Goal: Transaction & Acquisition: Purchase product/service

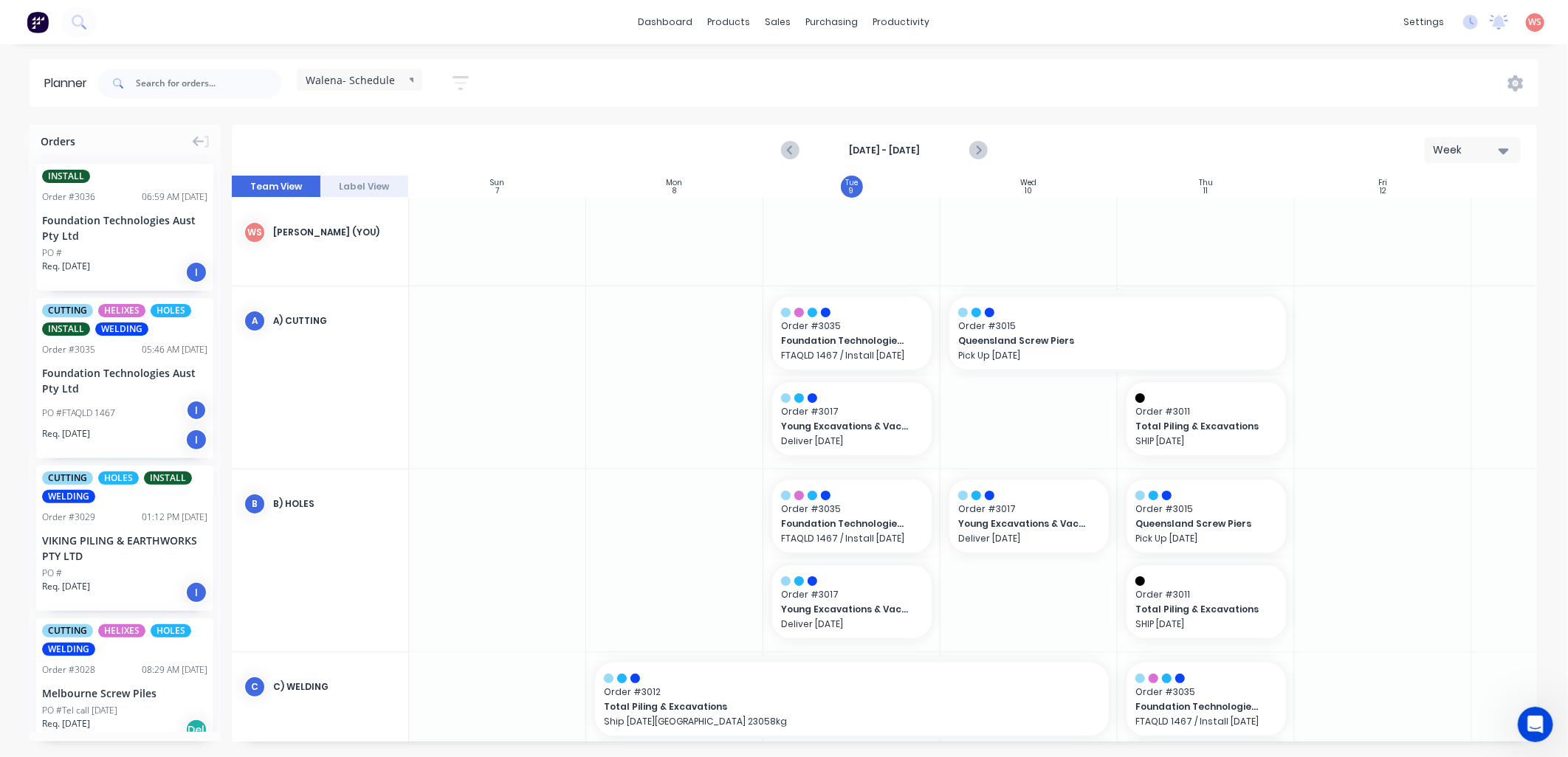
scroll to position [82, 1]
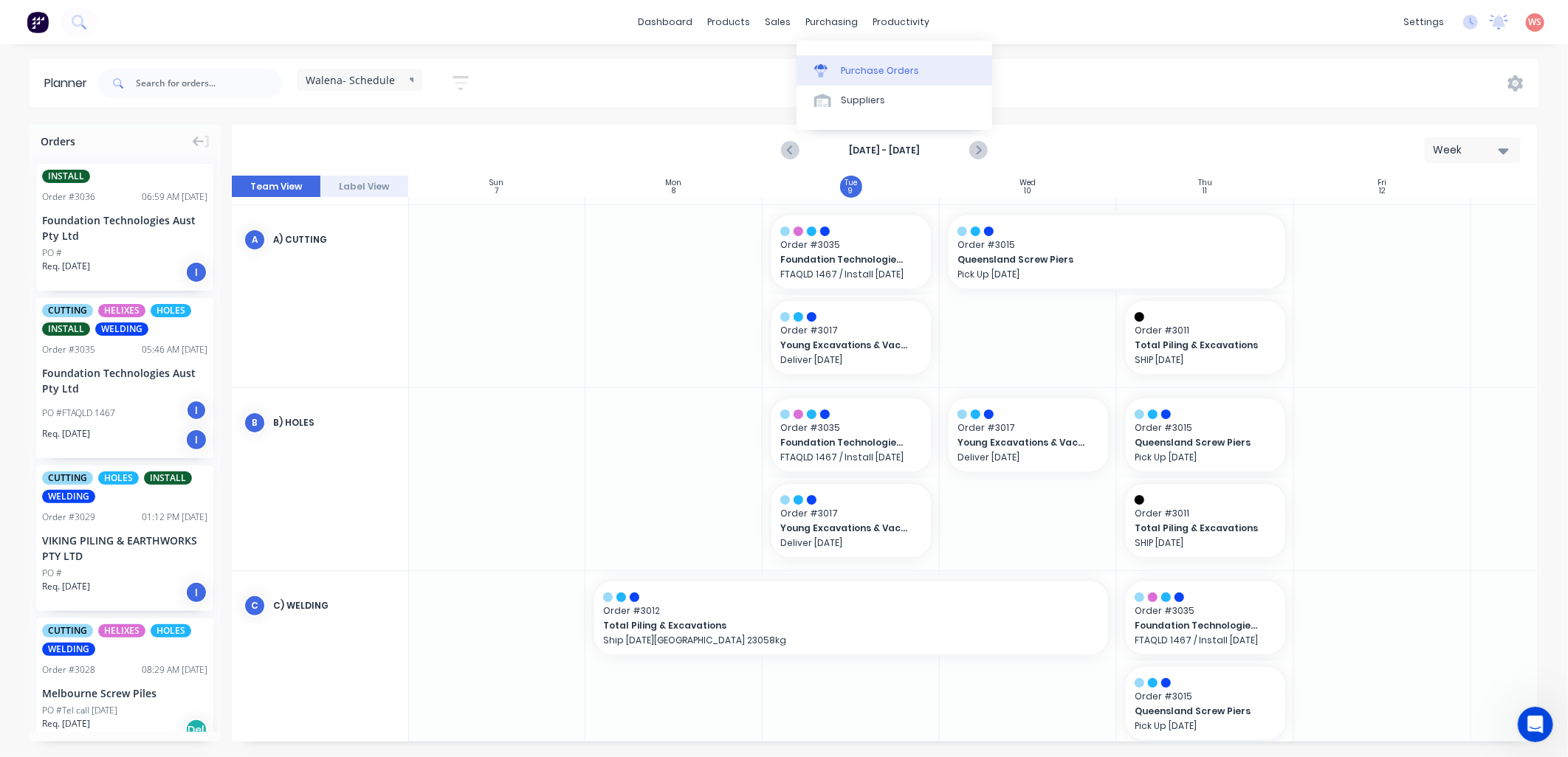
click at [836, 72] on div at bounding box center [826, 70] width 23 height 13
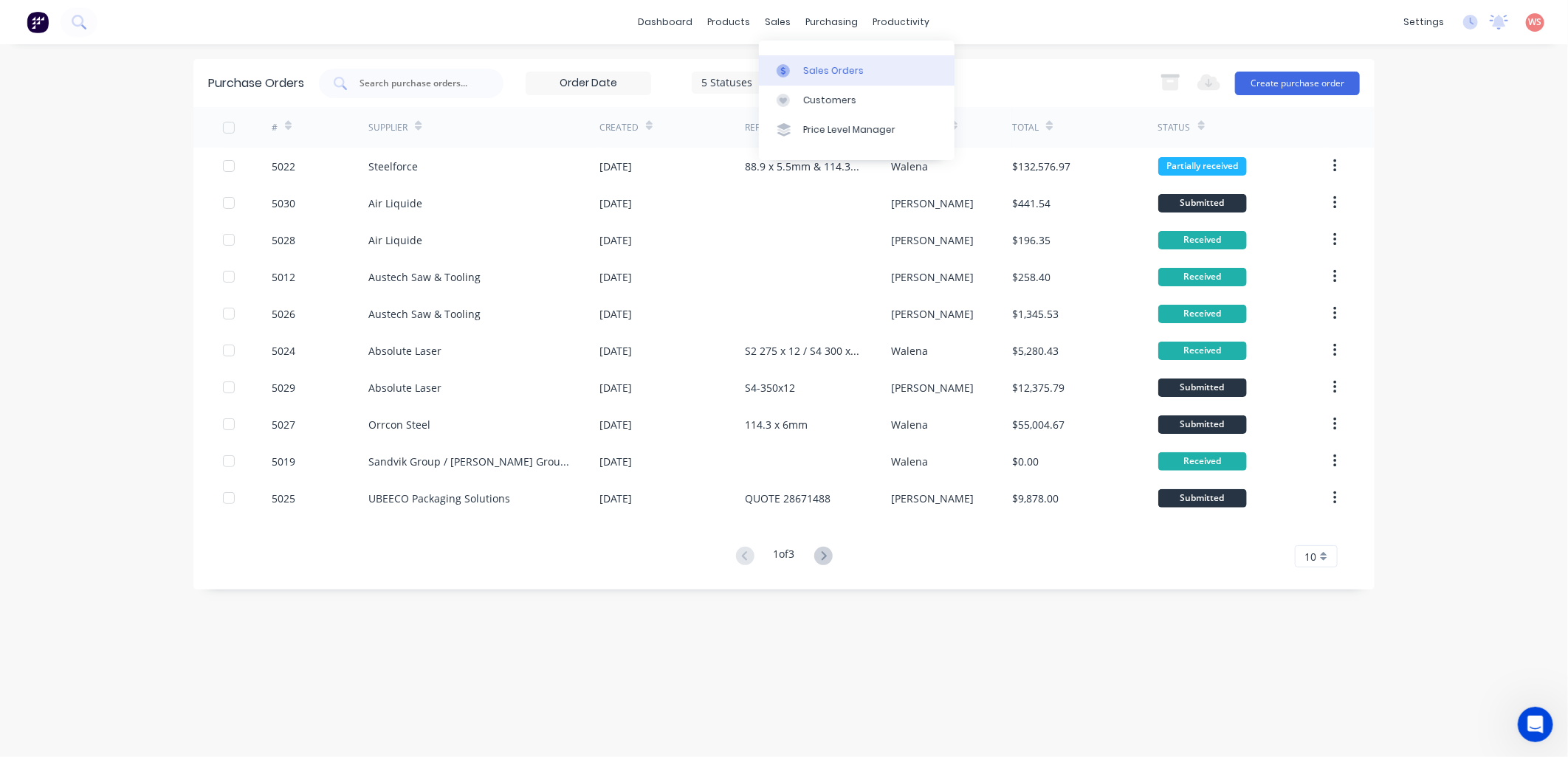
click at [808, 75] on div "Sales Orders" at bounding box center [833, 70] width 61 height 13
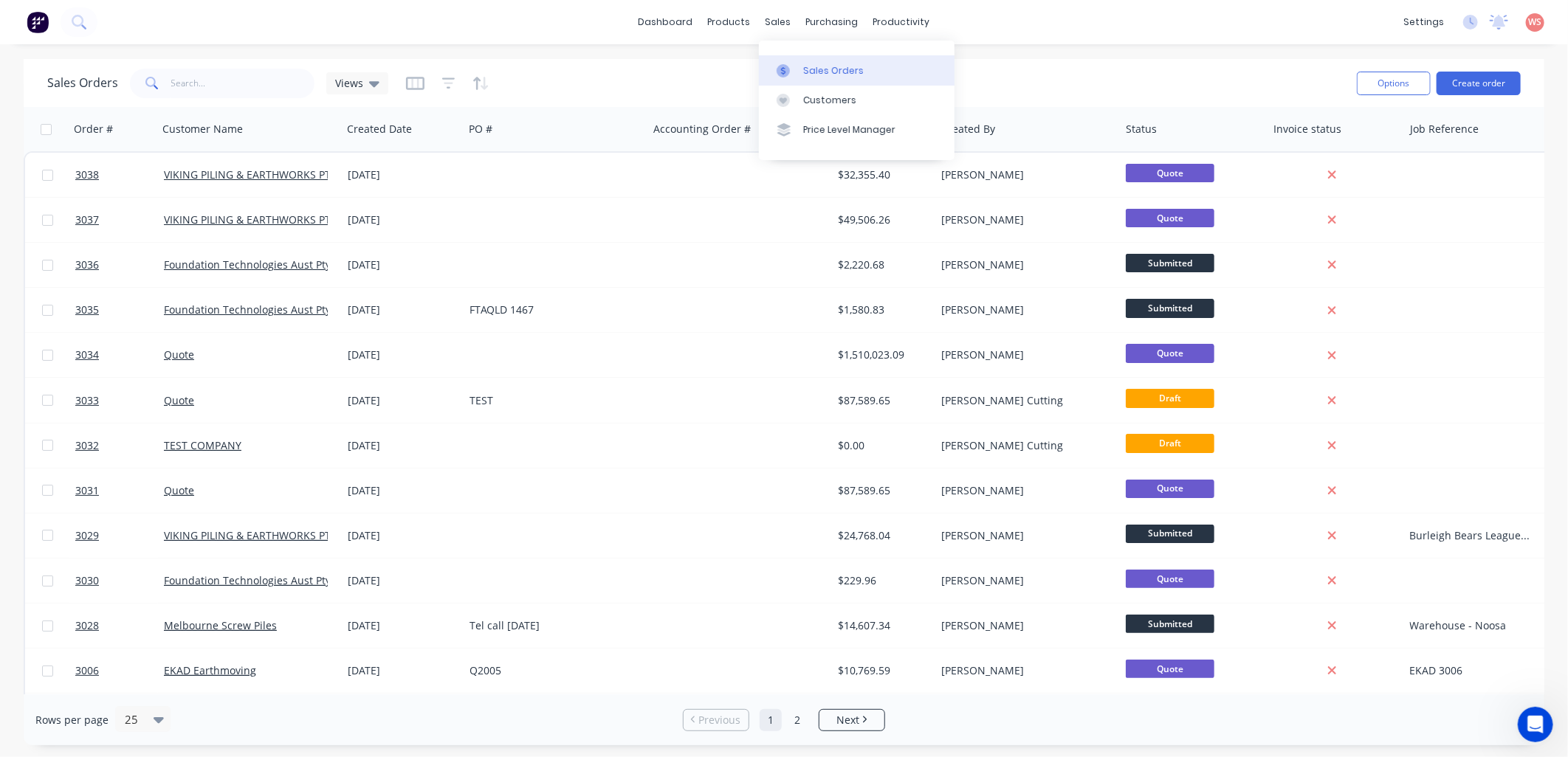
click at [820, 72] on div "Sales Orders" at bounding box center [833, 70] width 61 height 13
click at [1497, 84] on button "Create order" at bounding box center [1478, 83] width 84 height 23
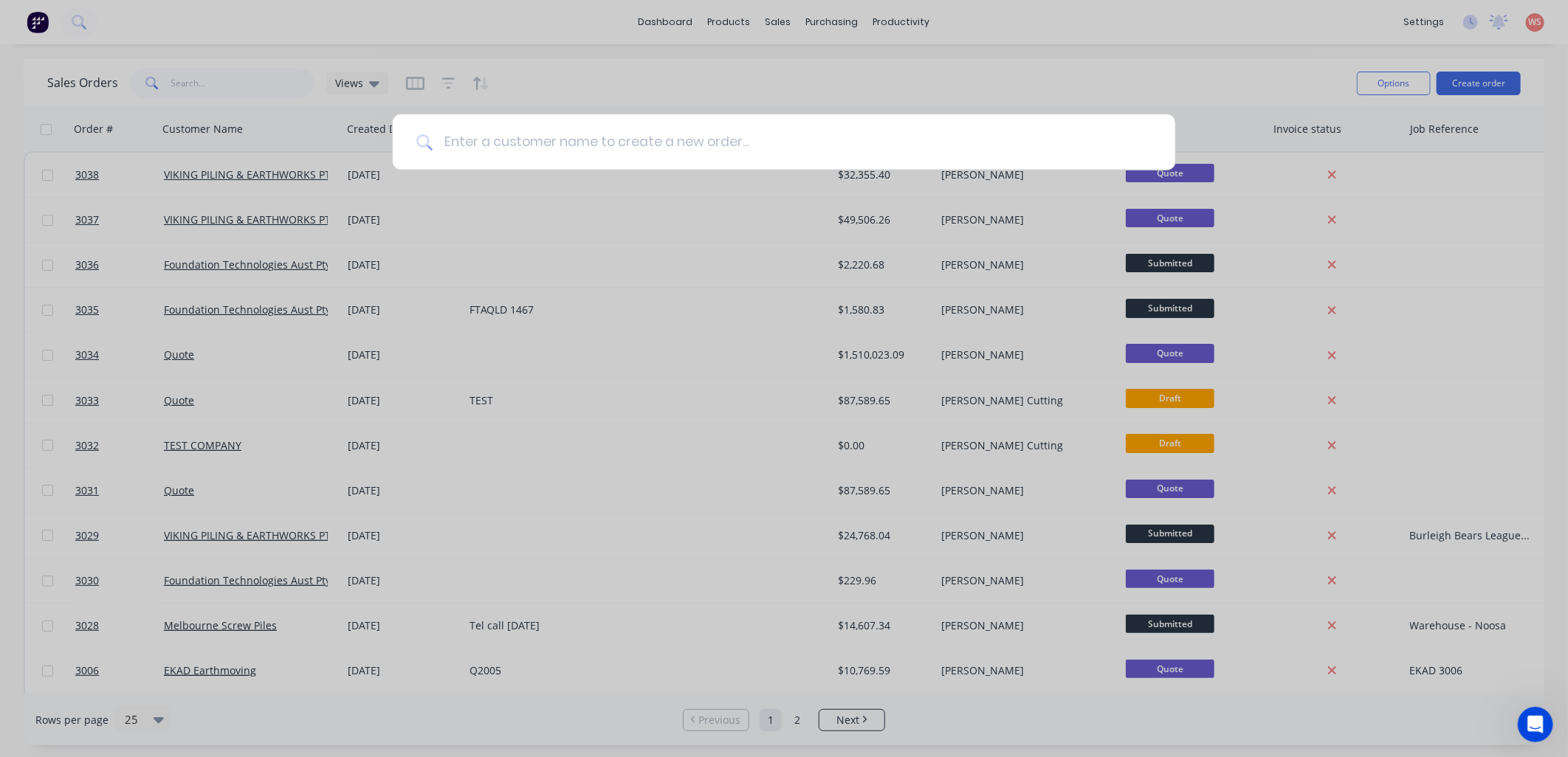
click at [593, 143] on input at bounding box center [792, 142] width 719 height 55
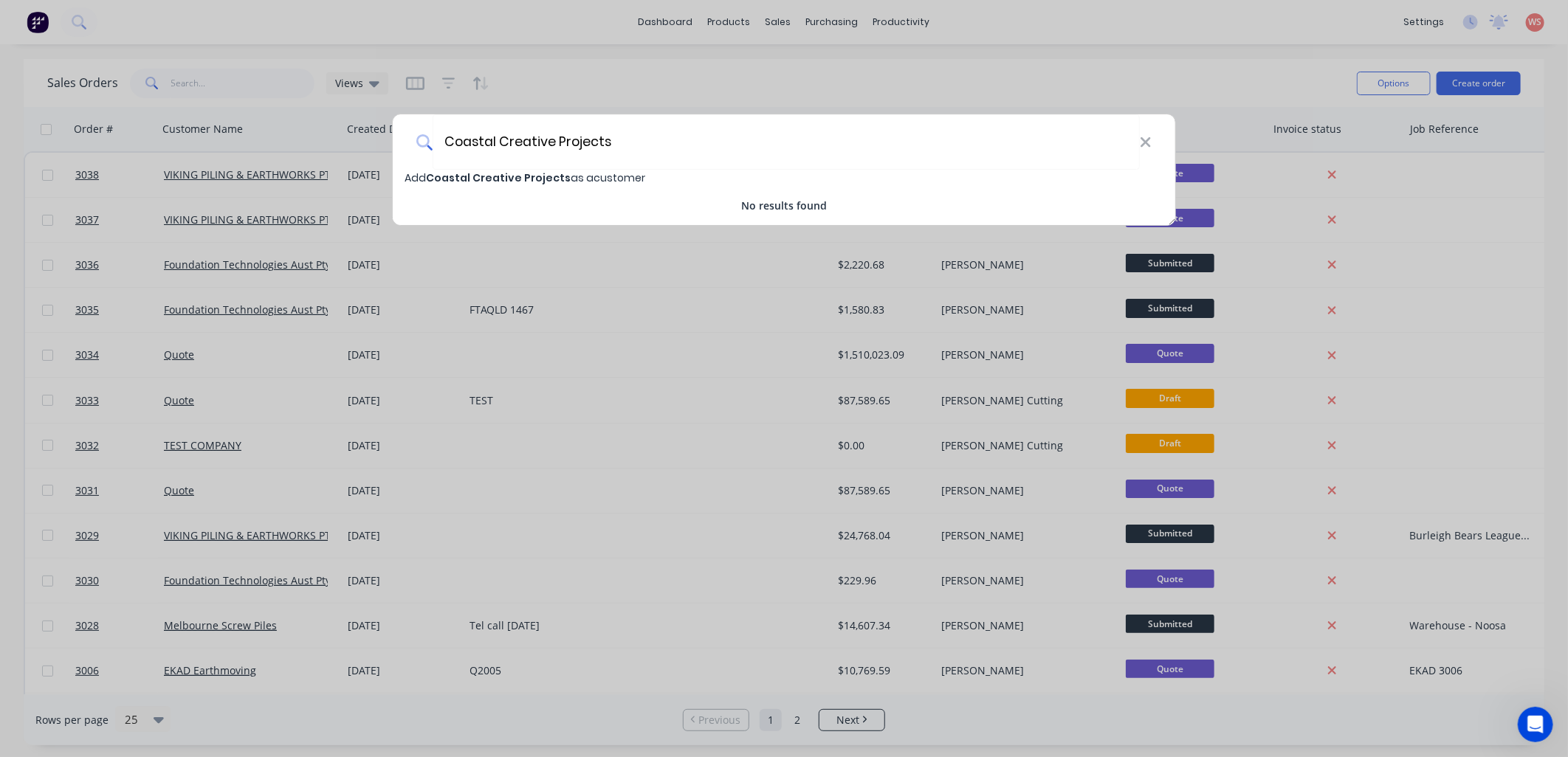
type input "Coastal Creative Projects"
click at [496, 179] on span "Coastal Creative Projects" at bounding box center [498, 178] width 145 height 15
select select "AU"
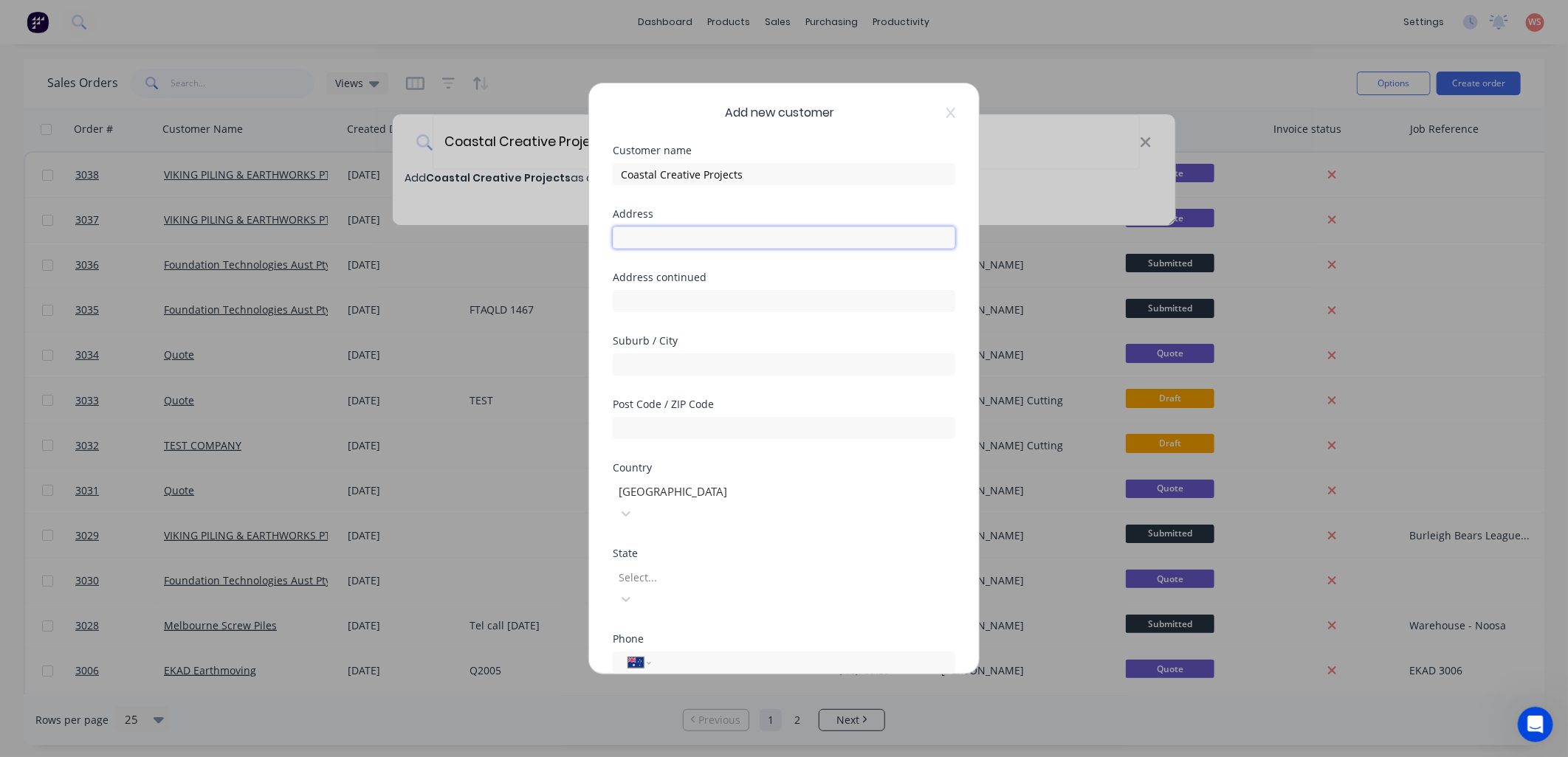
click at [661, 234] on input "text" at bounding box center [783, 238] width 343 height 23
click at [705, 568] on div at bounding box center [723, 577] width 212 height 18
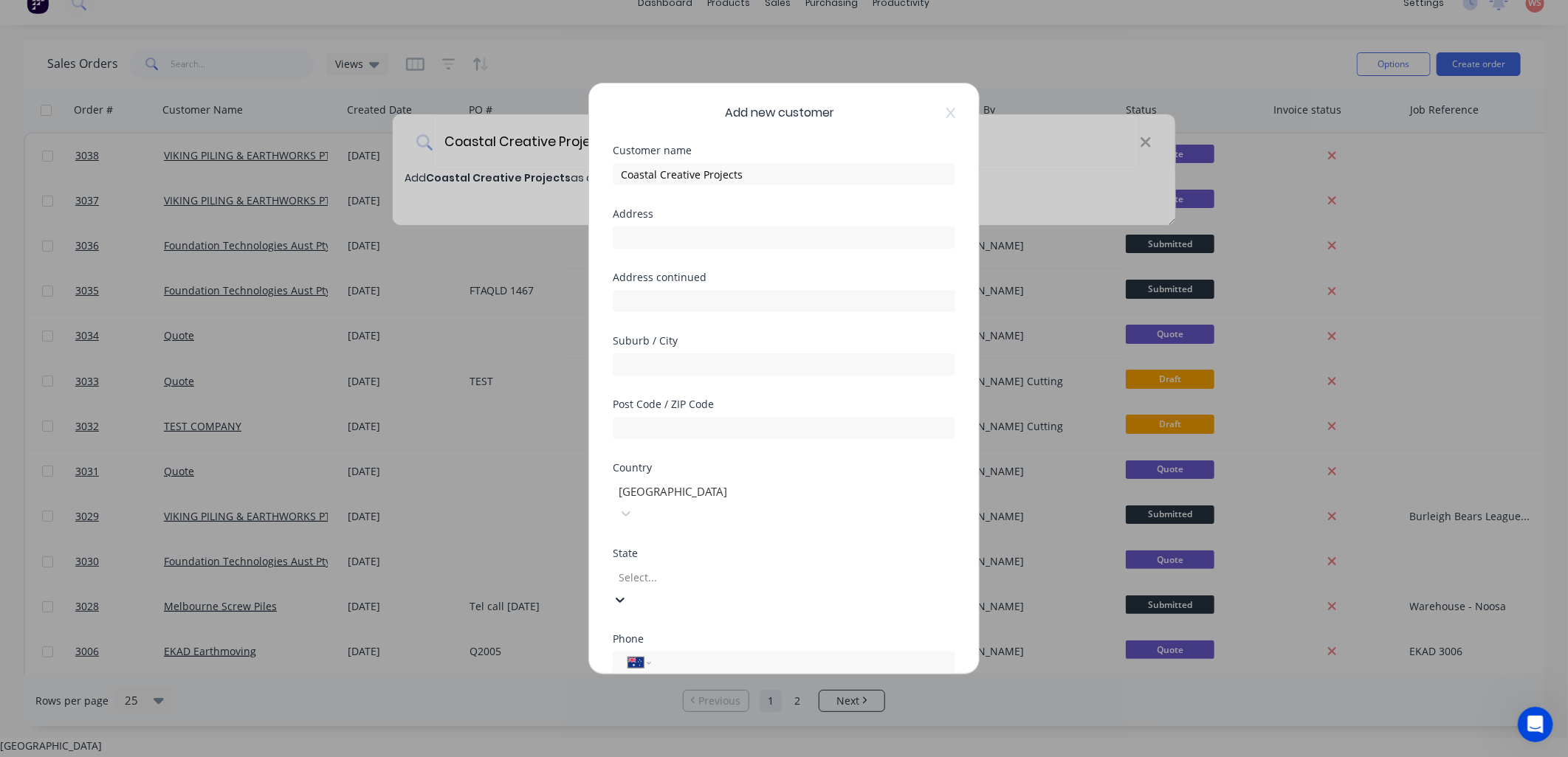
scroll to position [20, 0]
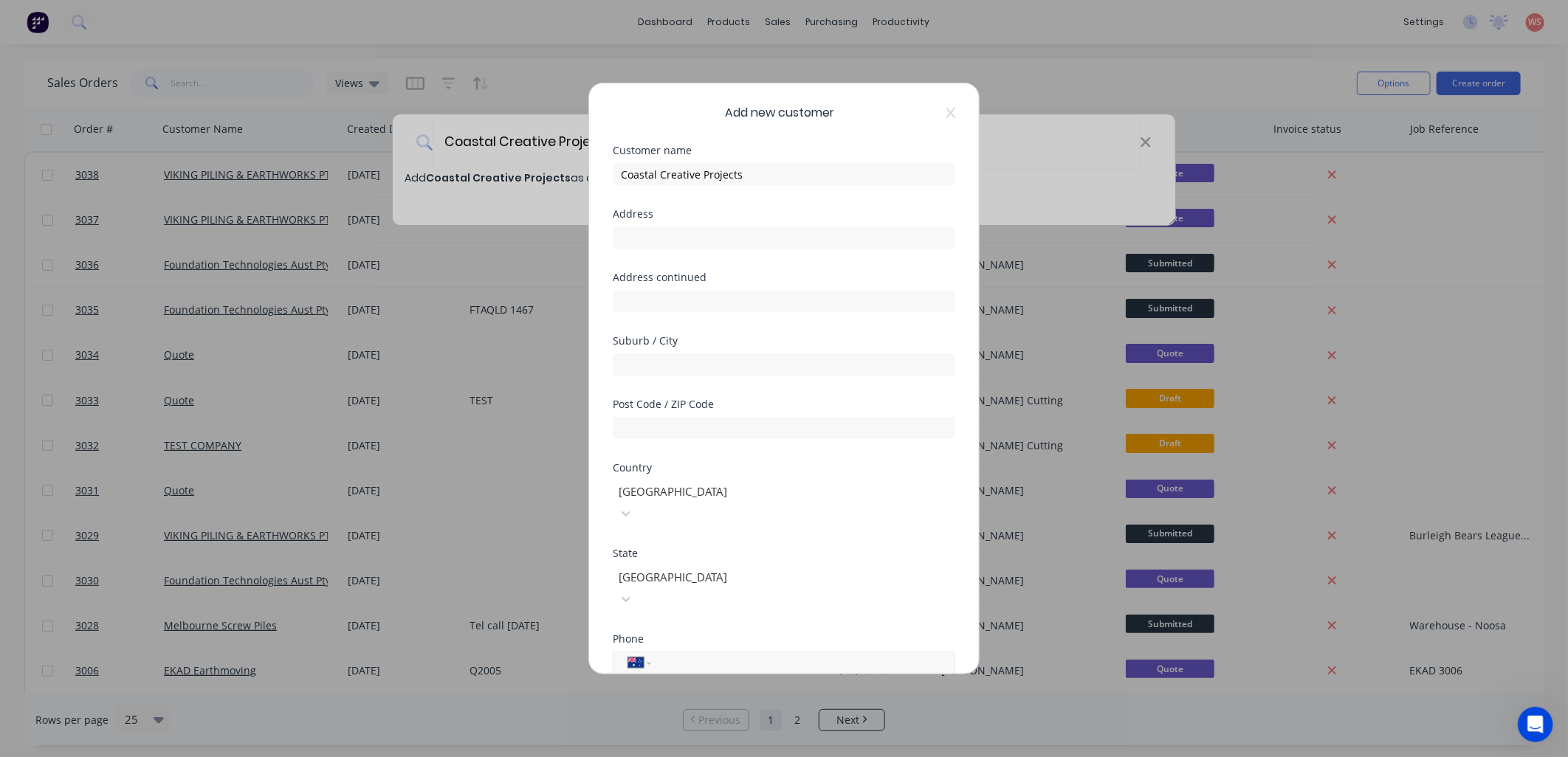
click at [696, 655] on input "tel" at bounding box center [800, 663] width 278 height 17
paste input "0422 711 338"
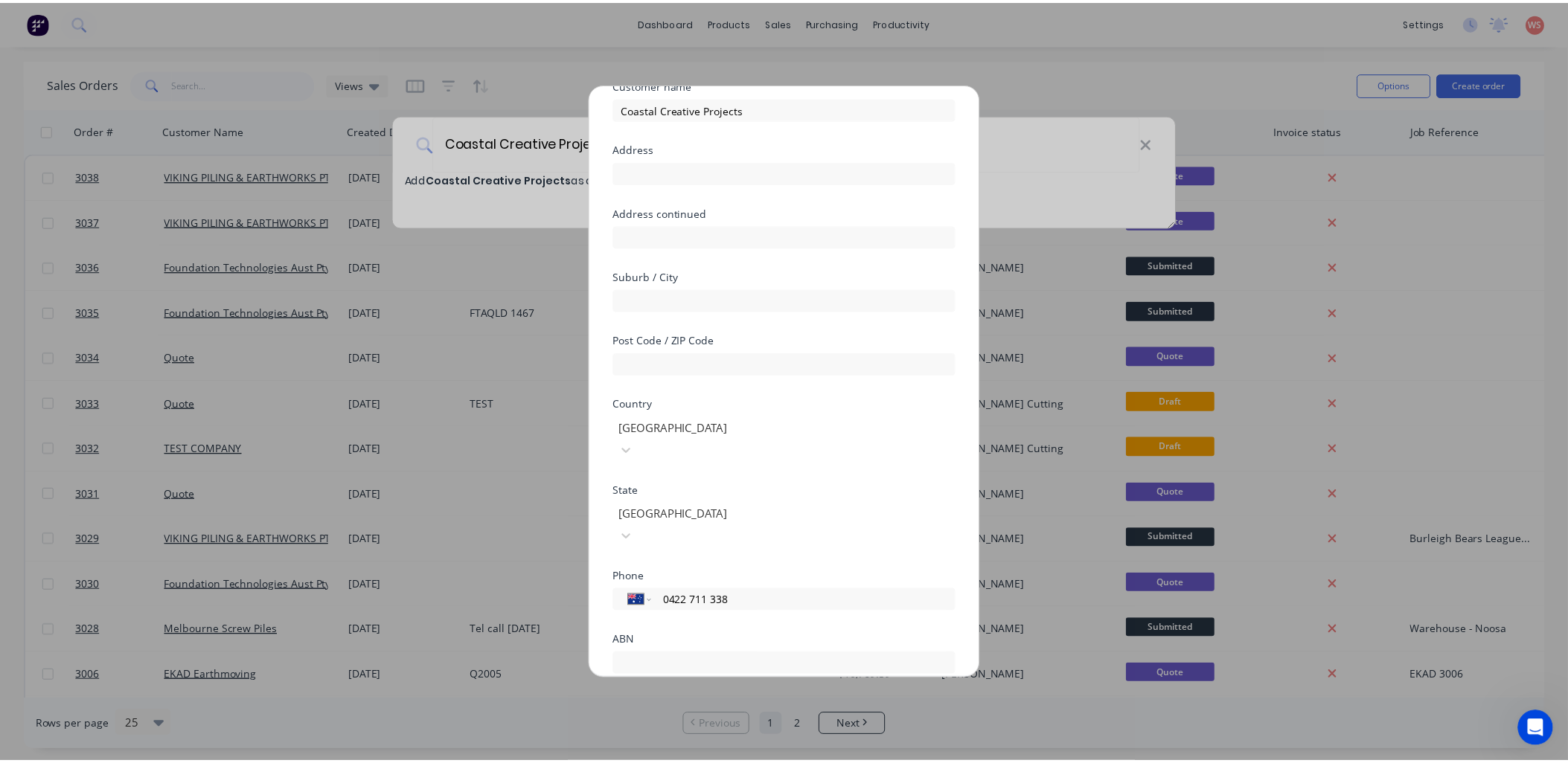
scroll to position [130, 0]
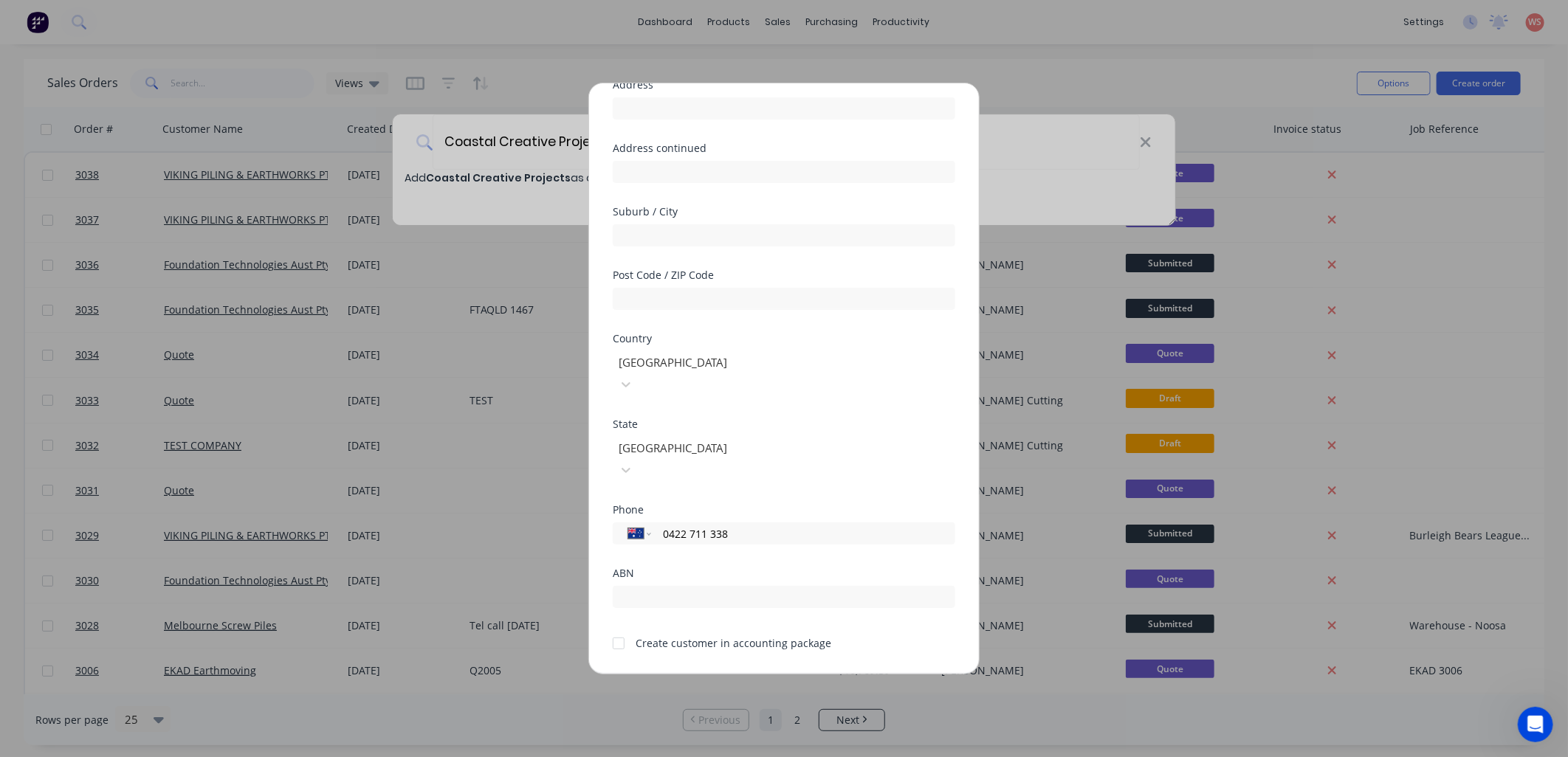
type input "0422 711 338"
click at [617, 629] on div at bounding box center [618, 643] width 29 height 29
click at [736, 675] on button "Save" at bounding box center [737, 686] width 82 height 23
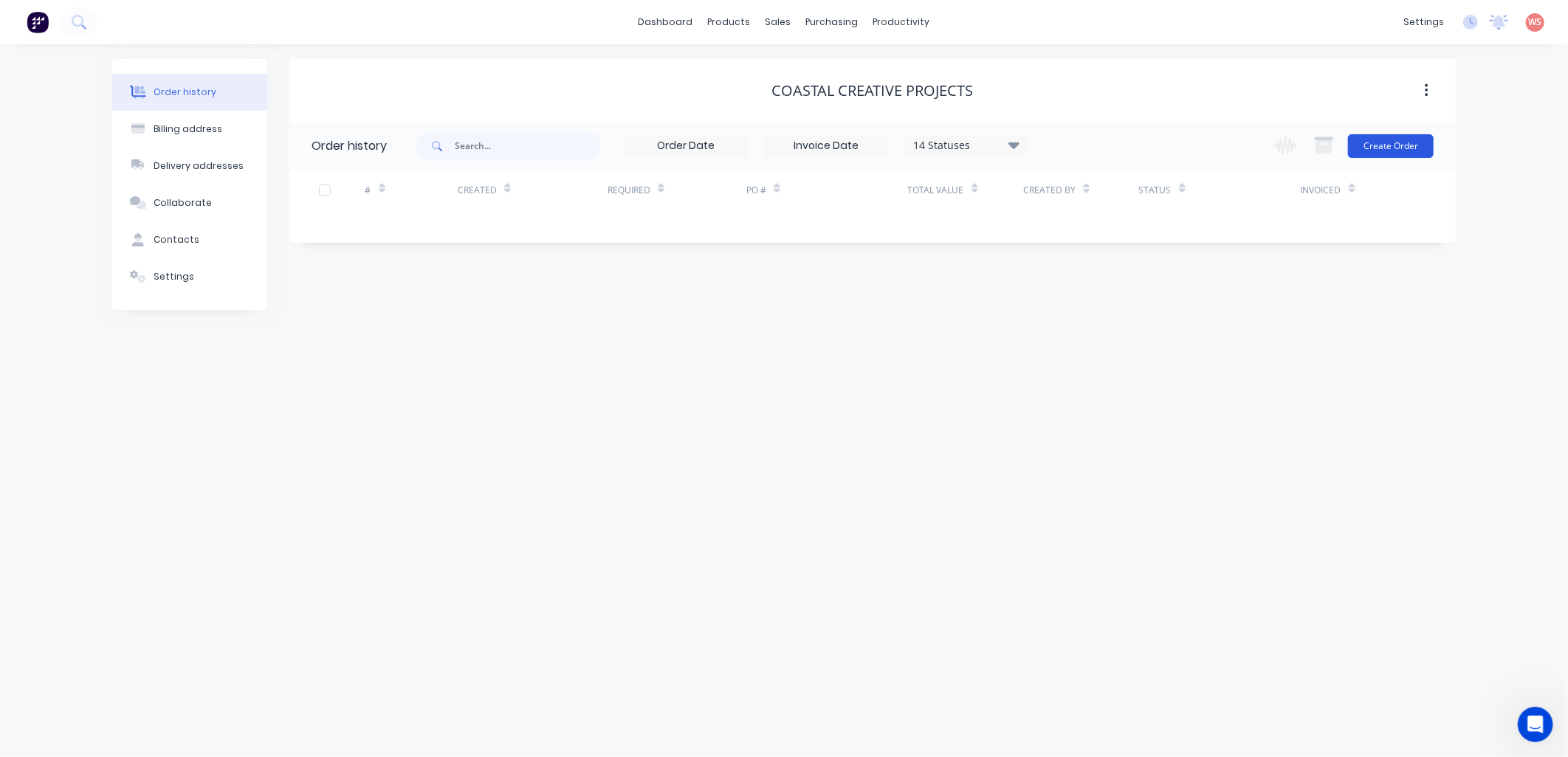
click at [1389, 150] on button "Create Order" at bounding box center [1390, 146] width 86 height 23
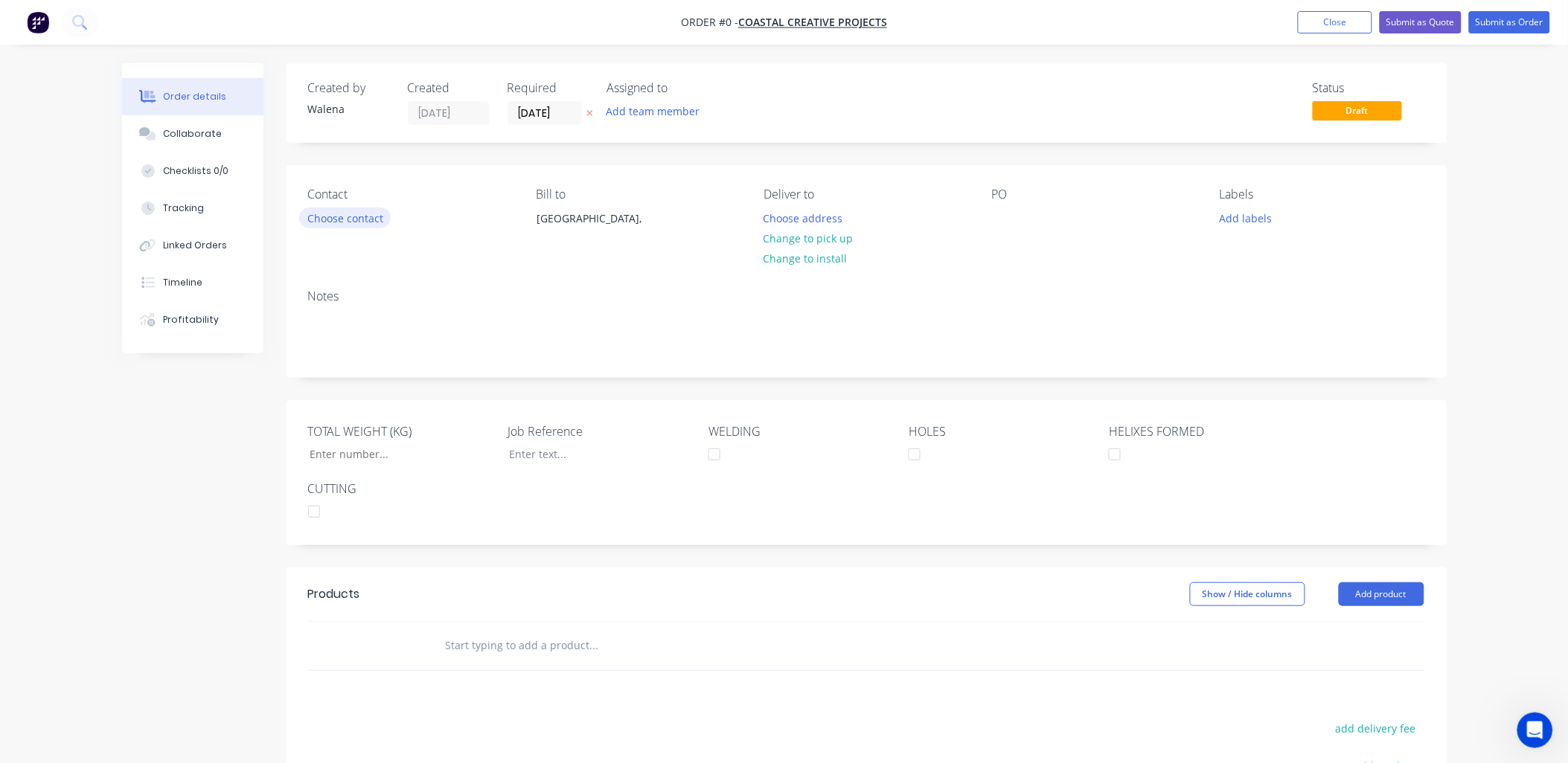
click at [346, 218] on button "Choose contact" at bounding box center [345, 217] width 92 height 20
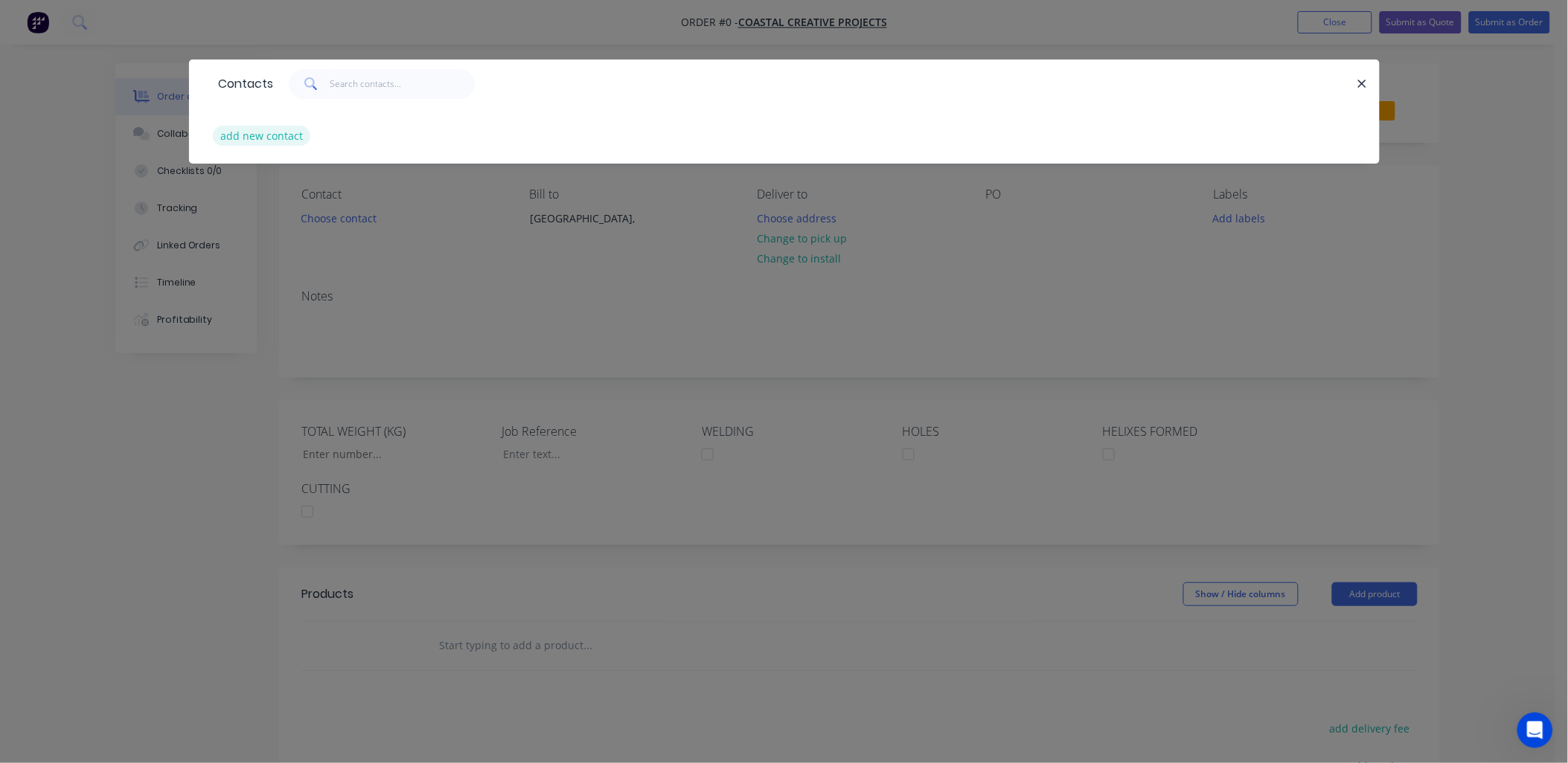
click at [292, 128] on button "add new contact" at bounding box center [261, 135] width 98 height 20
select select "AU"
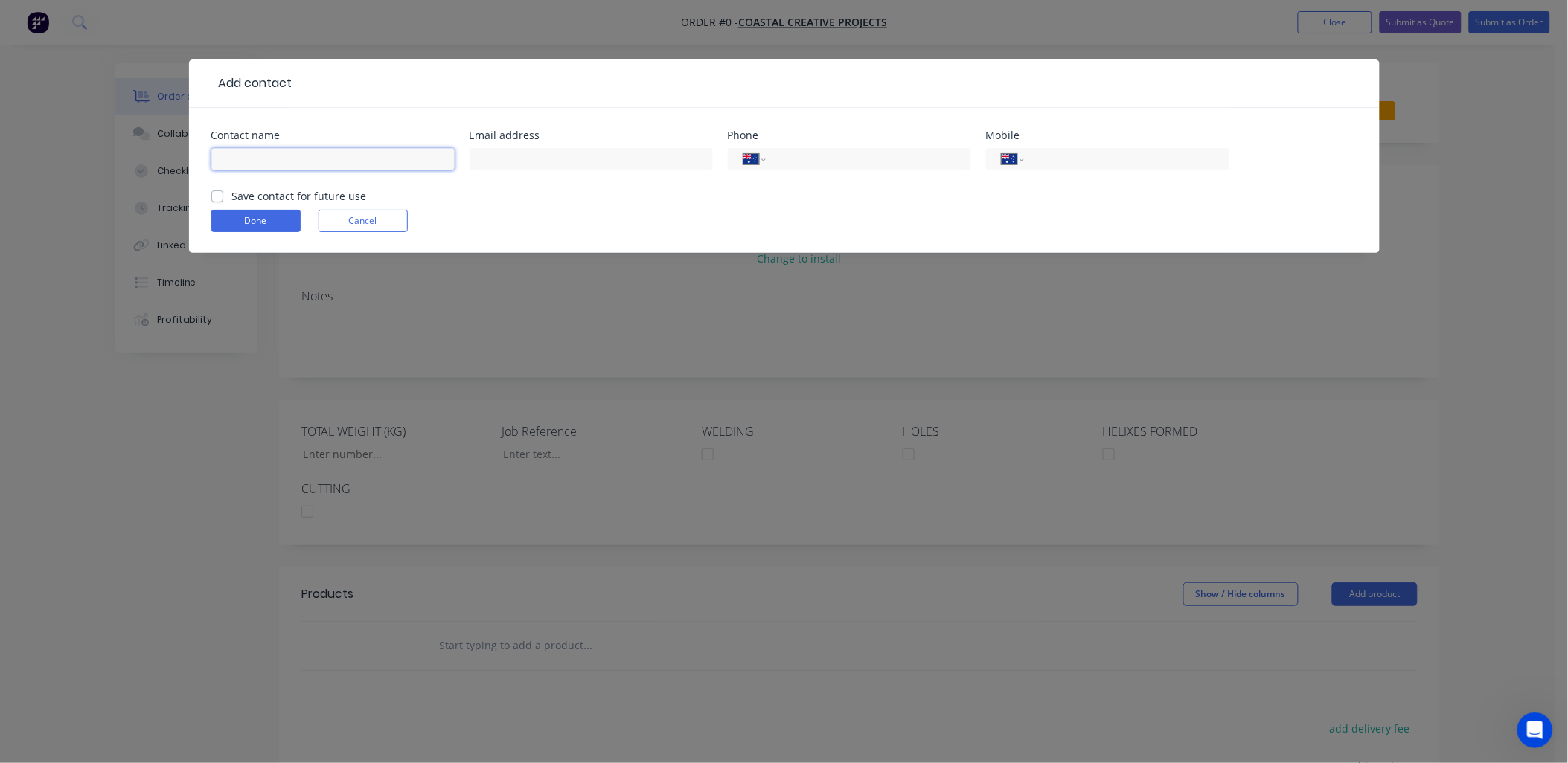
click at [284, 166] on input "text" at bounding box center [333, 159] width 243 height 23
type input "[PERSON_NAME]"
click at [830, 158] on input "tel" at bounding box center [866, 160] width 178 height 17
paste input "0422 711 338"
type input "0422 711 338"
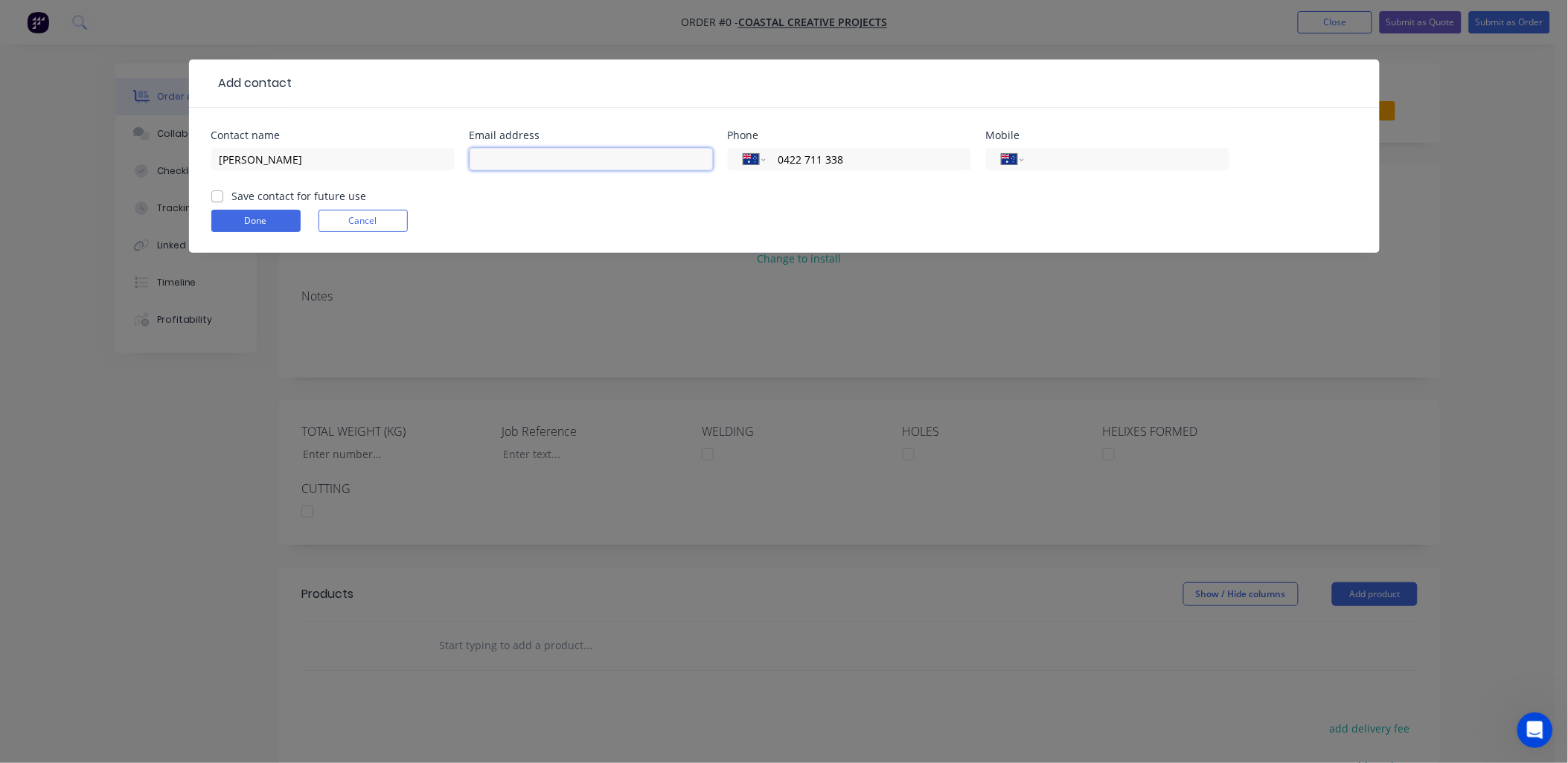
click at [562, 161] on input "text" at bounding box center [591, 159] width 243 height 23
paste input "[PERSON_NAME][EMAIL_ADDRESS][DOMAIN_NAME]"
type input "[PERSON_NAME][EMAIL_ADDRESS][DOMAIN_NAME]"
click at [233, 195] on label "Save contact for future use" at bounding box center [300, 196] width 135 height 16
click at [217, 195] on input "Save contact for future use" at bounding box center [218, 195] width 12 height 14
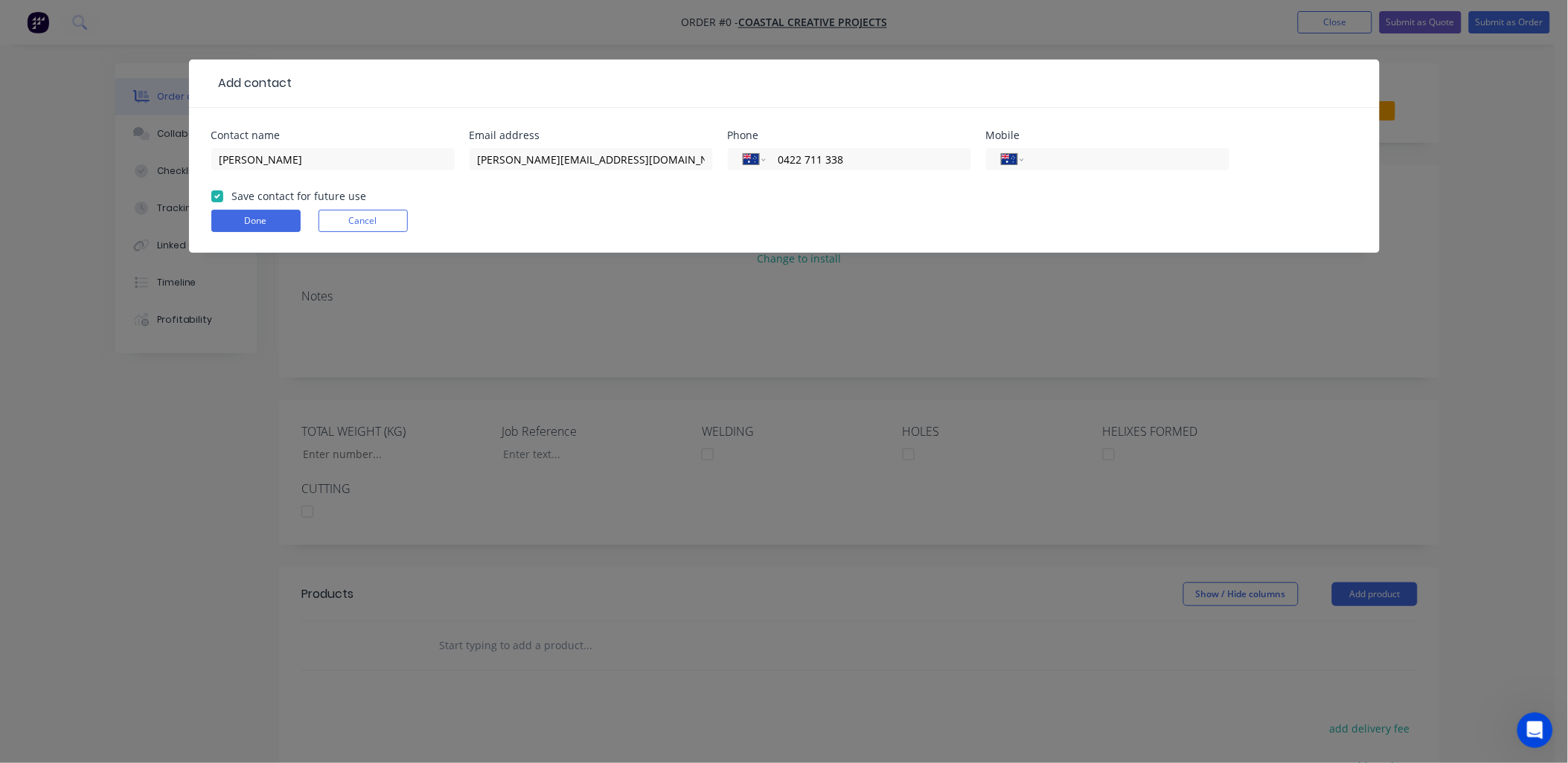
checkbox input "true"
click at [220, 219] on button "Done" at bounding box center [256, 221] width 89 height 23
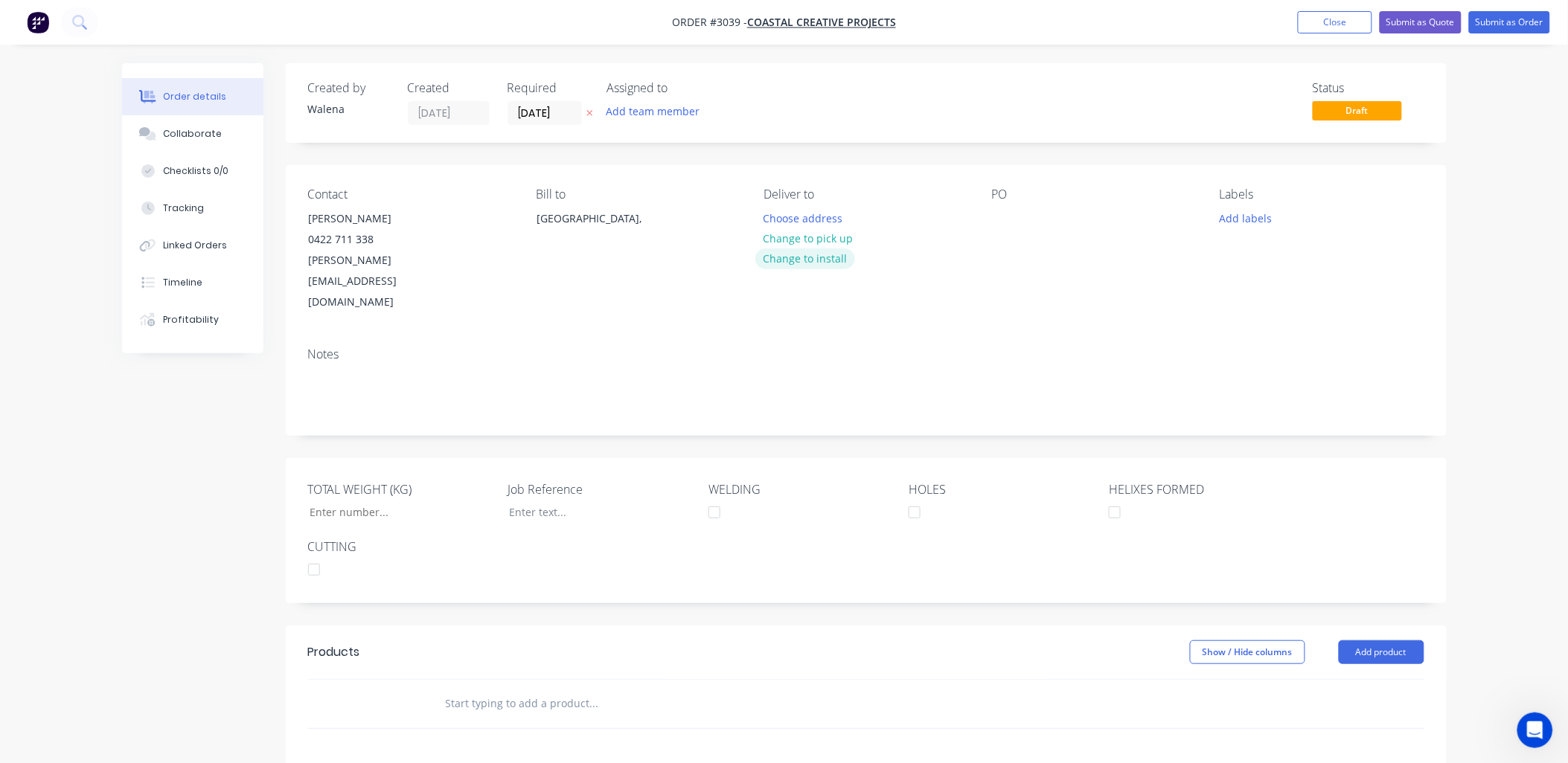
click at [816, 254] on button "Change to install" at bounding box center [805, 258] width 100 height 20
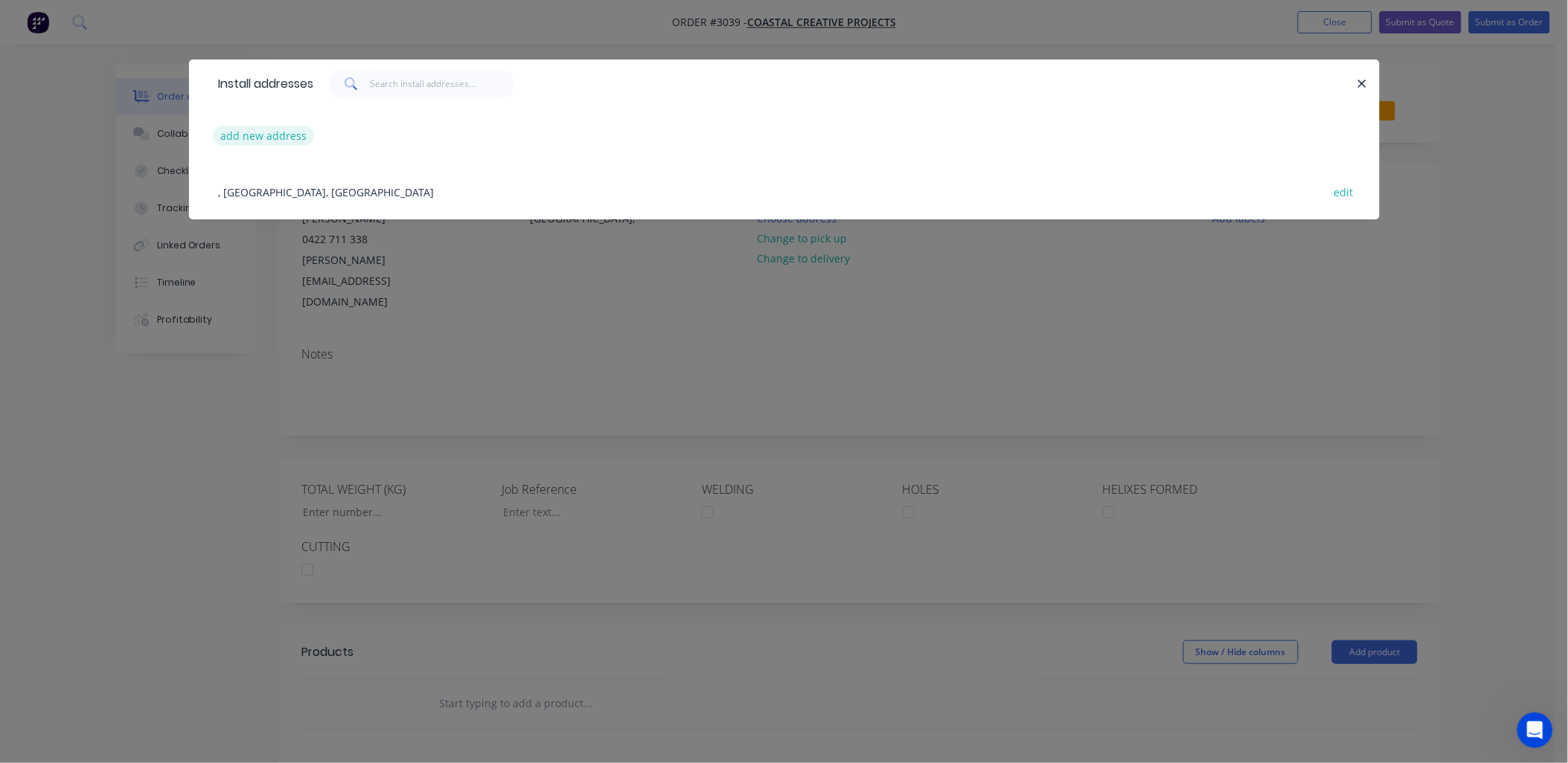
click at [277, 133] on button "add new address" at bounding box center [263, 135] width 102 height 20
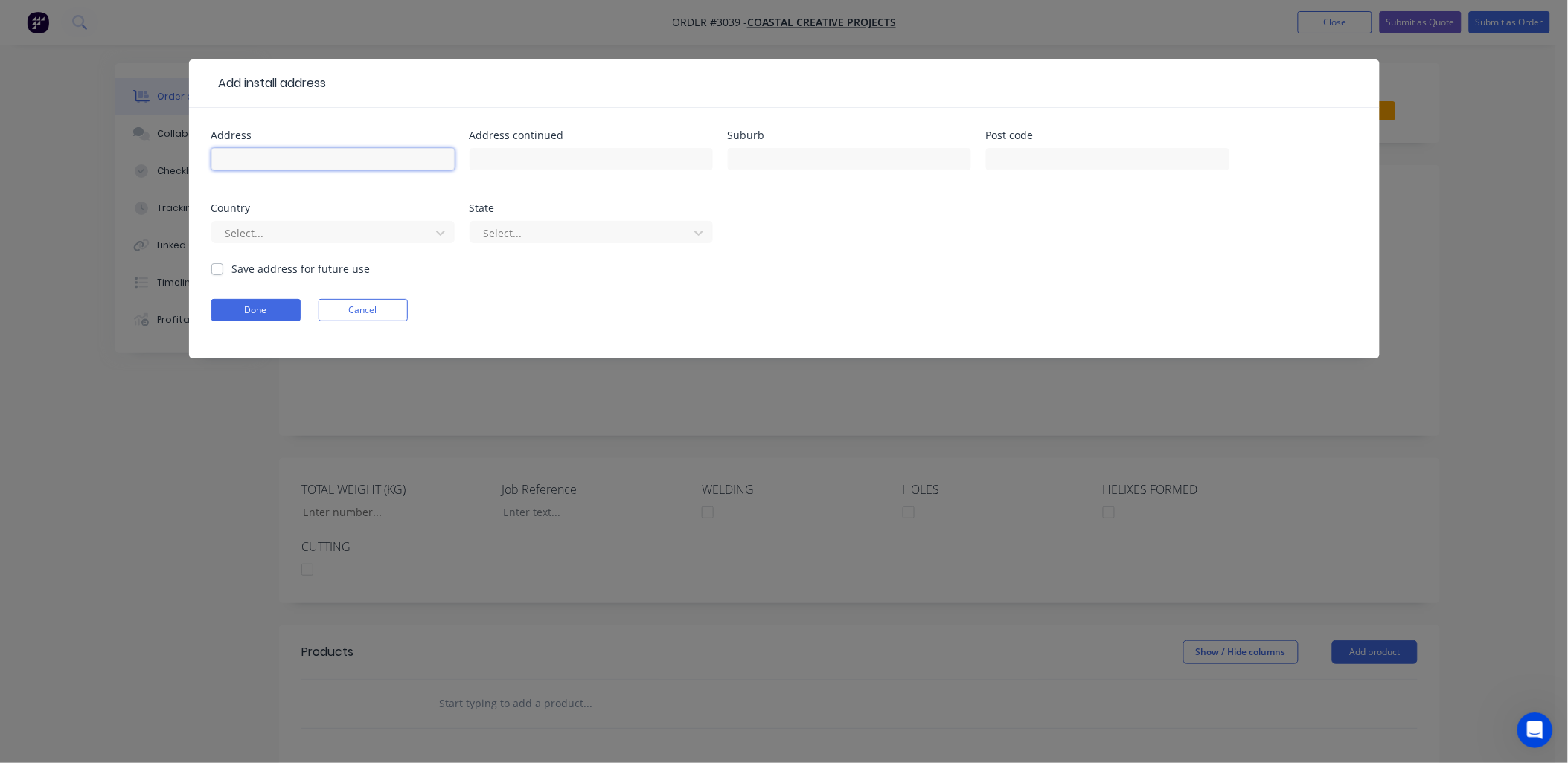
click at [267, 152] on input "text" at bounding box center [333, 159] width 243 height 23
drag, startPoint x: 323, startPoint y: 154, endPoint x: 240, endPoint y: 160, distance: 83.2
click at [183, 151] on div "Add install address Address [STREET_ADDRESS][PERSON_NAME] Address continued Sub…" at bounding box center [784, 381] width 1568 height 763
type input "[STREET_ADDRESS][PERSON_NAME]"
click at [774, 156] on input "text" at bounding box center [849, 159] width 243 height 23
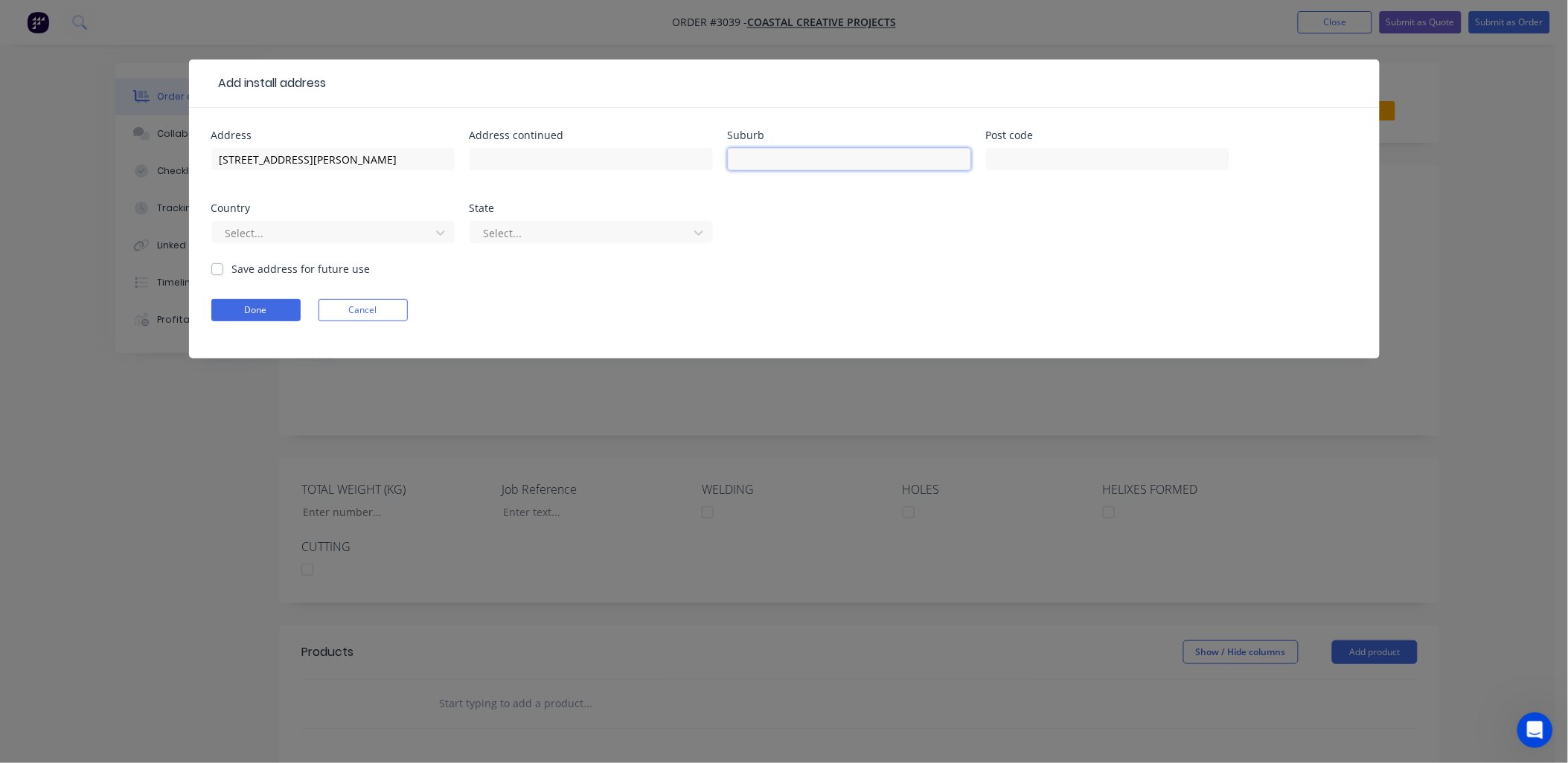
paste input "Broadbeach Waters QLD"
click at [958, 321] on div "Done Cancel" at bounding box center [784, 310] width 1146 height 23
drag, startPoint x: 833, startPoint y: 157, endPoint x: 1048, endPoint y: 152, distance: 215.1
click at [1048, 152] on div "Address [STREET_ADDRESS][PERSON_NAME] Address continued Suburb [GEOGRAPHIC_DATA…" at bounding box center [784, 196] width 1146 height 131
type input "Broadbeach Waters"
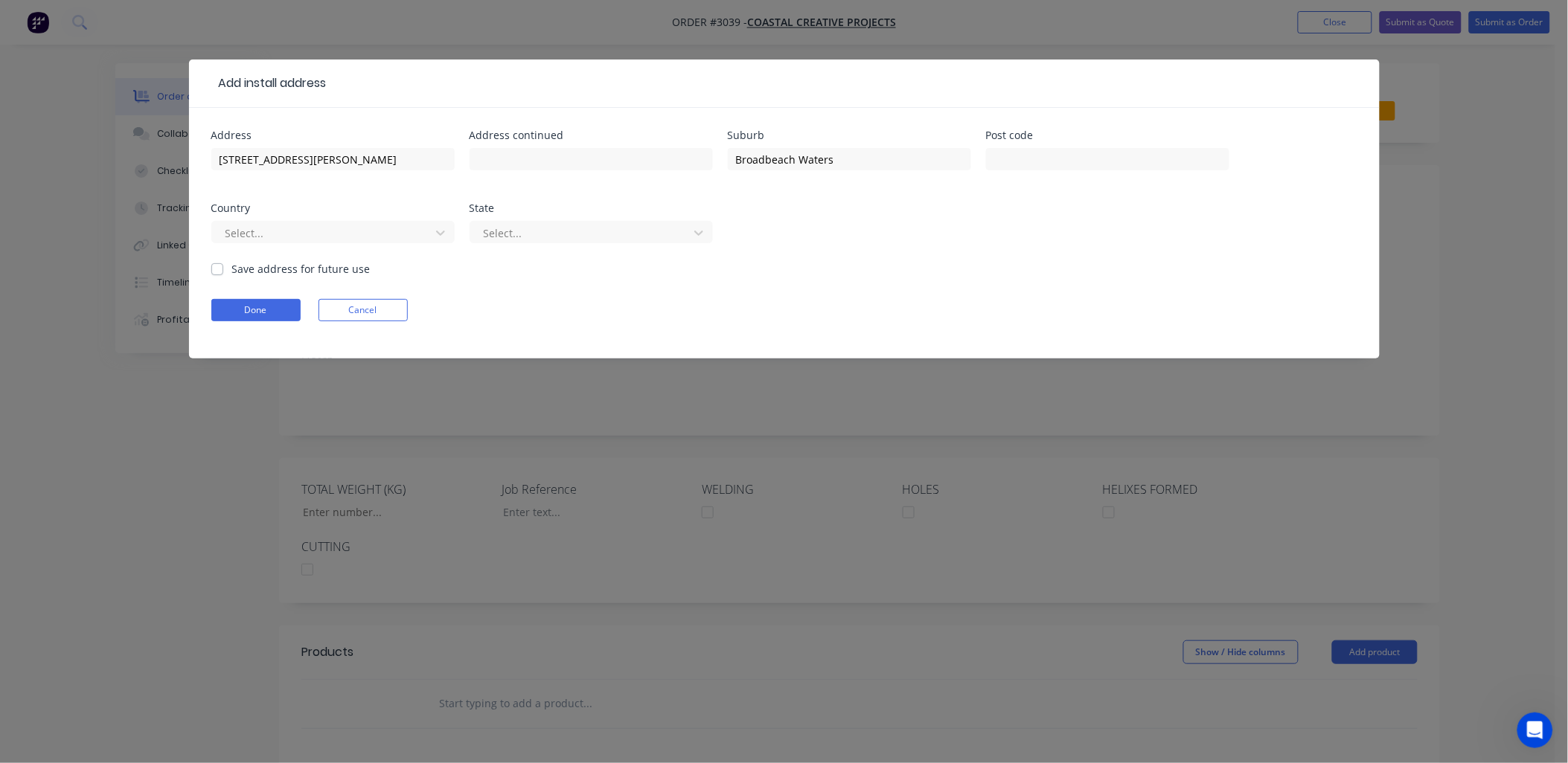
click at [233, 270] on label "Save address for future use" at bounding box center [302, 269] width 138 height 16
click at [219, 270] on input "Save address for future use" at bounding box center [218, 268] width 12 height 14
checkbox input "true"
click at [700, 235] on icon at bounding box center [699, 232] width 15 height 15
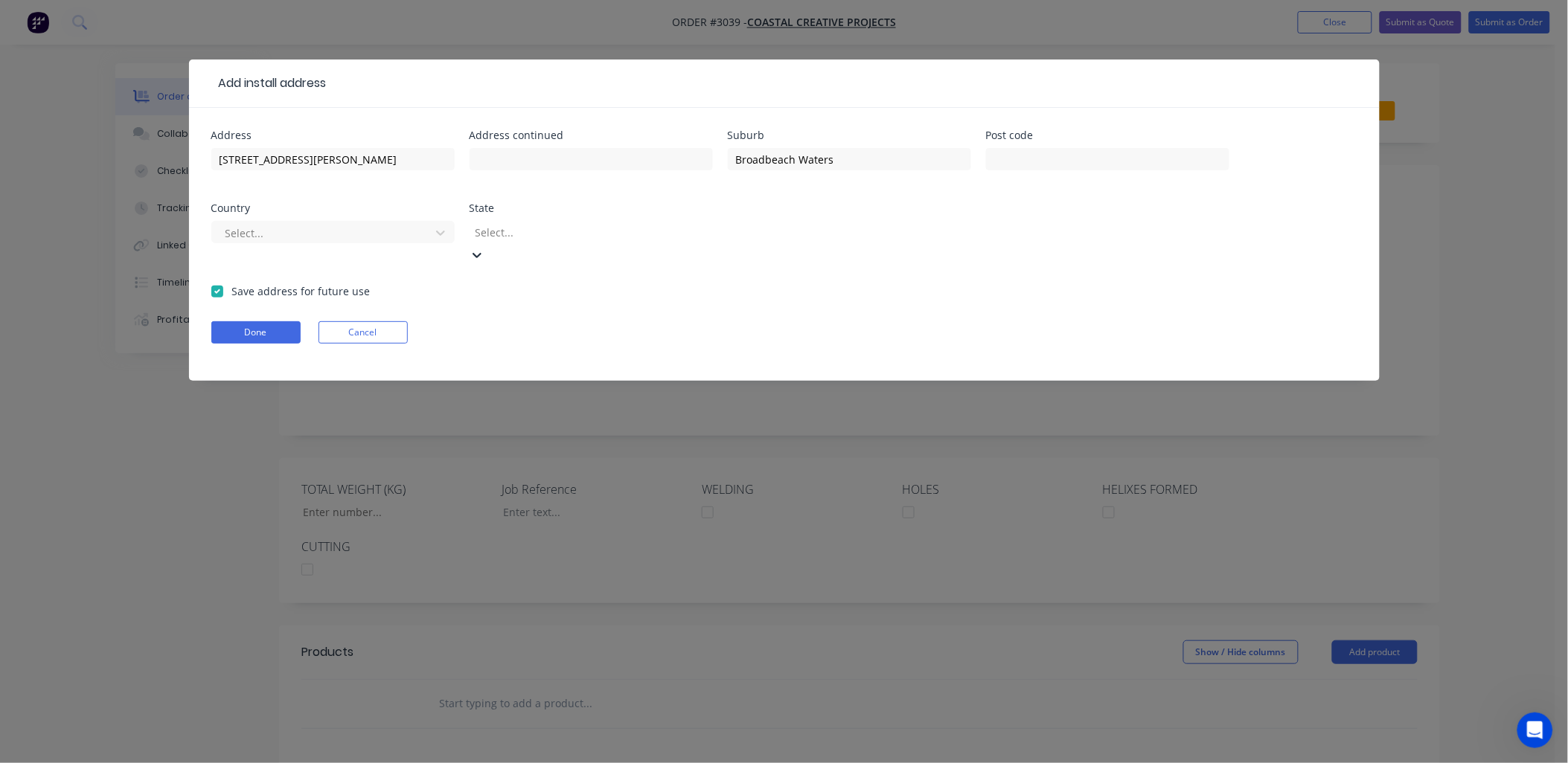
click at [484, 247] on icon at bounding box center [477, 254] width 15 height 15
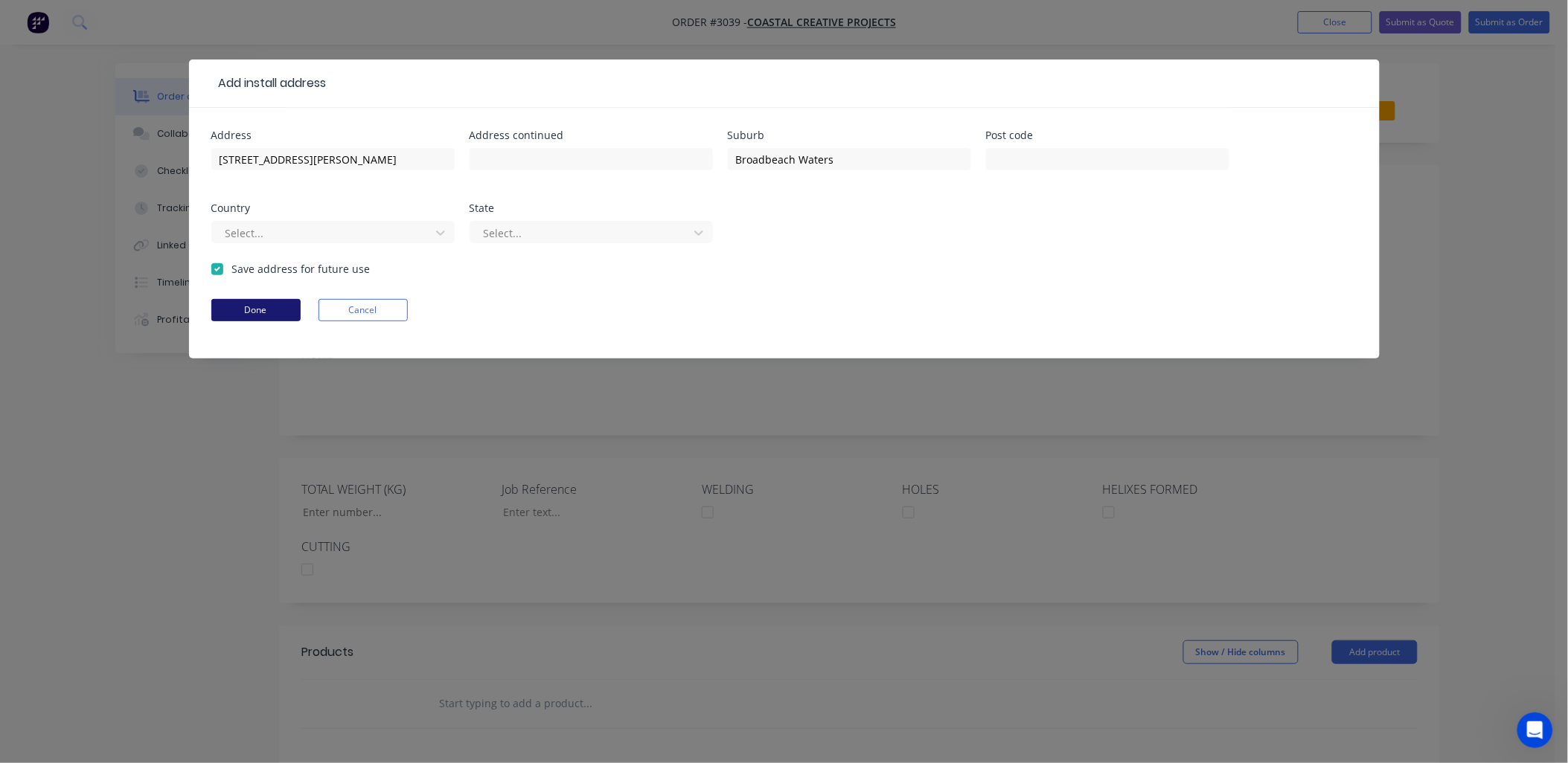
click at [288, 310] on button "Done" at bounding box center [256, 310] width 89 height 23
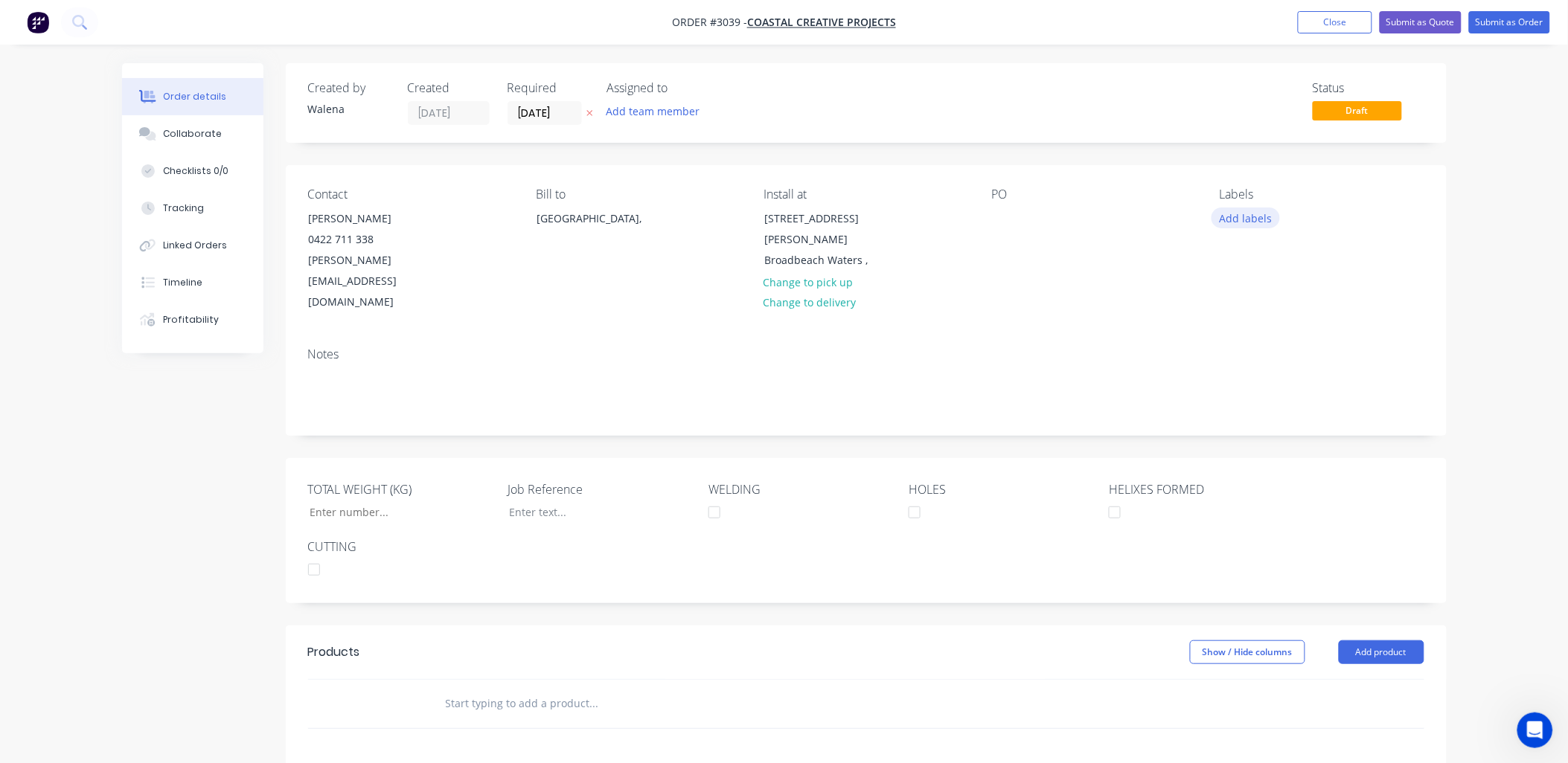
click at [1263, 213] on button "Add labels" at bounding box center [1246, 217] width 68 height 20
click at [1243, 352] on div at bounding box center [1248, 351] width 30 height 30
click at [1252, 395] on div at bounding box center [1248, 403] width 30 height 30
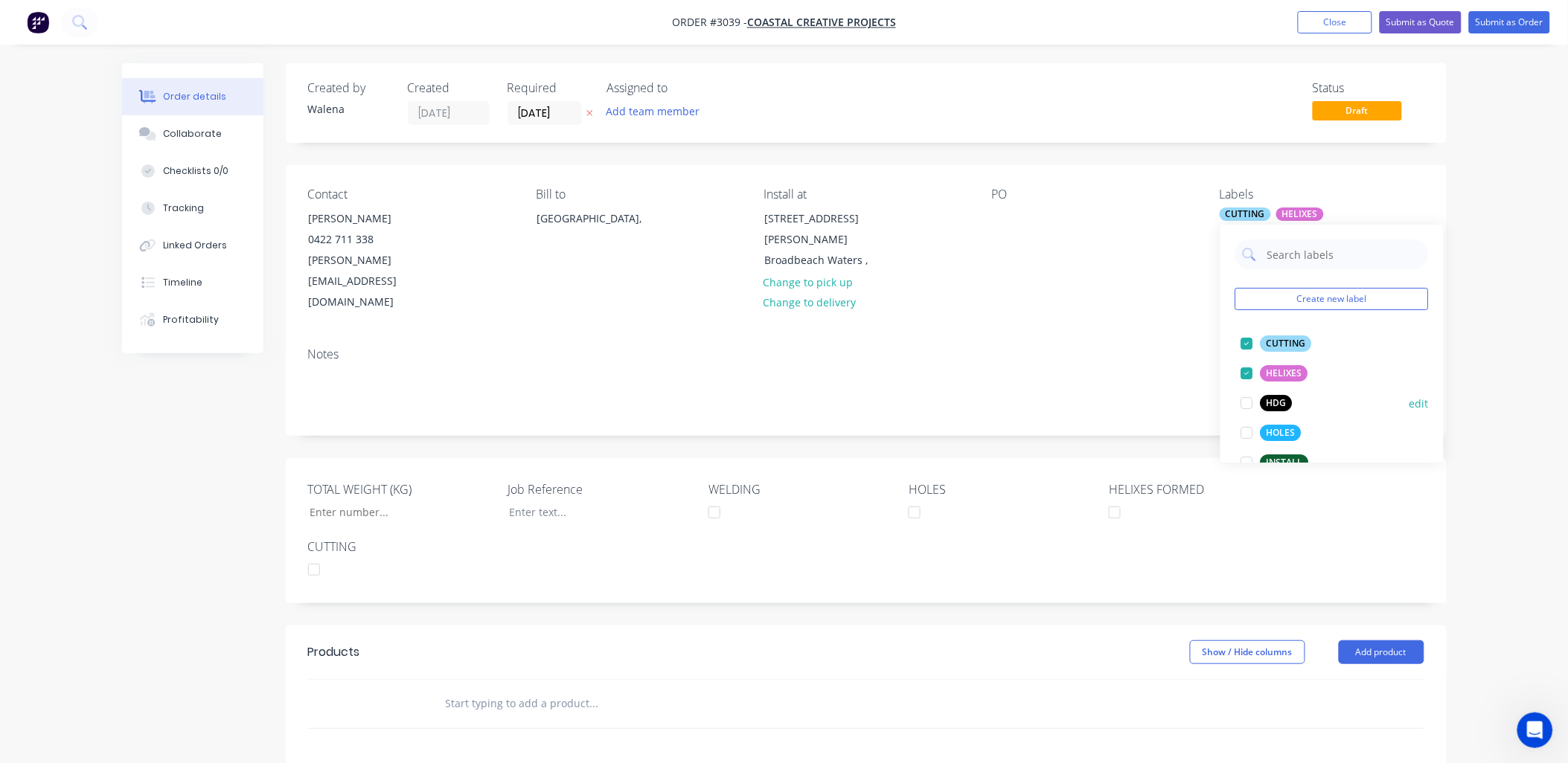
scroll to position [109, 0]
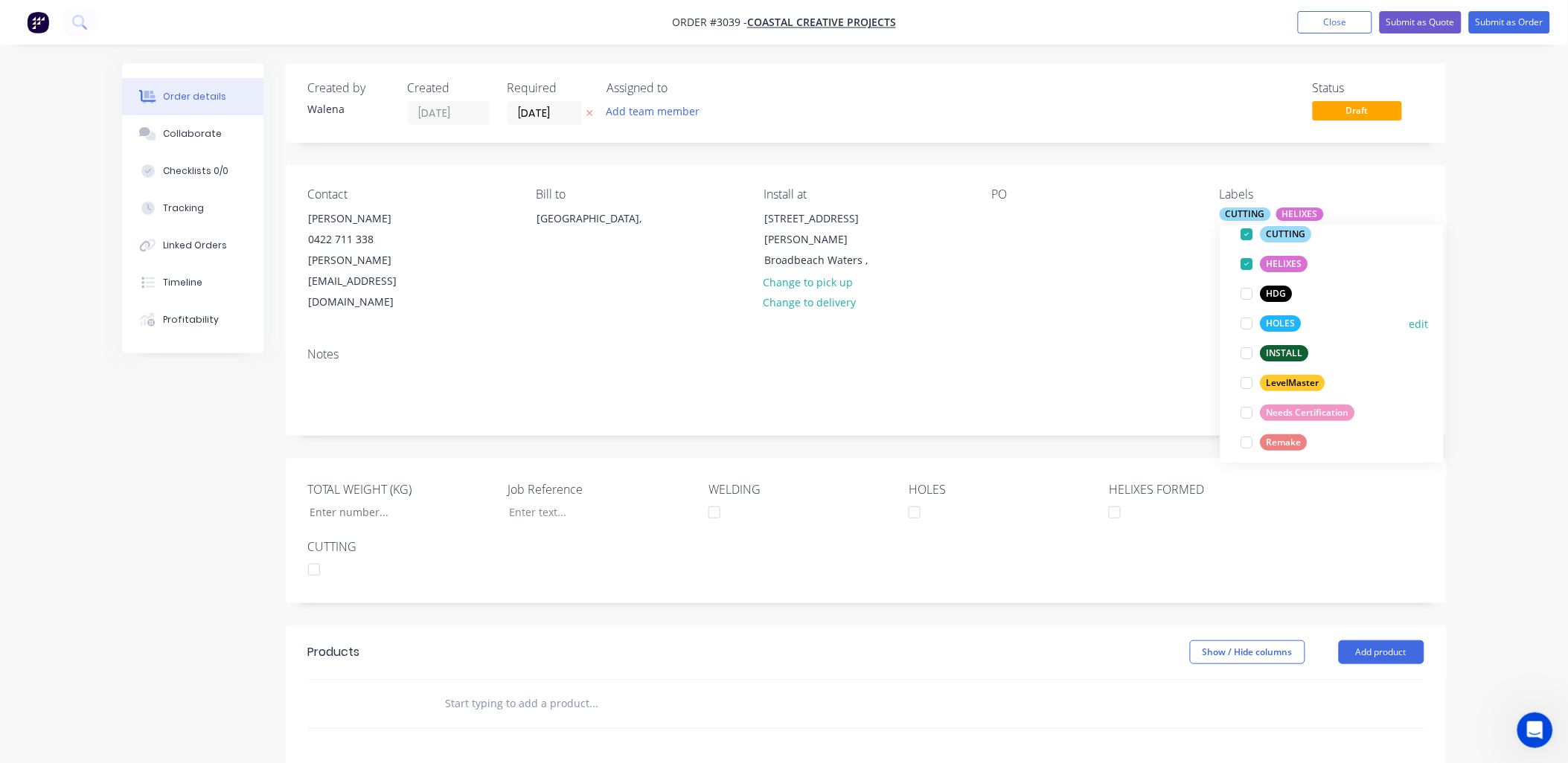
click at [1244, 325] on div at bounding box center [1248, 323] width 30 height 30
click at [1245, 356] on div at bounding box center [1248, 353] width 30 height 30
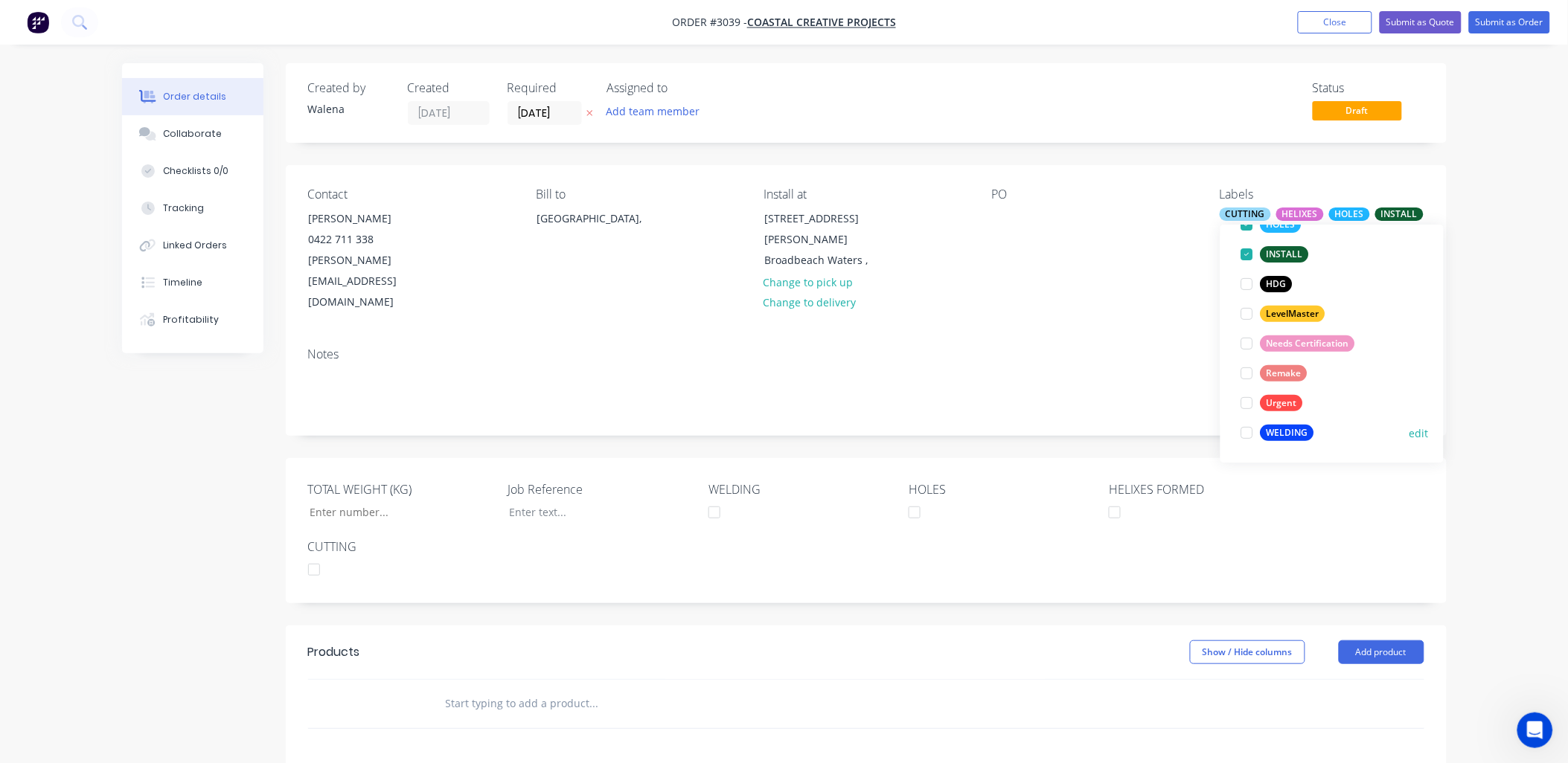
click at [1248, 437] on div at bounding box center [1248, 433] width 30 height 30
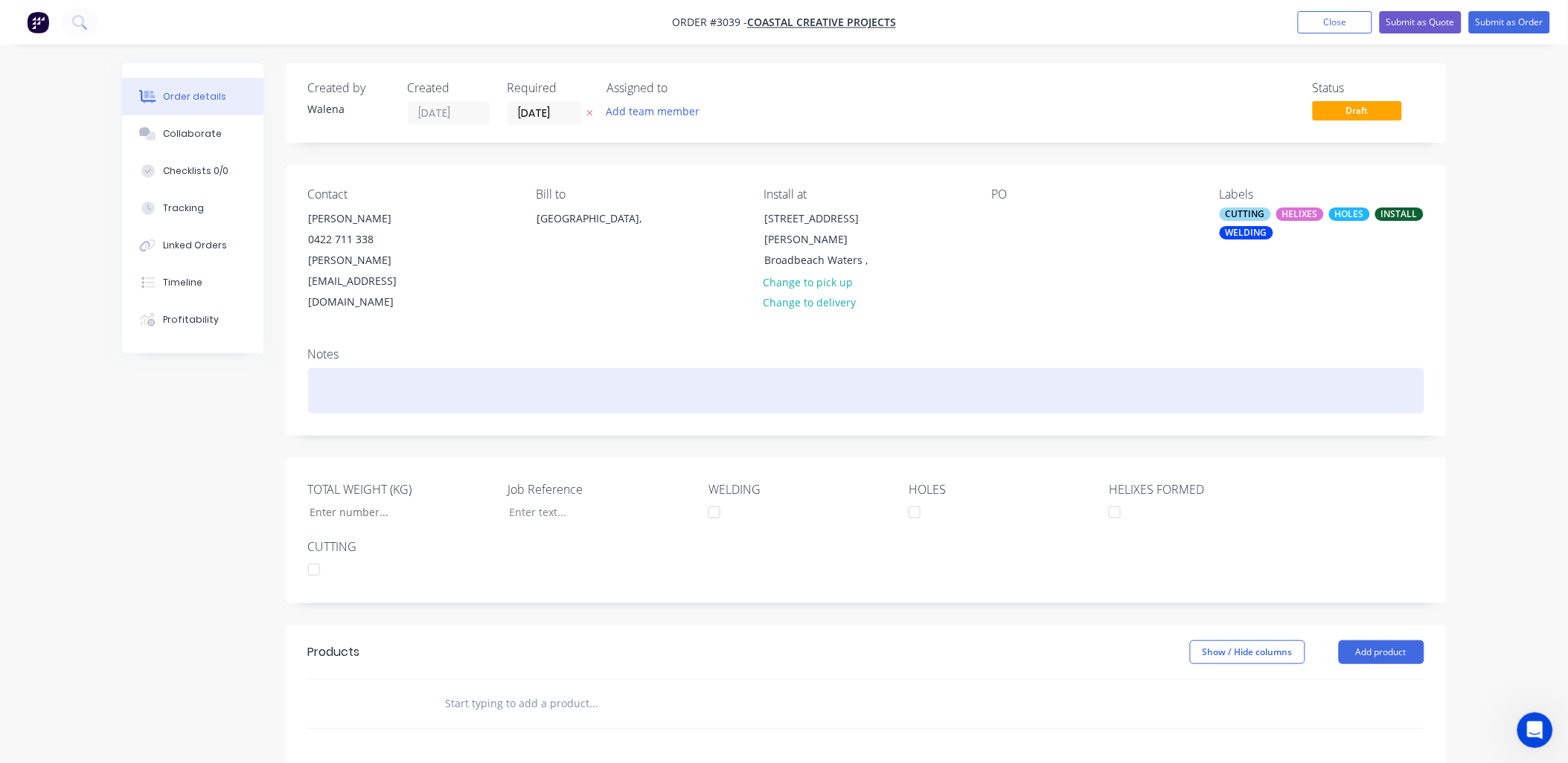
click at [827, 368] on div at bounding box center [866, 391] width 1117 height 45
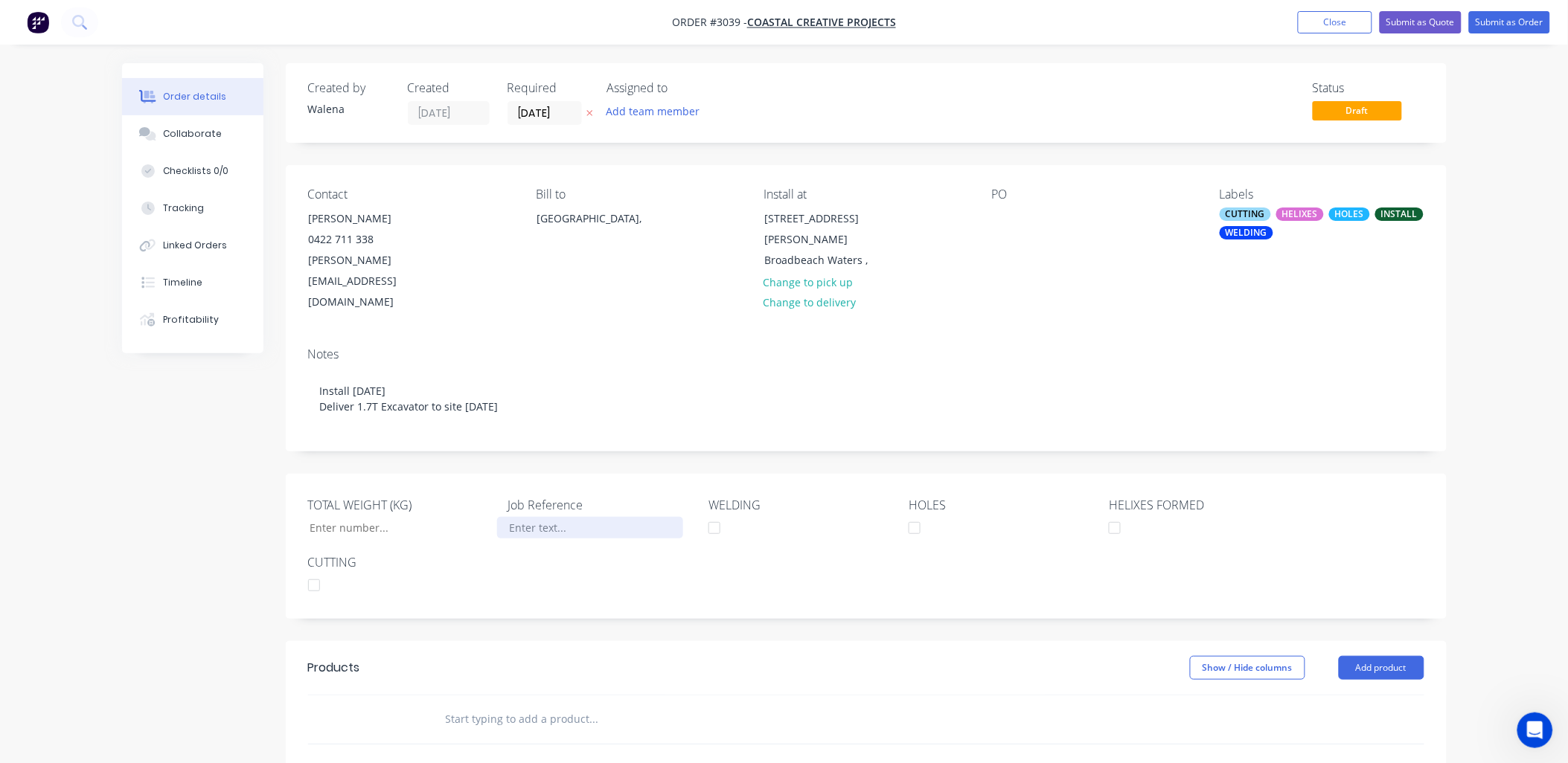
click at [553, 517] on div at bounding box center [590, 528] width 186 height 22
drag, startPoint x: 853, startPoint y: 221, endPoint x: 756, endPoint y: 222, distance: 97.0
click at [756, 222] on div "[STREET_ADDRESS][PERSON_NAME] ," at bounding box center [826, 239] width 149 height 64
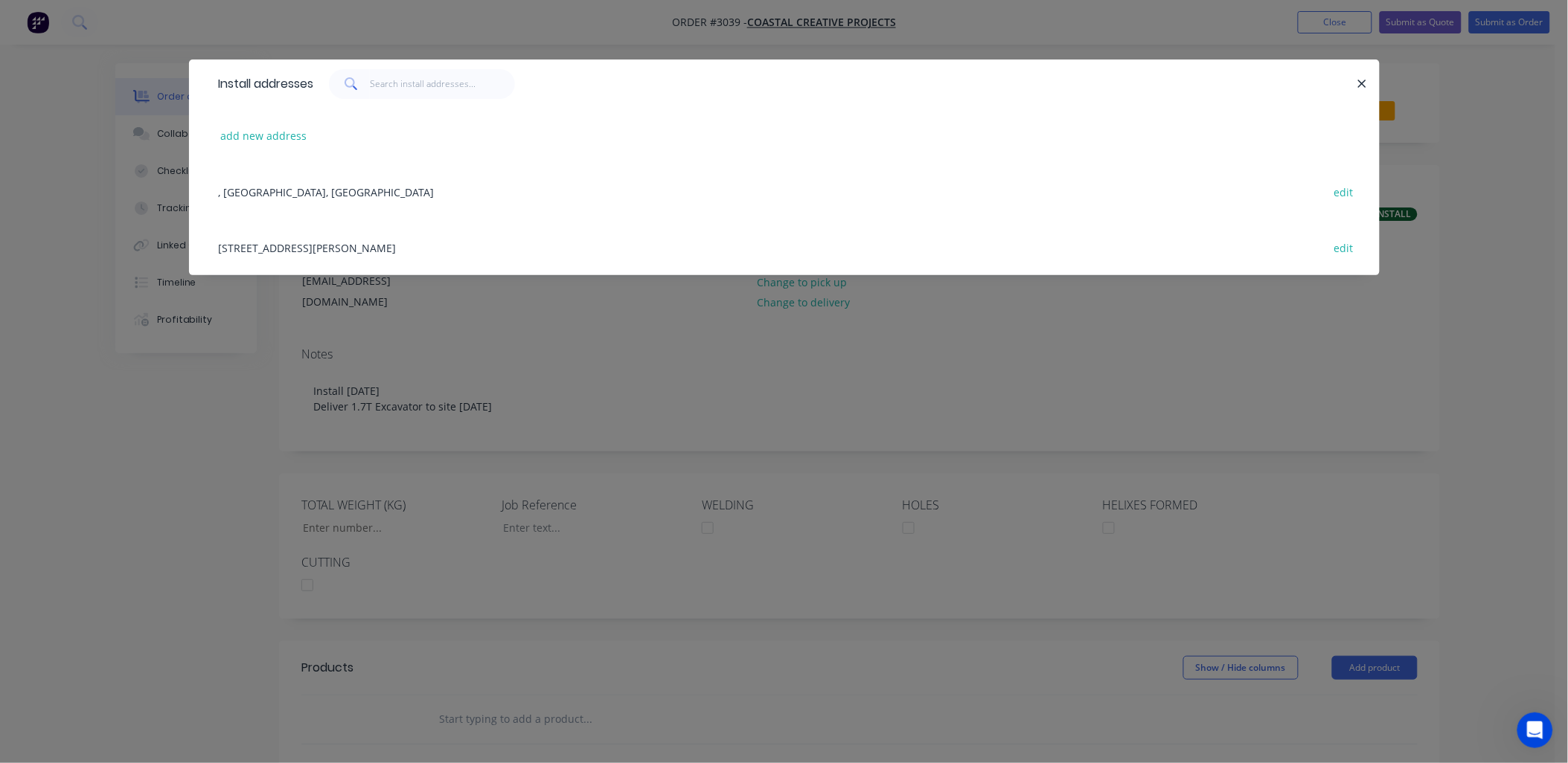
click at [369, 263] on div "[STREET_ADDRESS][PERSON_NAME] edit" at bounding box center [784, 247] width 1146 height 56
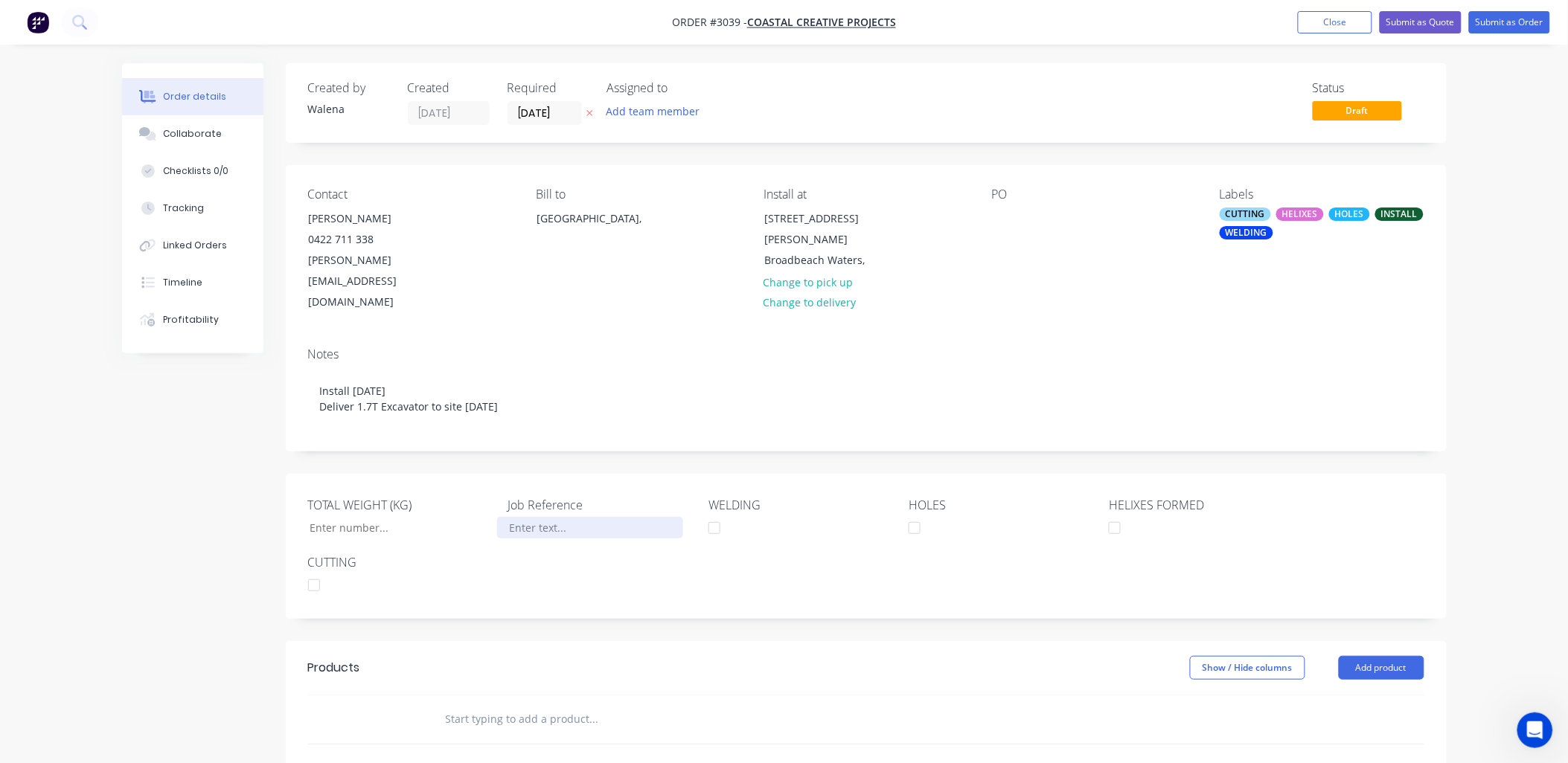
click at [533, 517] on div at bounding box center [590, 528] width 186 height 22
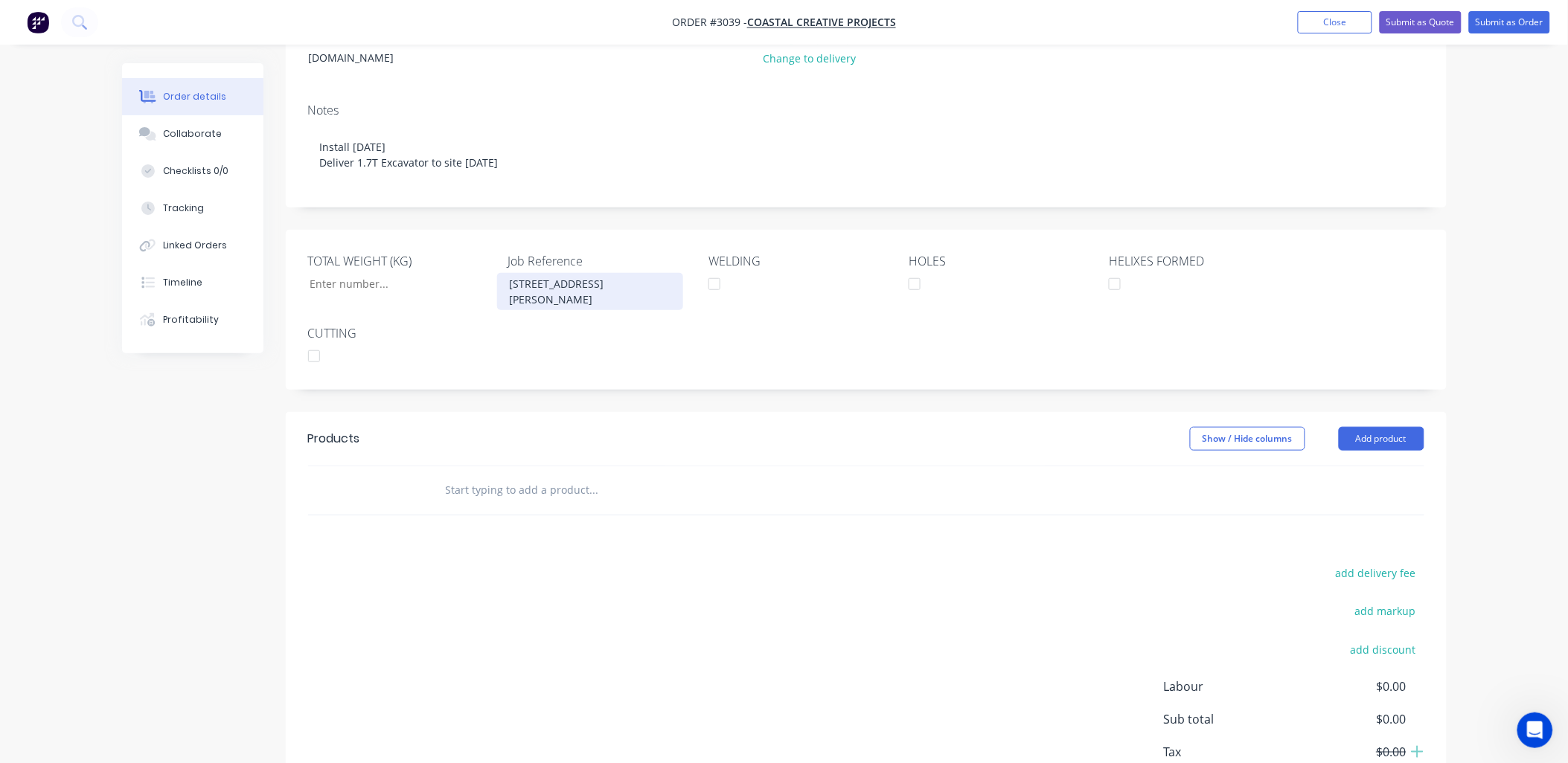
scroll to position [287, 0]
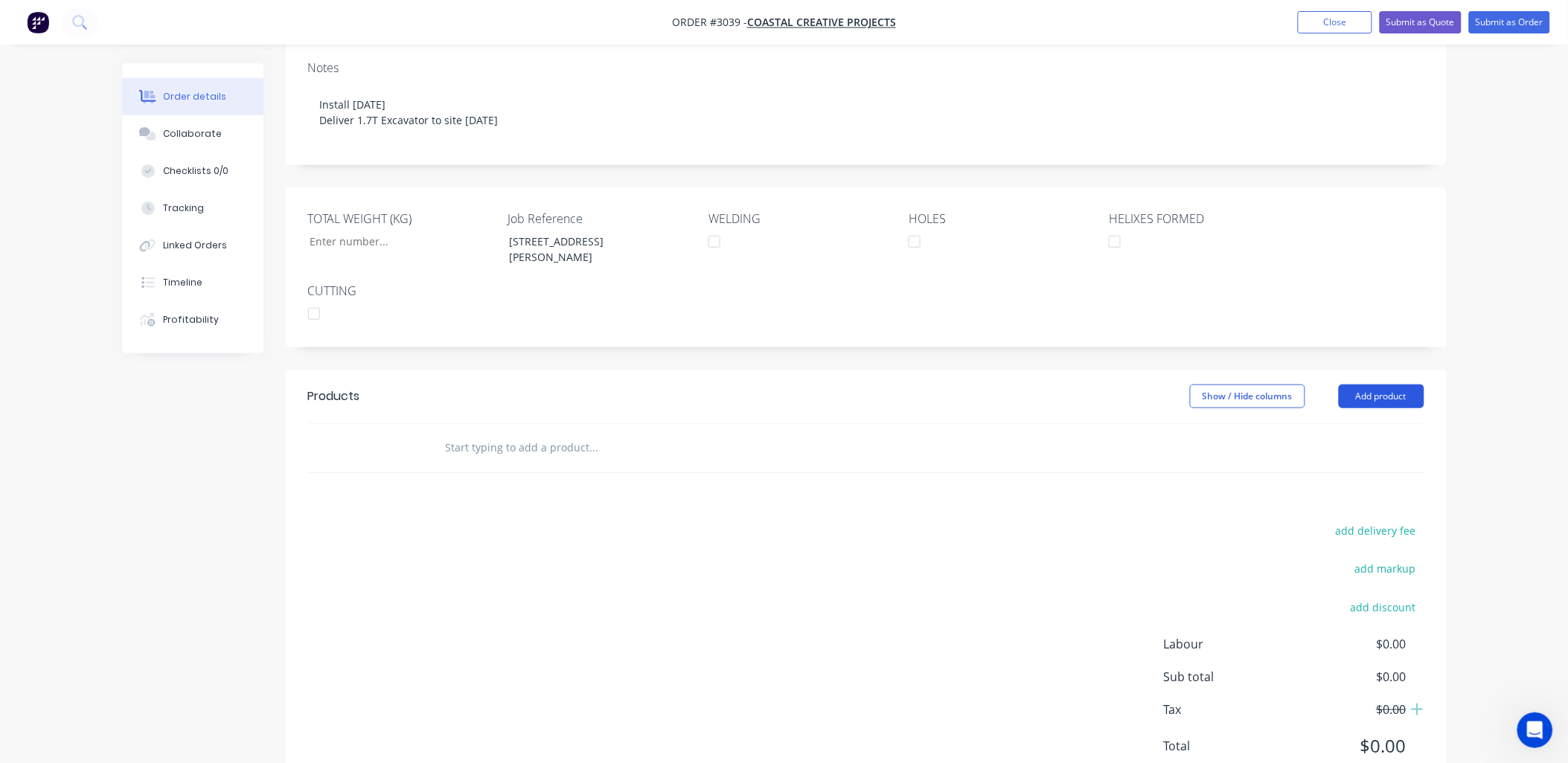
click at [1403, 385] on button "Add product" at bounding box center [1382, 396] width 86 height 24
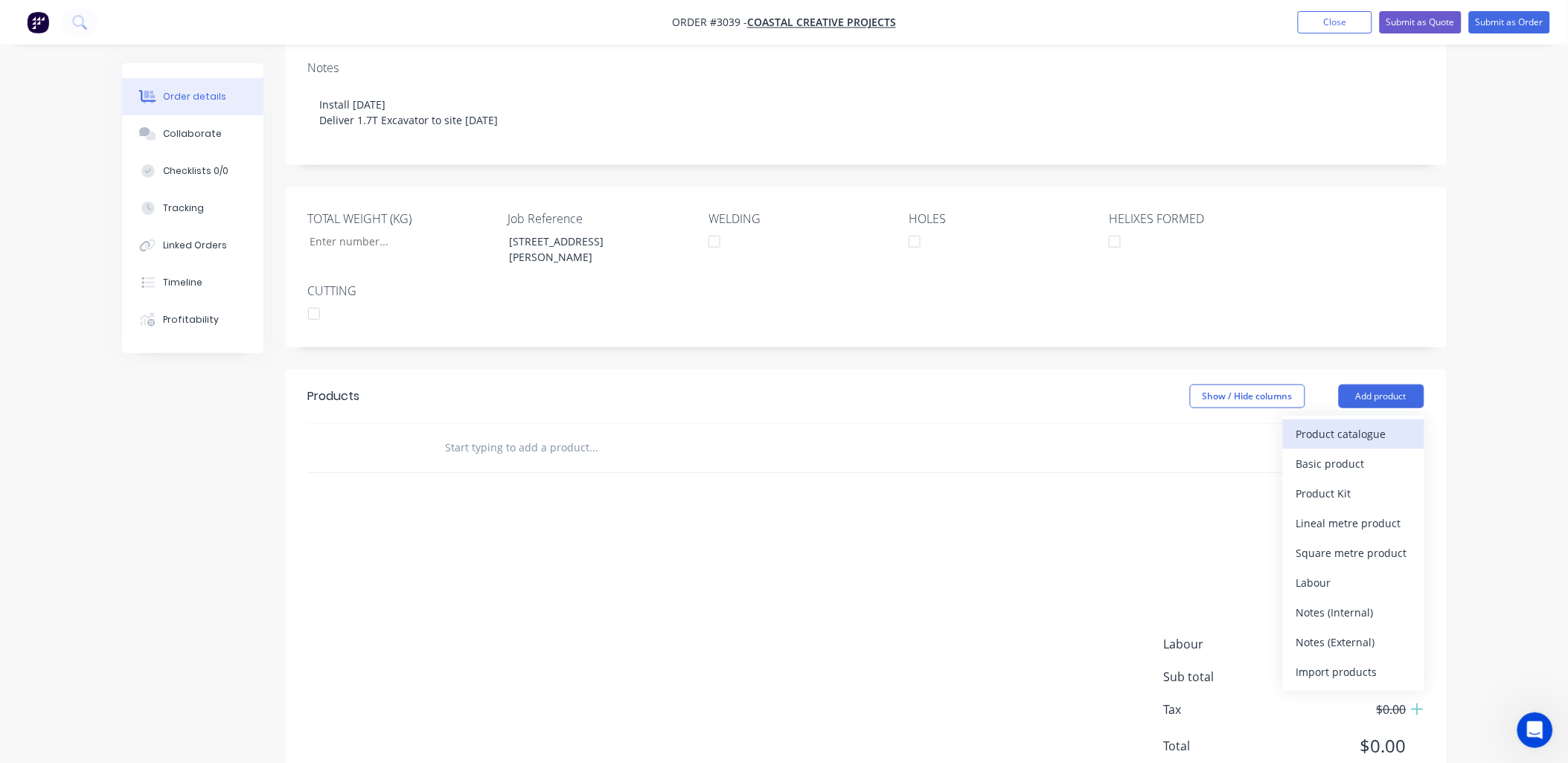
click at [1373, 423] on div "Product catalogue" at bounding box center [1354, 434] width 115 height 22
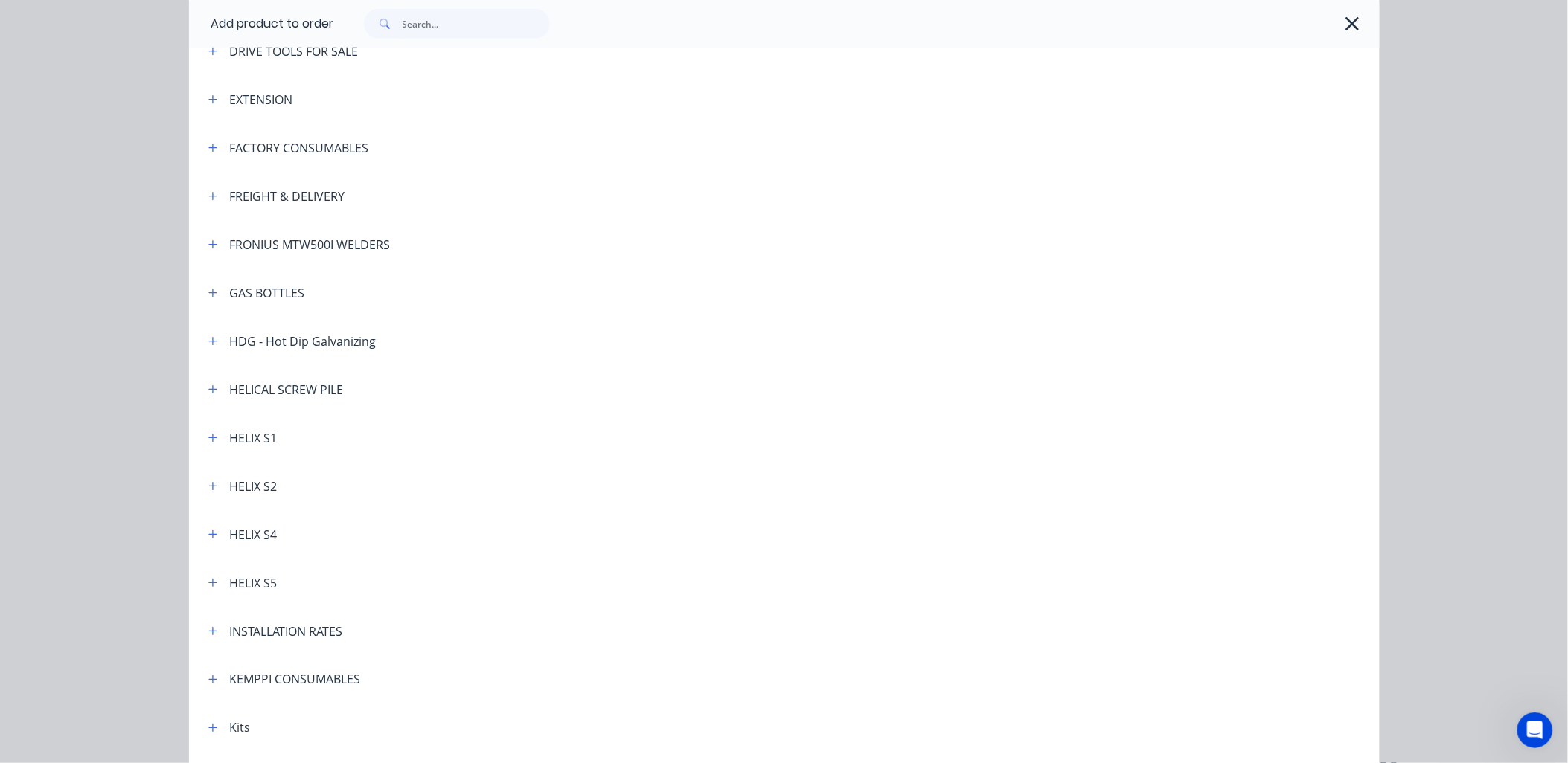
scroll to position [330, 0]
click at [212, 392] on button "button" at bounding box center [213, 388] width 18 height 18
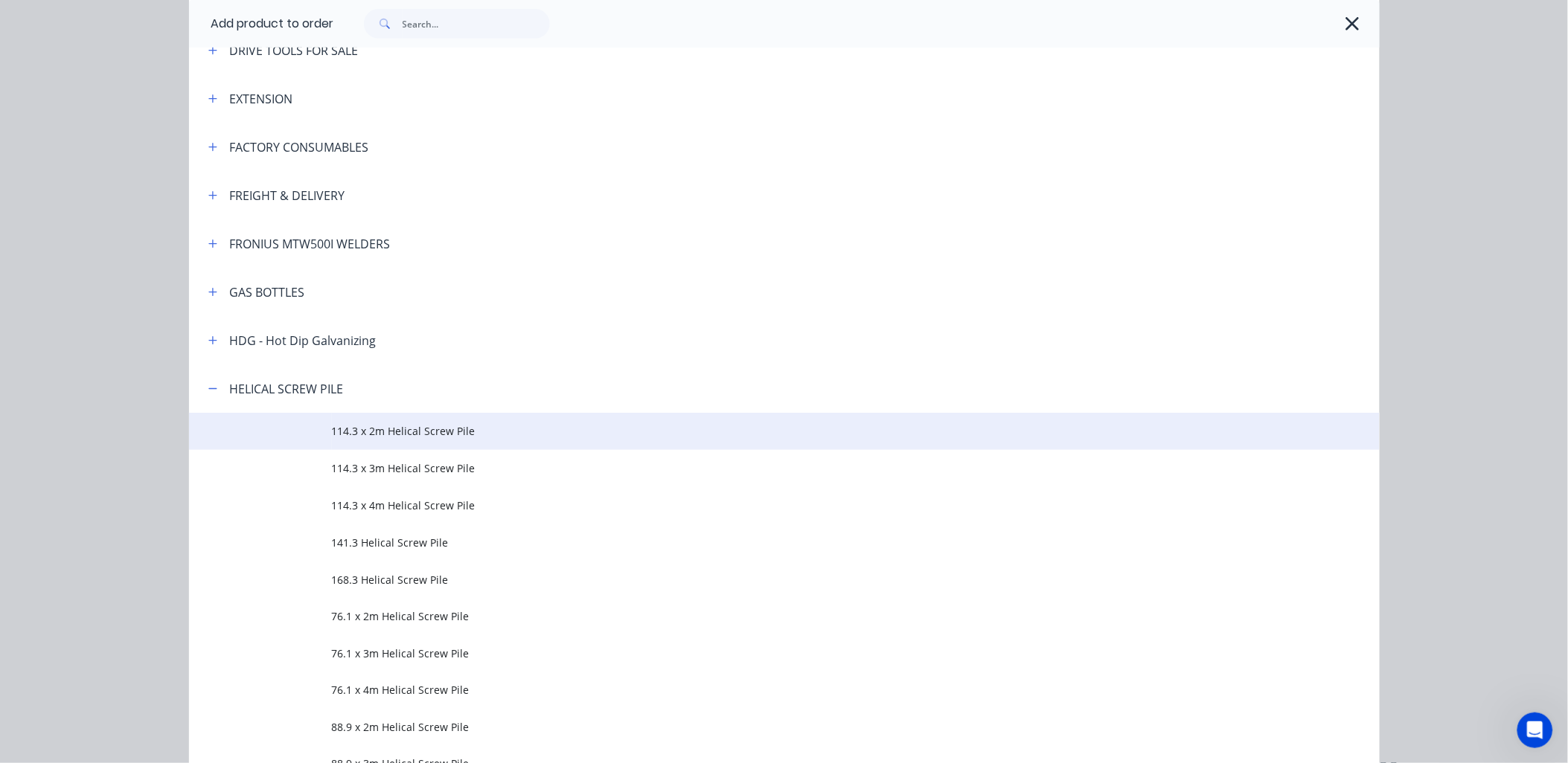
click at [465, 428] on span "114.3 x 2m Helical Screw Pile" at bounding box center [751, 431] width 838 height 16
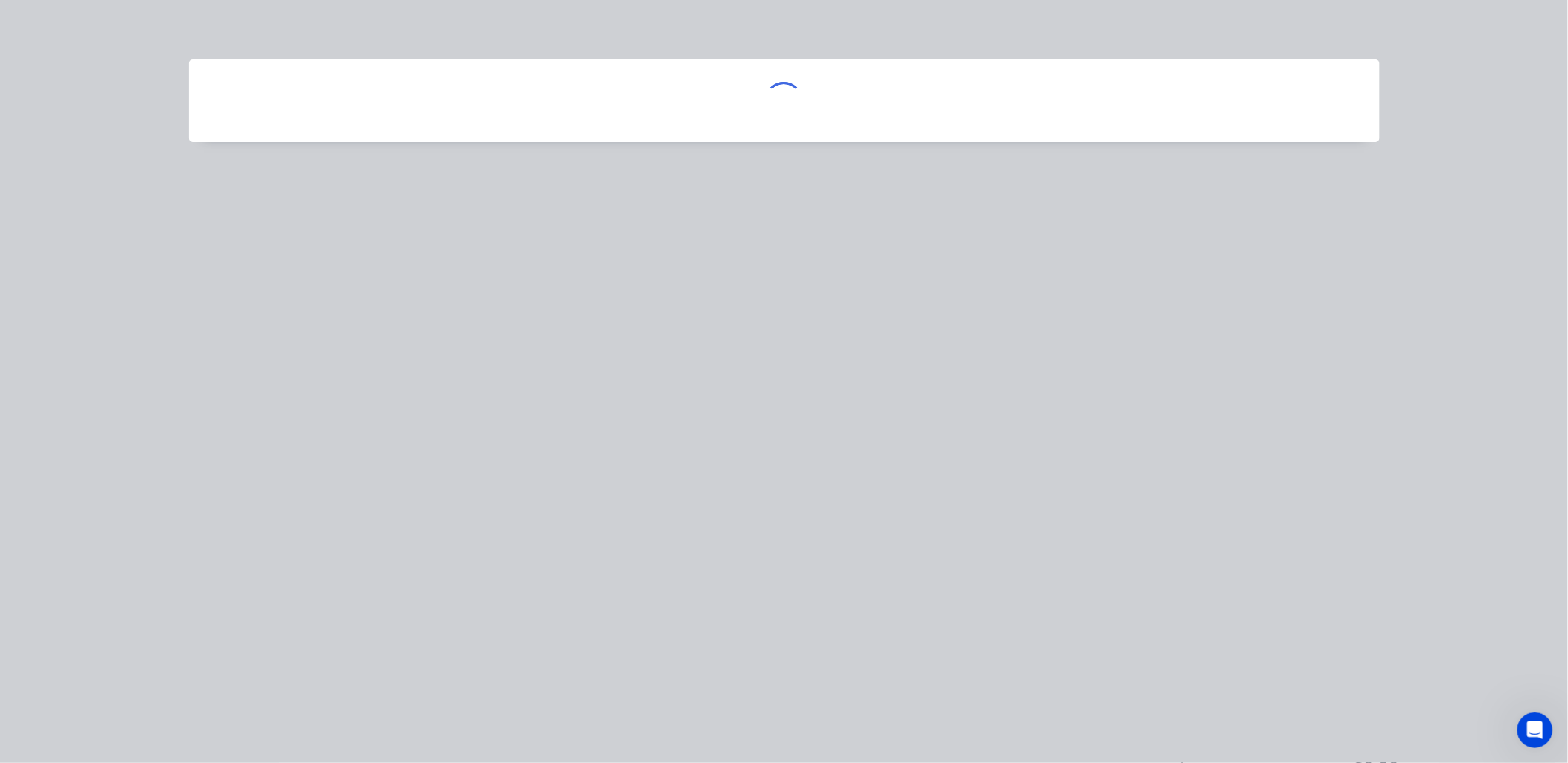
scroll to position [0, 0]
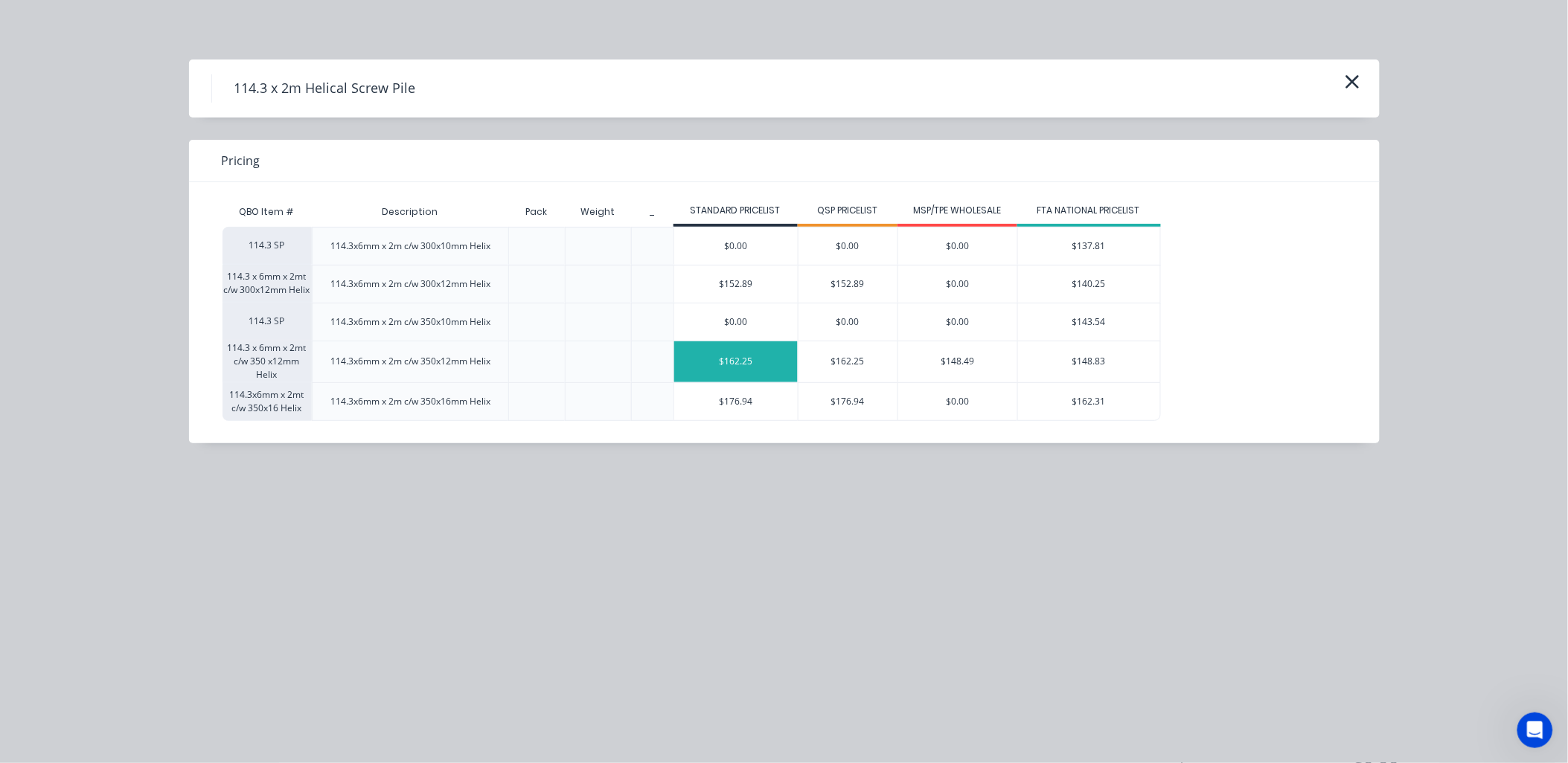
click at [737, 364] on div "$162.25" at bounding box center [735, 362] width 123 height 41
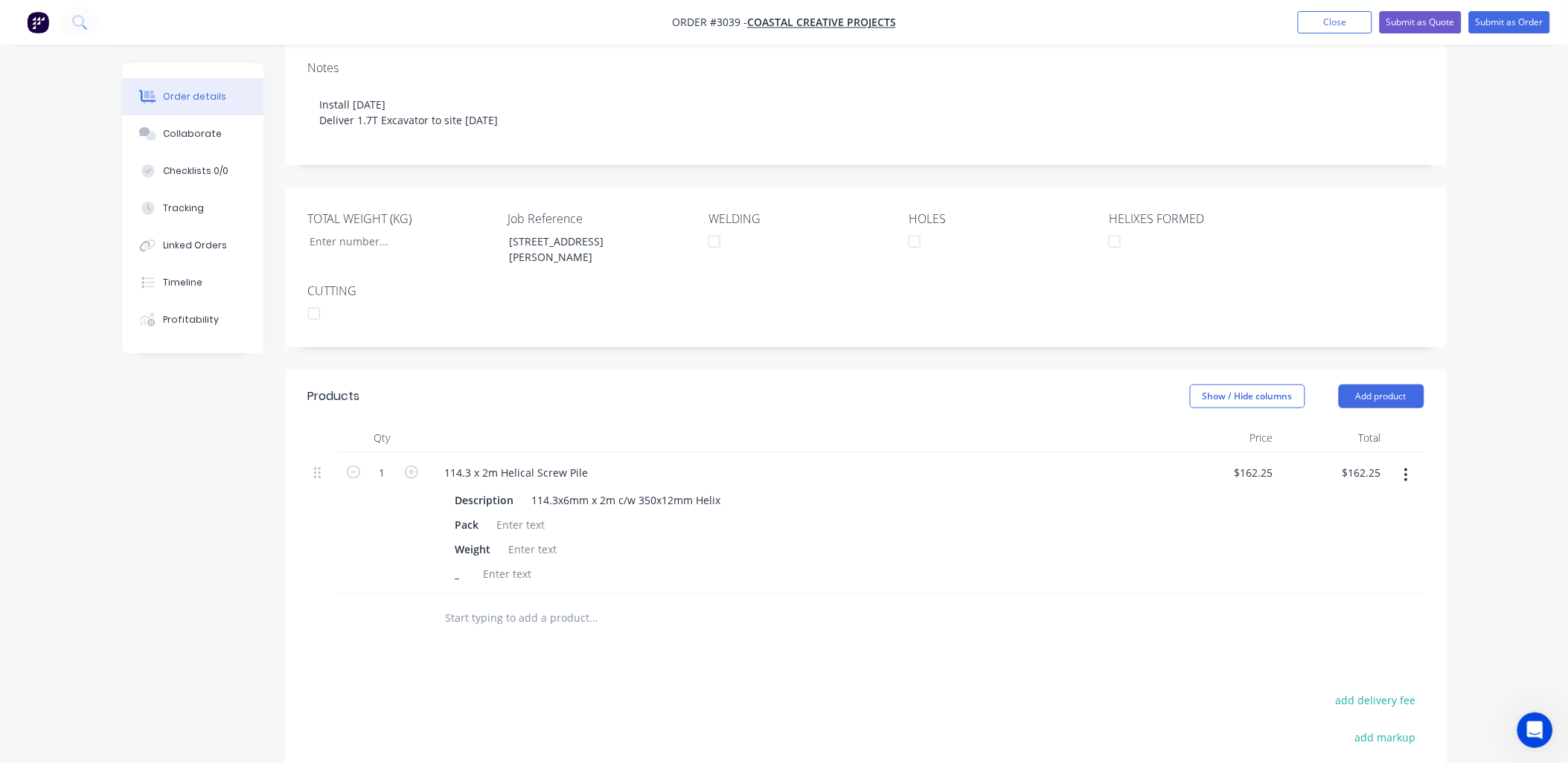
click at [1411, 462] on button "button" at bounding box center [1406, 475] width 35 height 27
click at [1322, 593] on div "Delete" at bounding box center [1354, 603] width 115 height 22
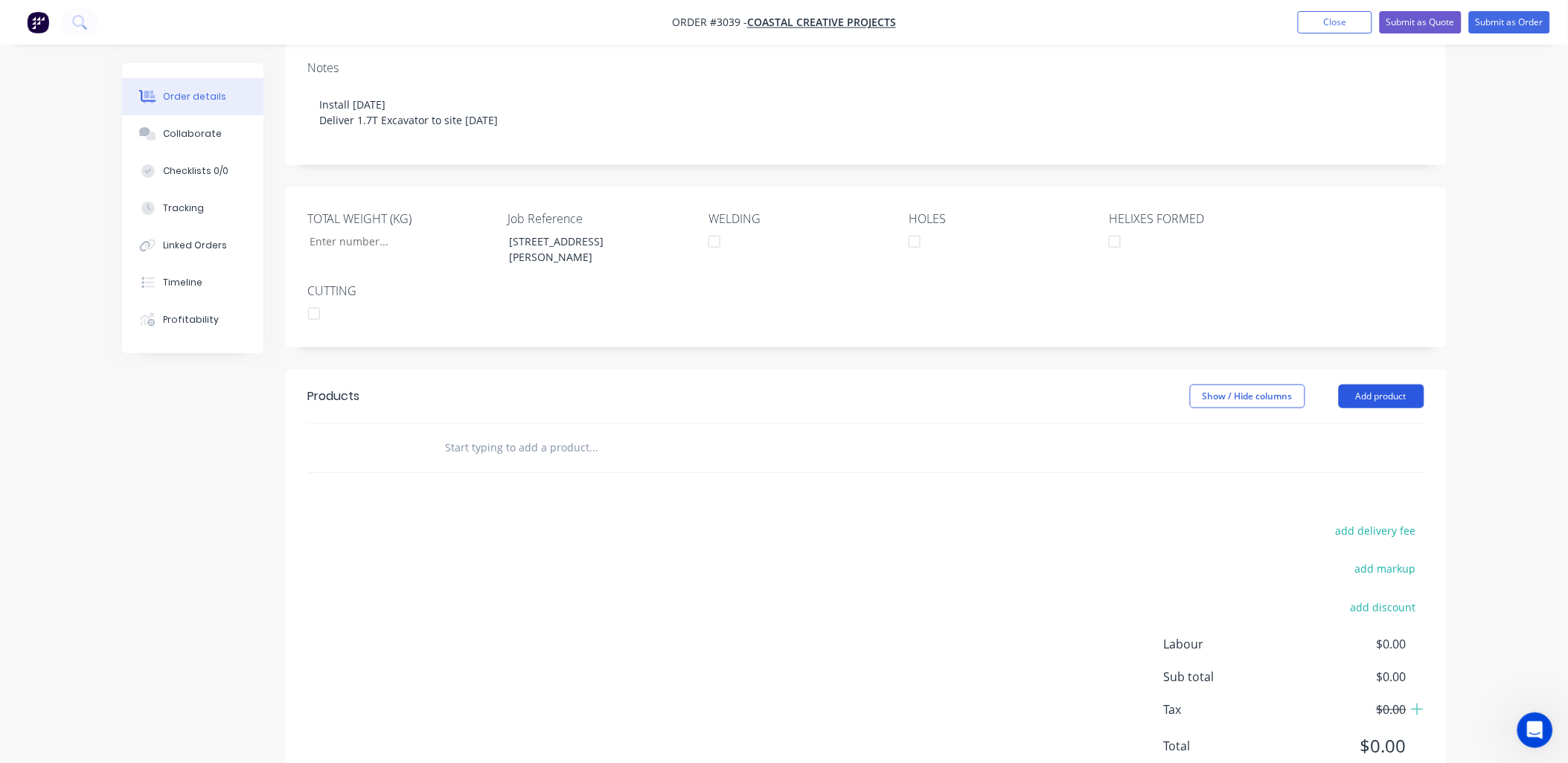
click at [1387, 385] on button "Add product" at bounding box center [1382, 396] width 86 height 24
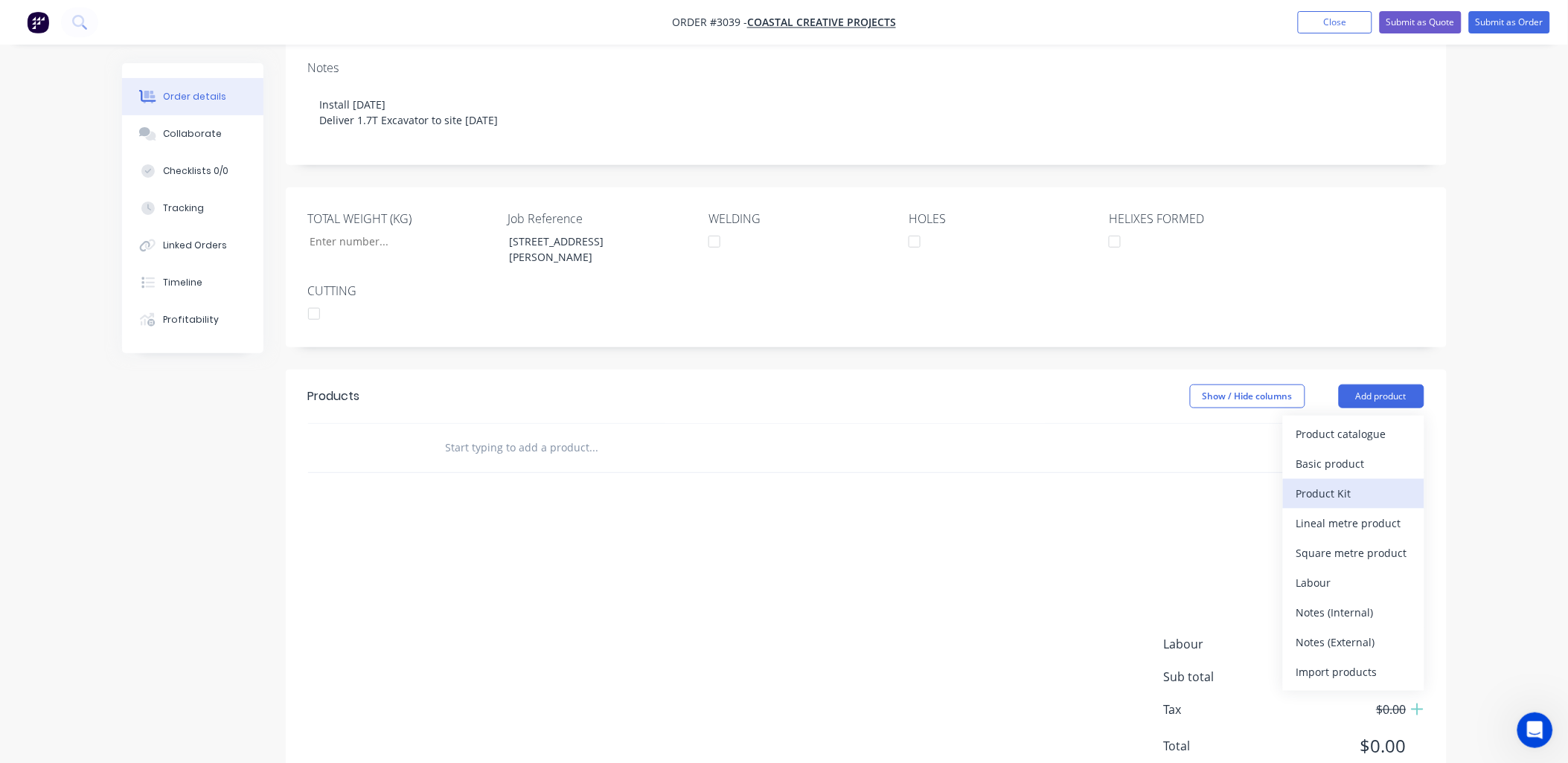
click at [1349, 482] on div "Product Kit" at bounding box center [1354, 493] width 115 height 22
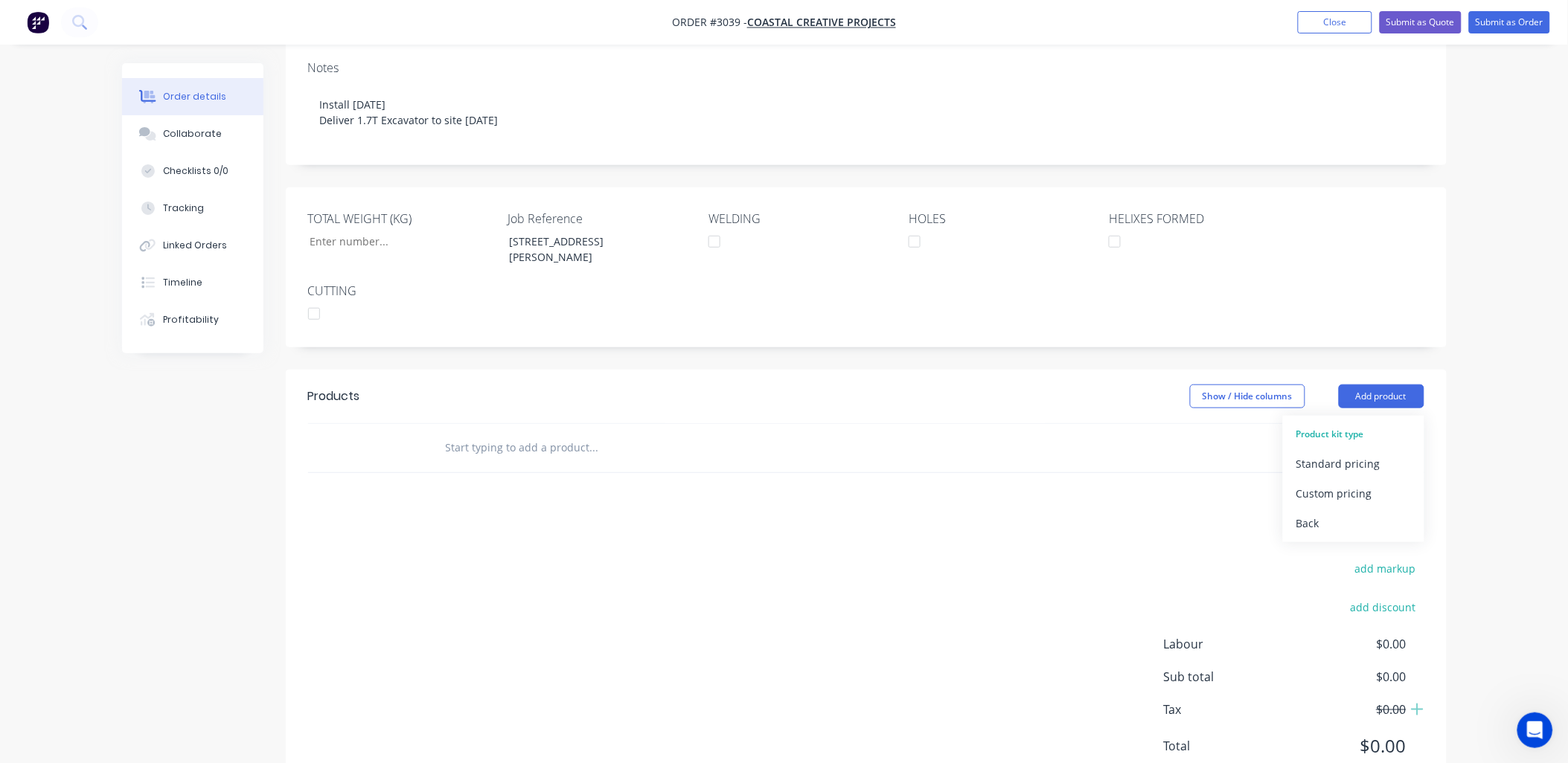
click at [1349, 482] on div "Custom pricing" at bounding box center [1354, 493] width 115 height 22
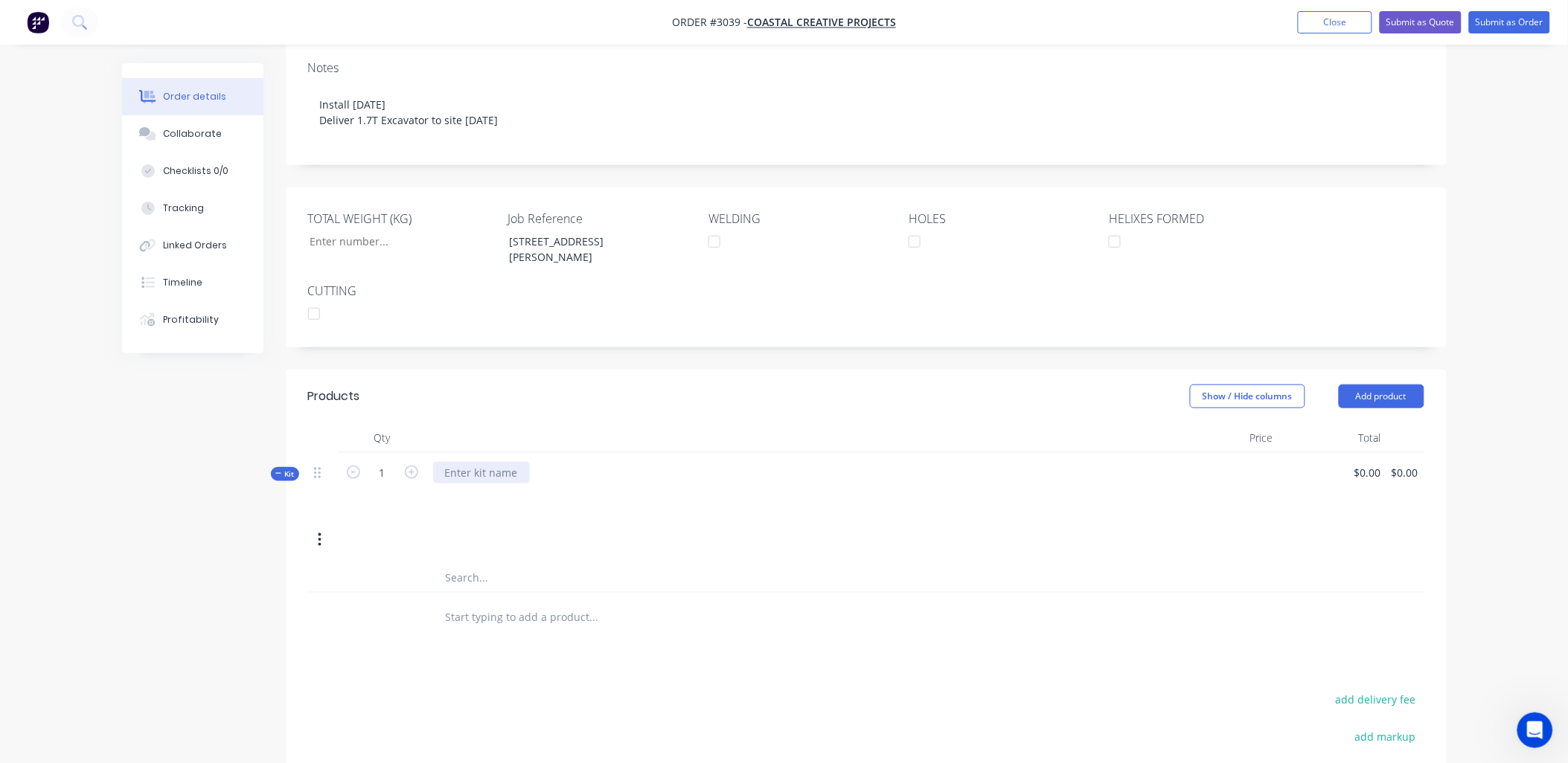
click at [491, 462] on div at bounding box center [481, 473] width 97 height 22
drag, startPoint x: 470, startPoint y: 417, endPoint x: 358, endPoint y: 403, distance: 112.9
click at [358, 453] on div "Kit 1 install $0.00 $0.00 $0.00 $0.00" at bounding box center [866, 508] width 1117 height 110
click at [850, 498] on div "Kit 1 supply and $0.00 $0.00 $0.00 $0.00" at bounding box center [866, 508] width 1117 height 110
click at [484, 458] on div "supply and" at bounding box center [799, 485] width 744 height 65
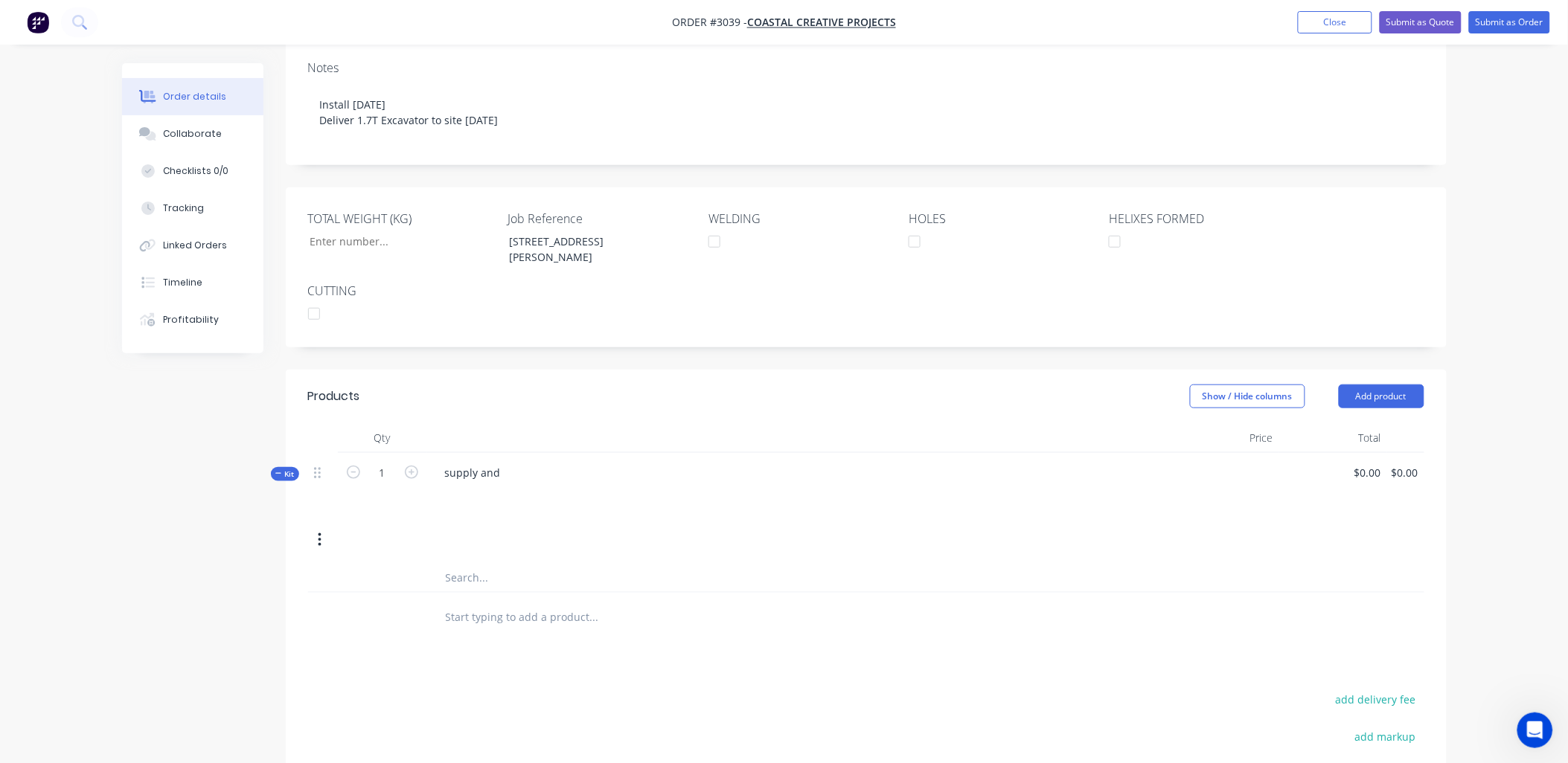
click at [279, 470] on icon at bounding box center [279, 474] width 7 height 8
click at [323, 527] on button "button" at bounding box center [320, 540] width 35 height 27
click at [253, 718] on div "Delete" at bounding box center [267, 728] width 115 height 22
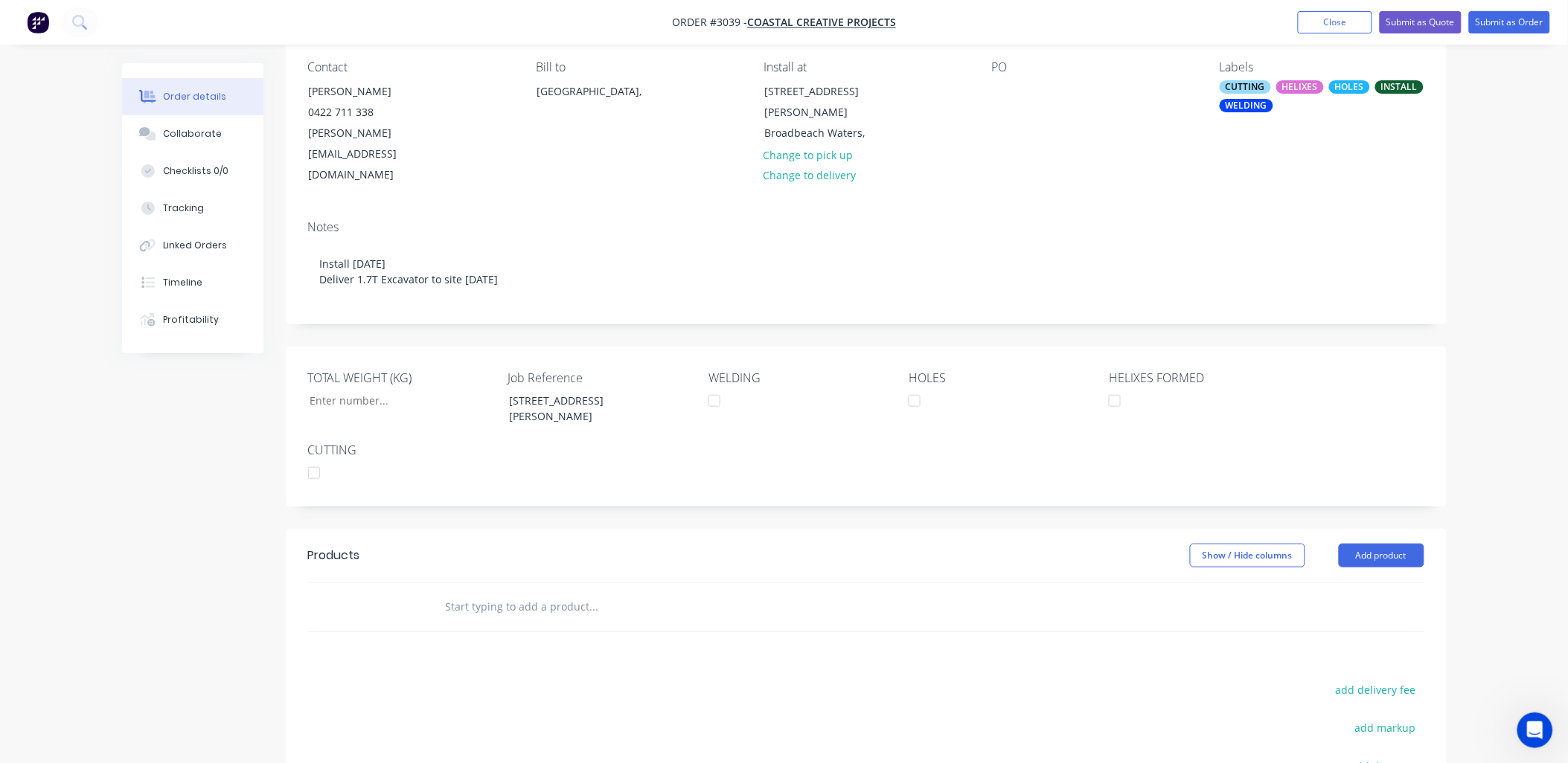
scroll to position [287, 0]
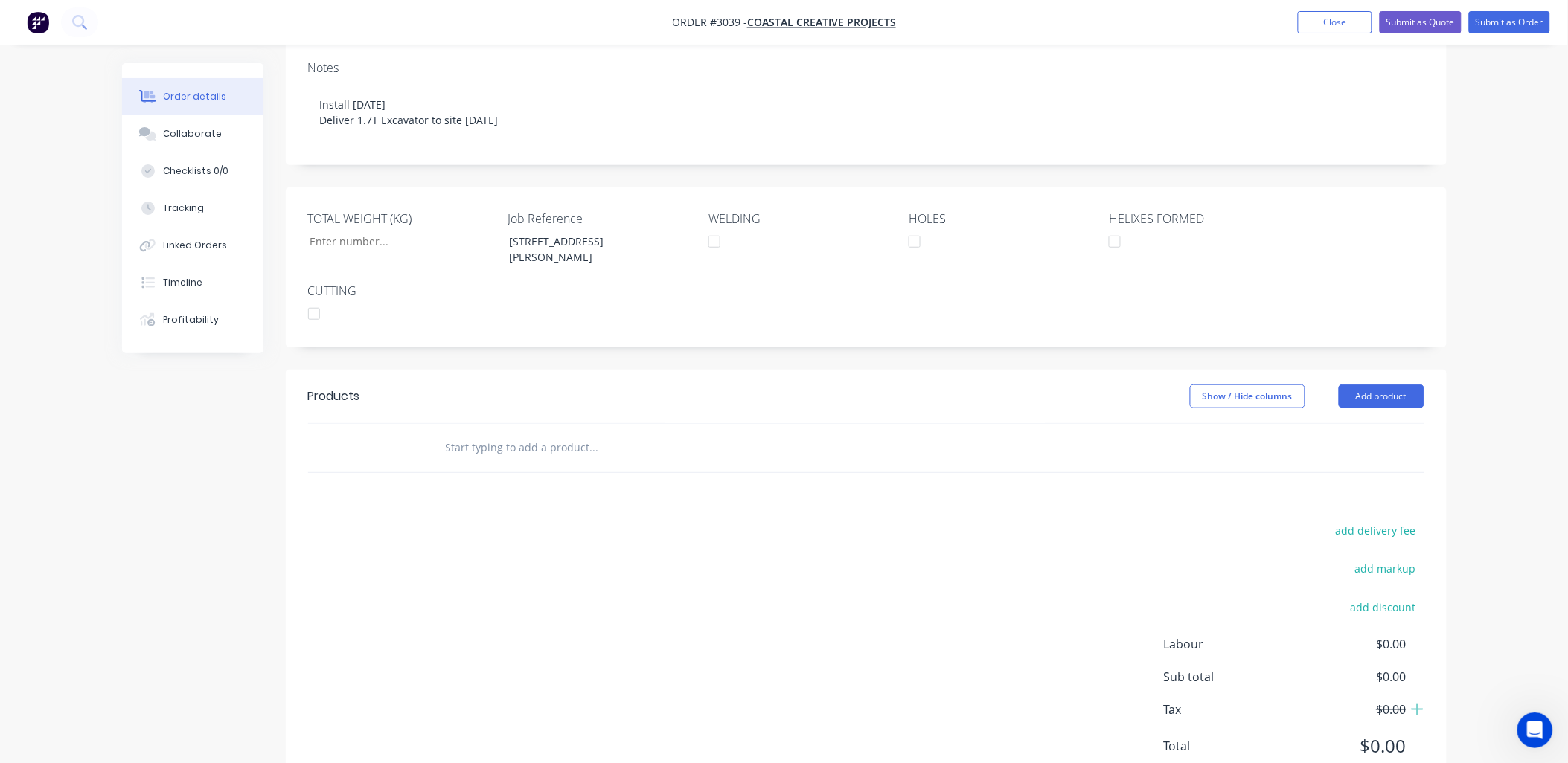
click at [472, 433] on input "text" at bounding box center [594, 447] width 297 height 30
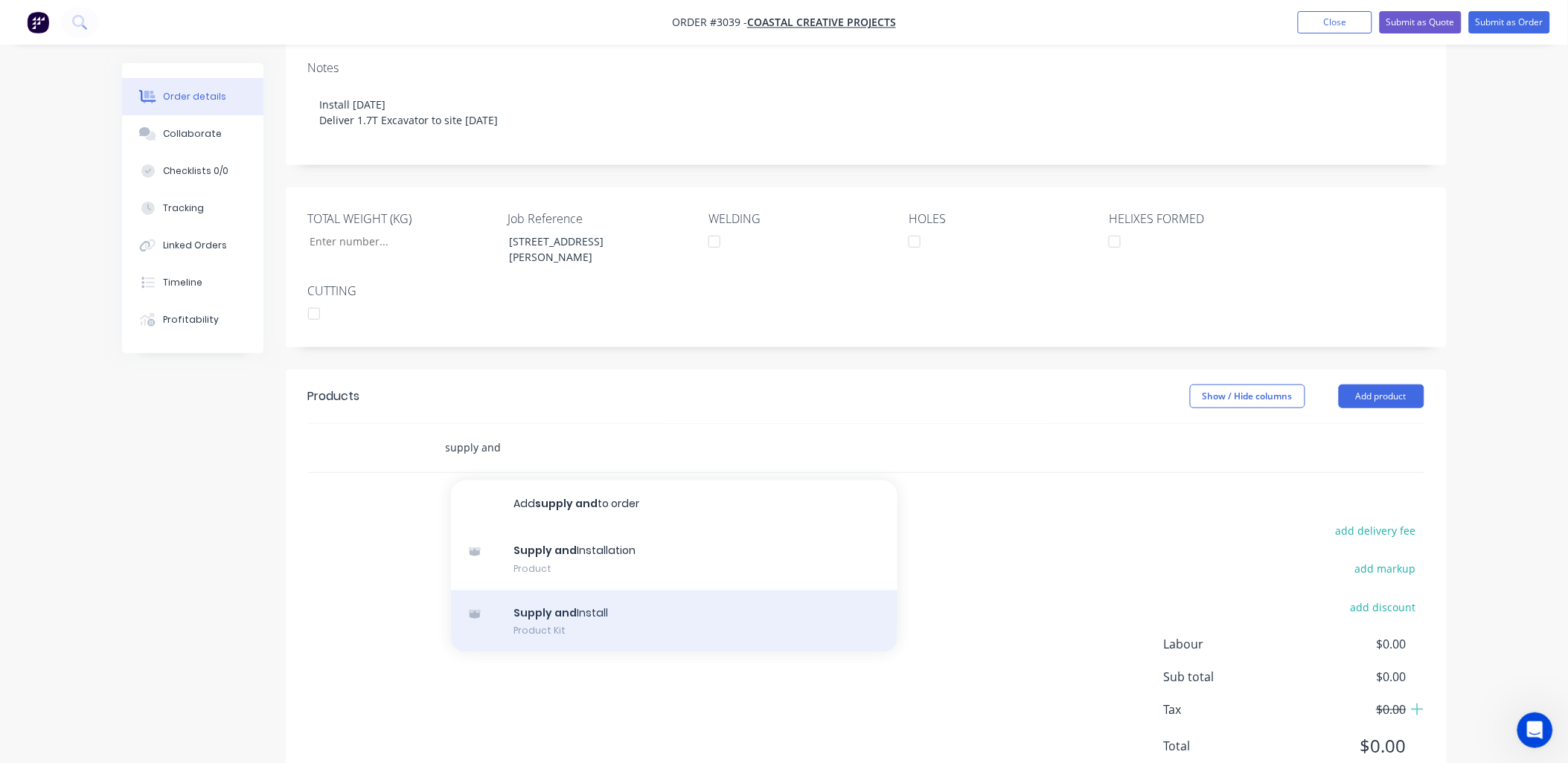
type input "supply and"
click at [603, 591] on div "Supply and Install Product Kit" at bounding box center [674, 621] width 447 height 62
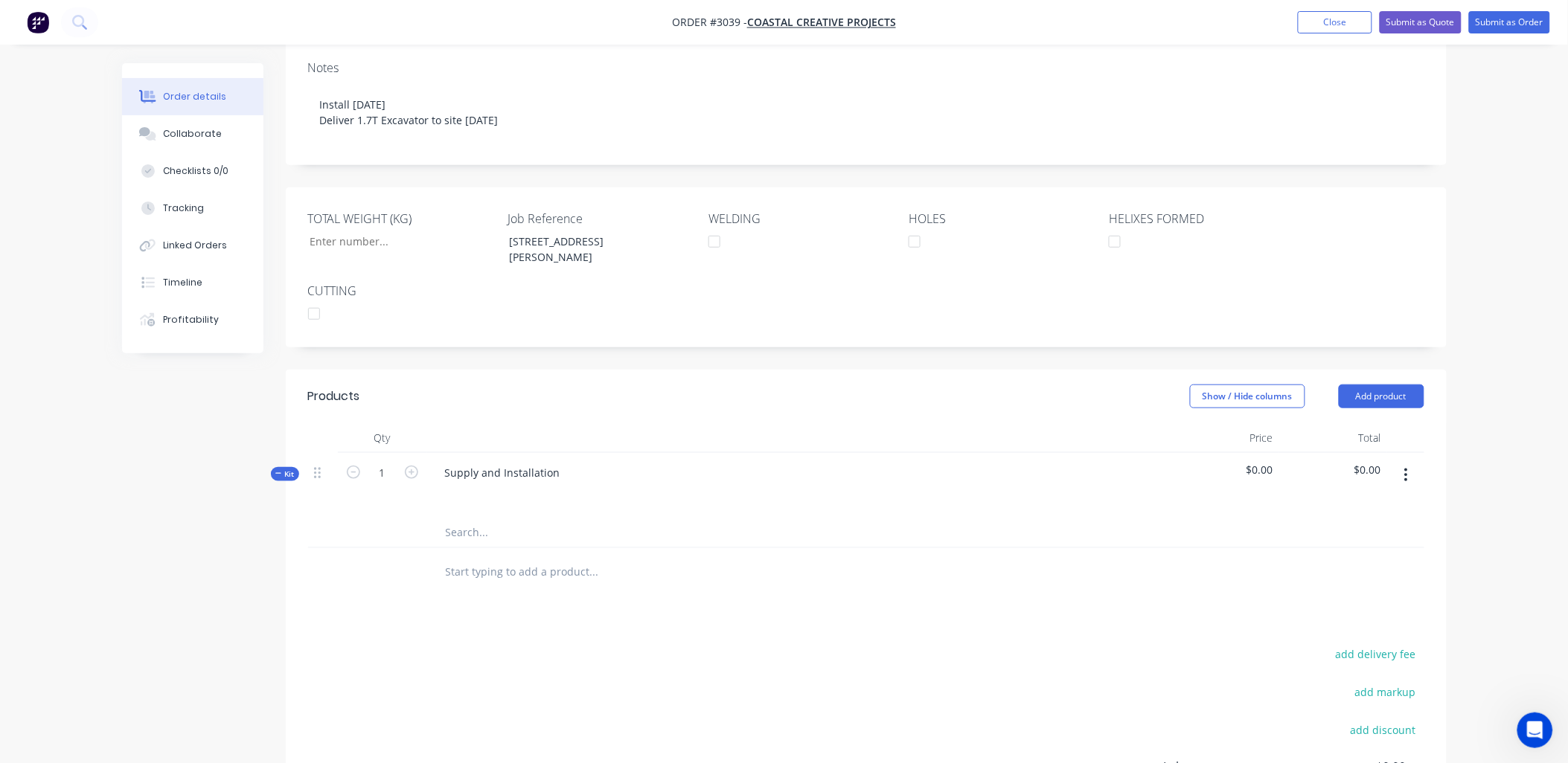
click at [457, 517] on input "text" at bounding box center [594, 532] width 297 height 30
click at [466, 483] on div at bounding box center [456, 494] width 24 height 22
click at [464, 517] on input "text" at bounding box center [594, 532] width 297 height 30
type input "8"
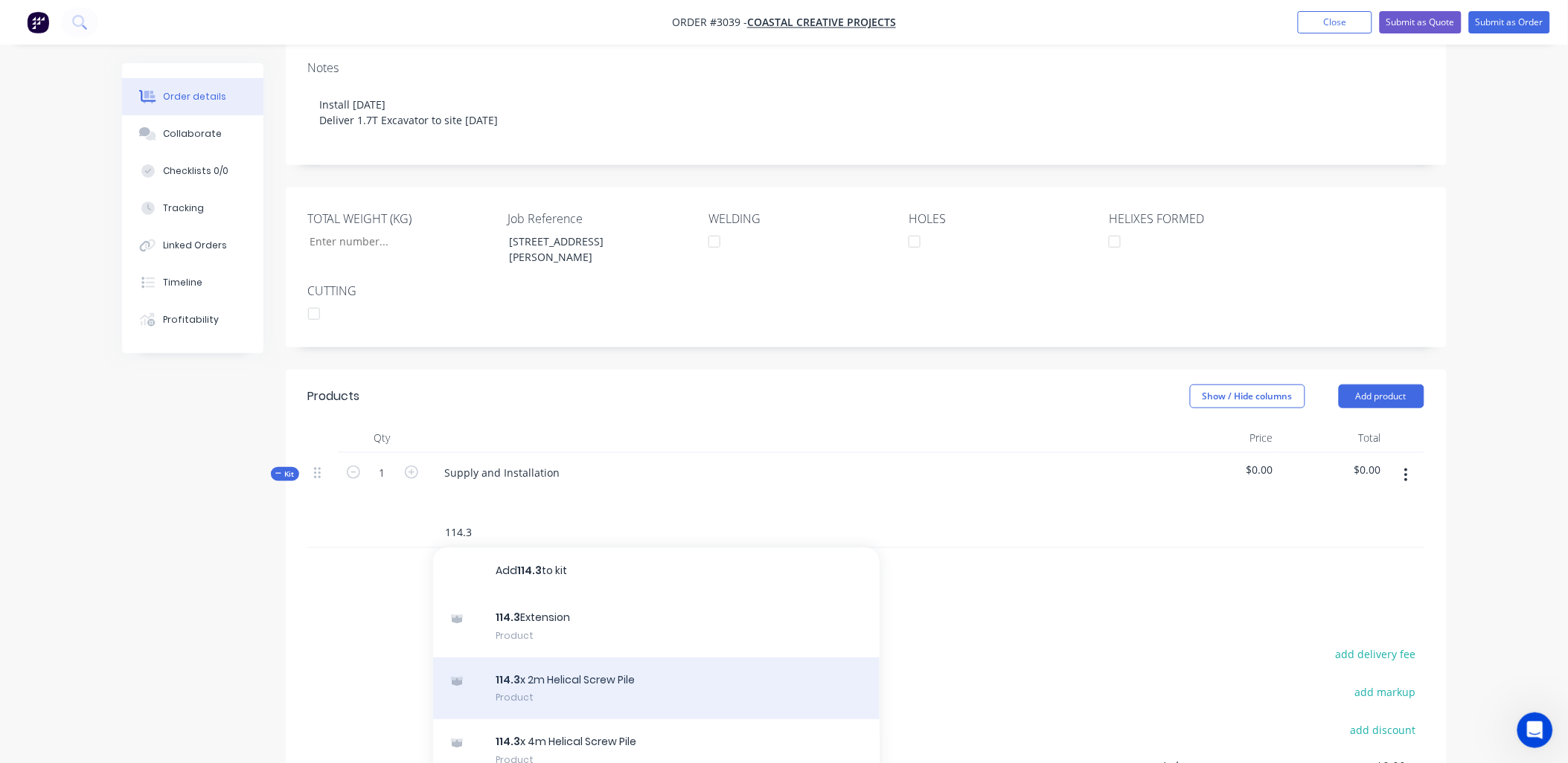
type input "114.3"
click at [618, 657] on div "114.3 x 2m Helical Screw Pile Product" at bounding box center [656, 688] width 447 height 62
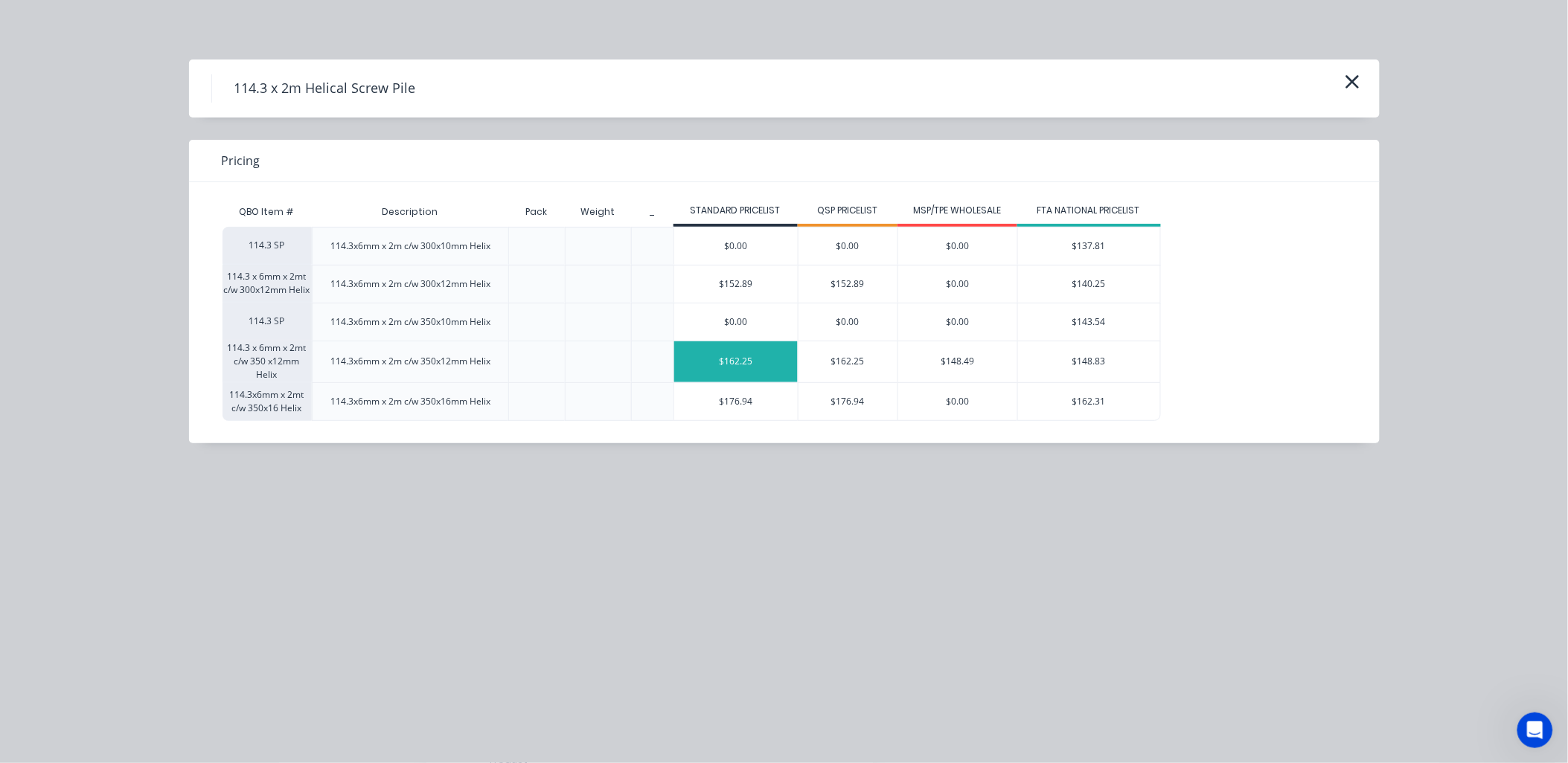
click at [762, 365] on div "$162.25" at bounding box center [735, 362] width 123 height 41
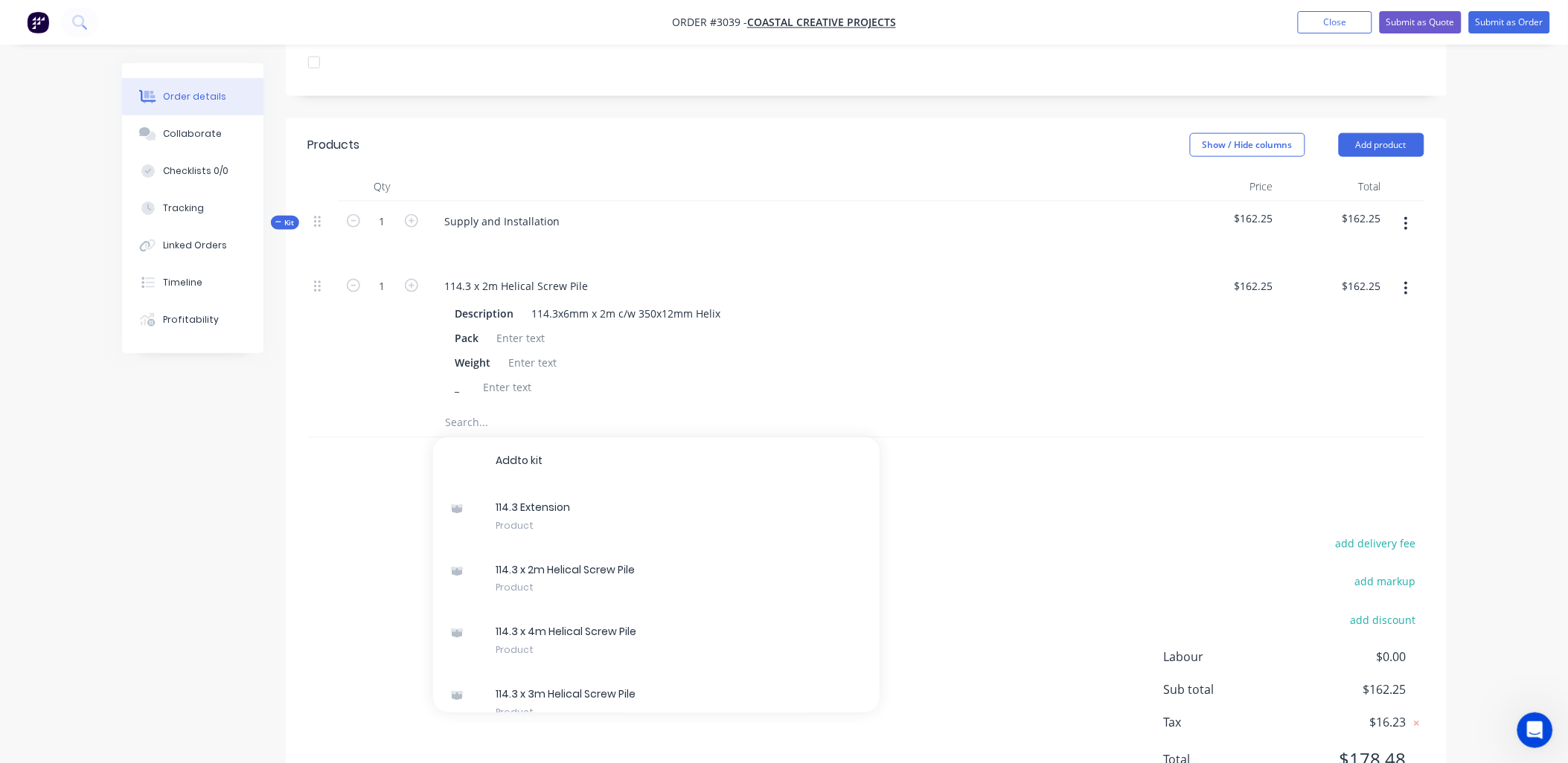
scroll to position [551, 0]
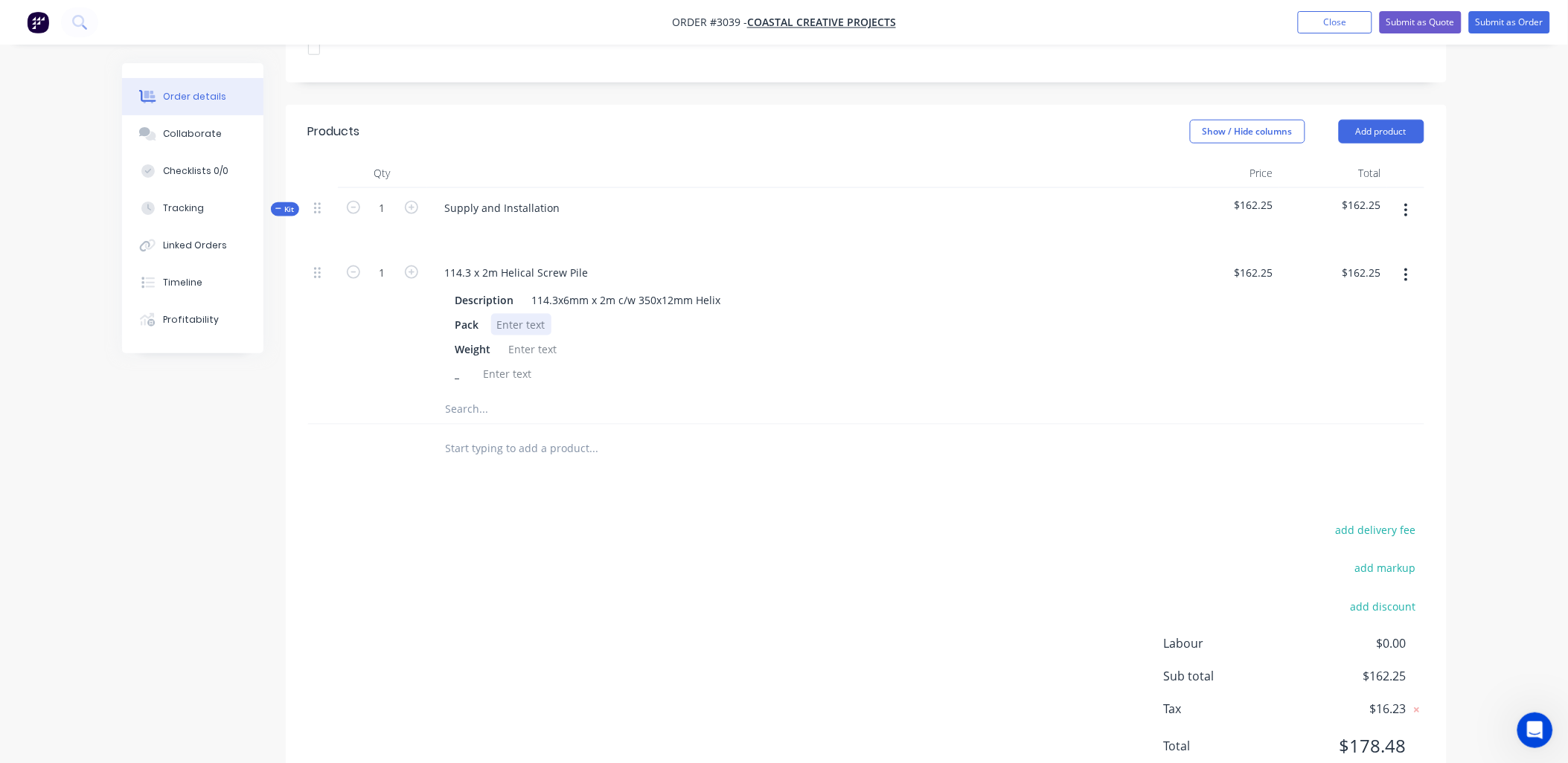
click at [512, 314] on div at bounding box center [521, 324] width 60 height 22
click at [468, 394] on input "text" at bounding box center [594, 409] width 297 height 30
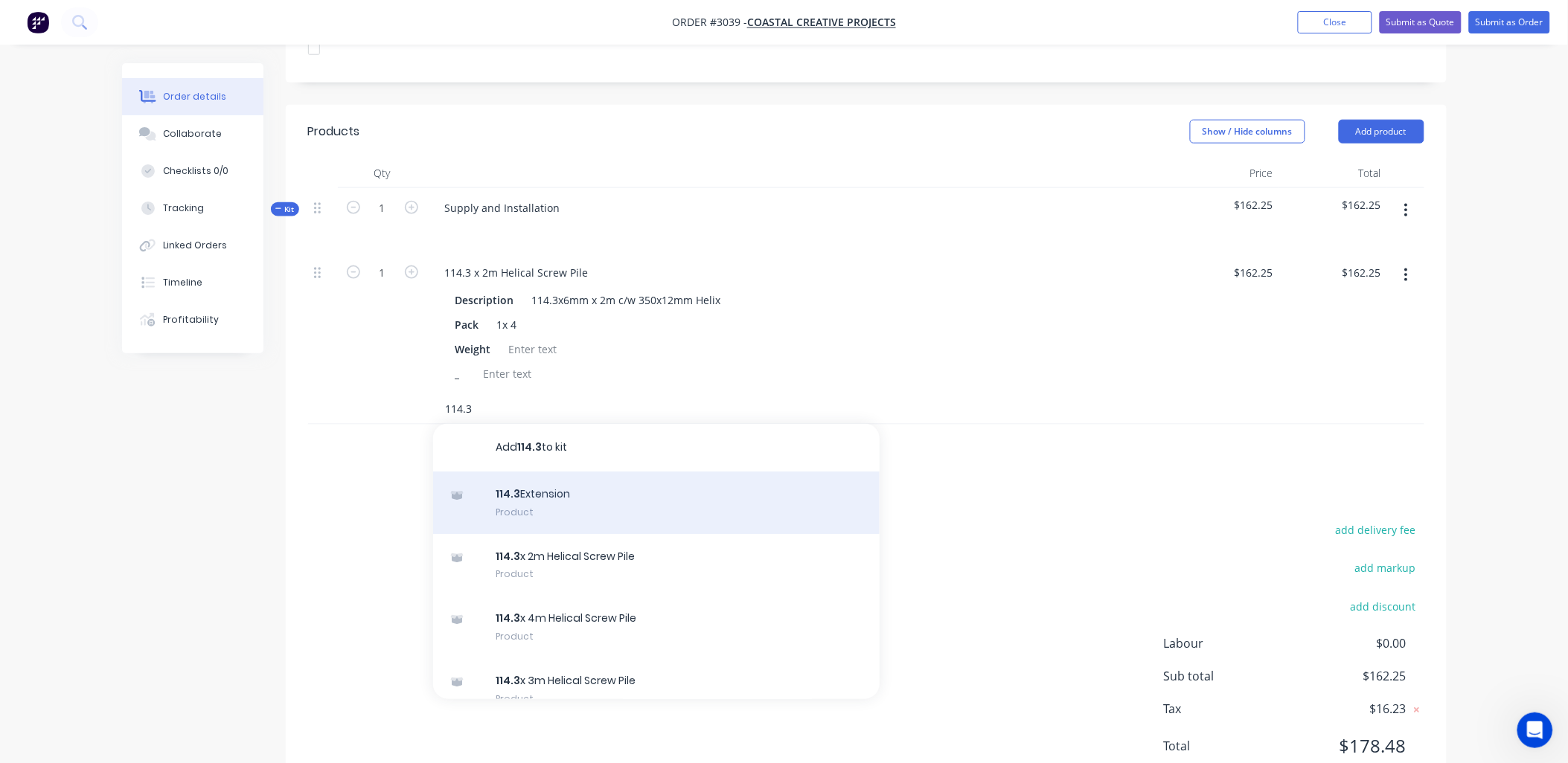
type input "114.3"
click at [589, 472] on div "114.3 Extension Product" at bounding box center [656, 503] width 447 height 62
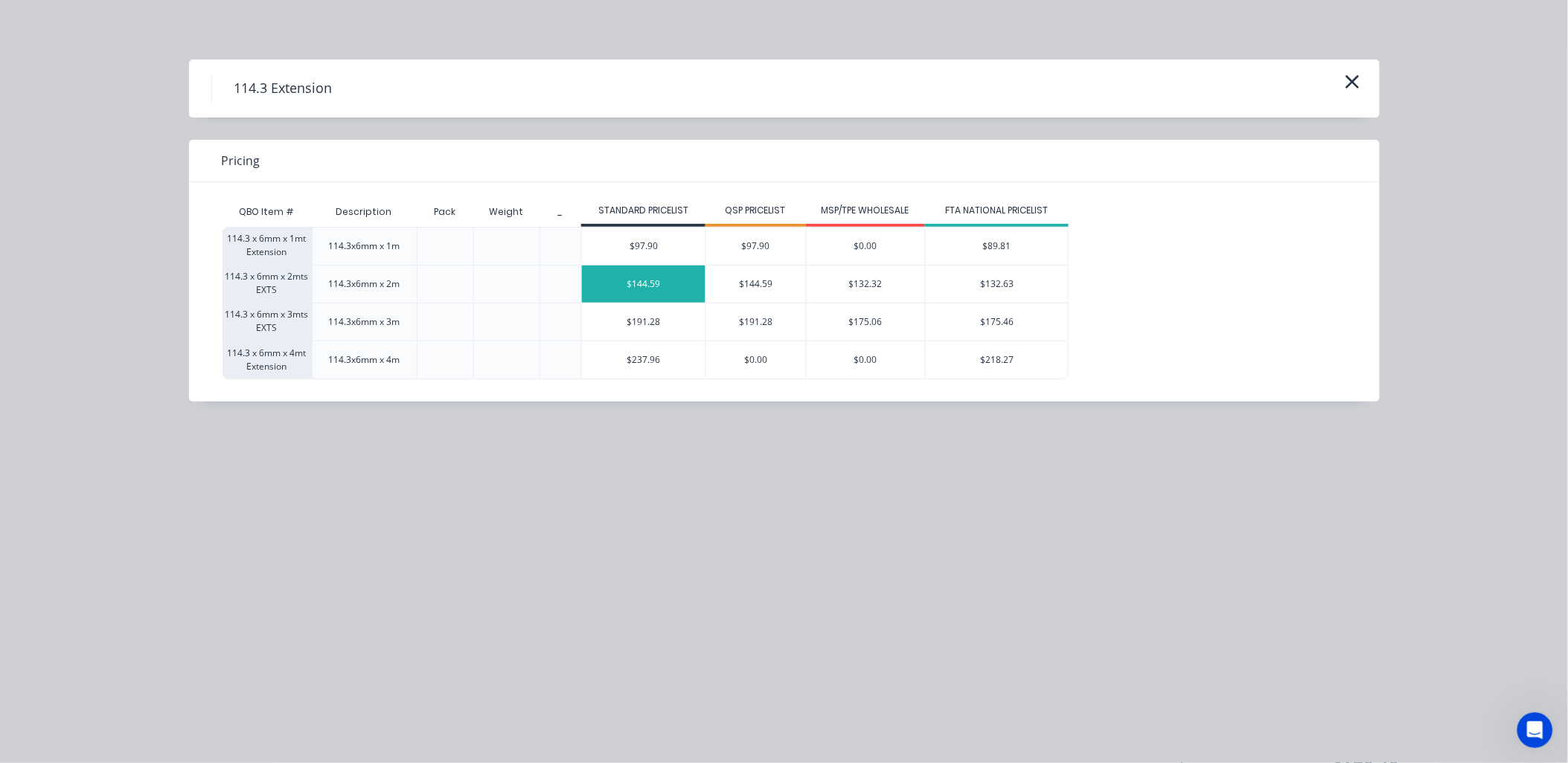
click at [655, 291] on div "$144.59" at bounding box center [644, 284] width 123 height 38
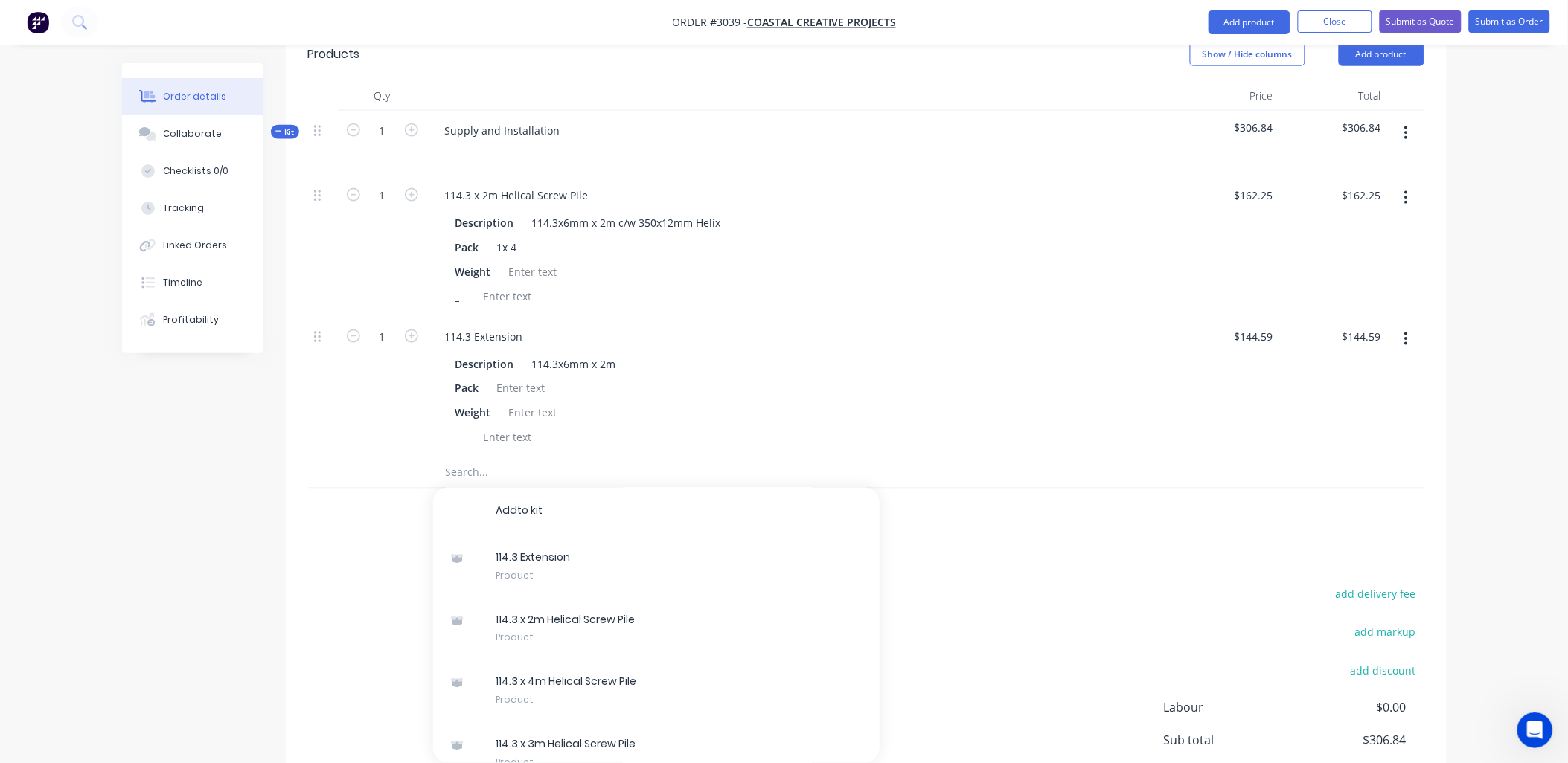
scroll to position [692, 0]
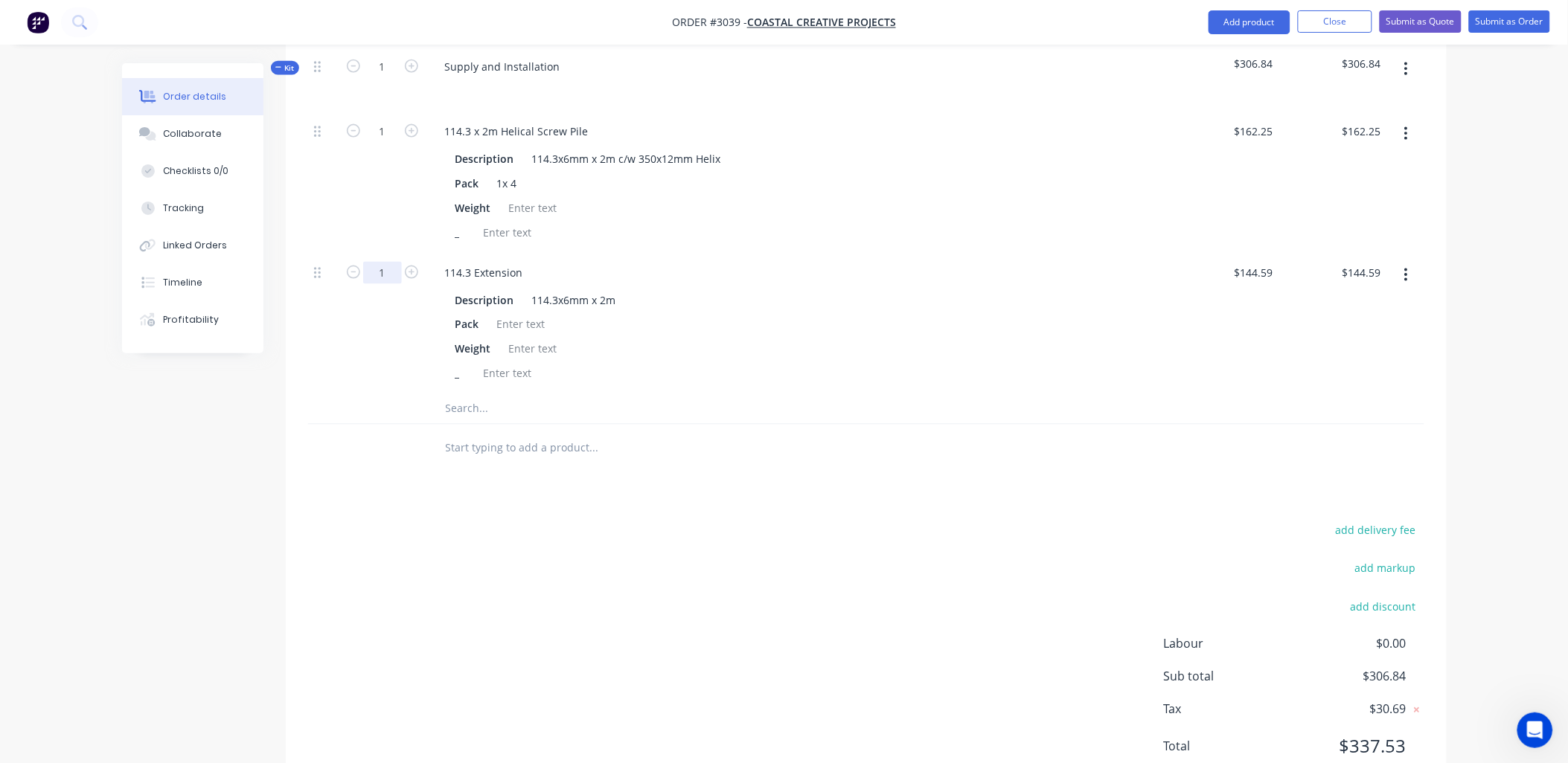
click at [385, 262] on input "1" at bounding box center [382, 274] width 38 height 23
click at [382, 121] on input "1" at bounding box center [382, 132] width 38 height 23
type input "4"
type input "$649.00"
click at [384, 262] on input "1" at bounding box center [382, 274] width 38 height 23
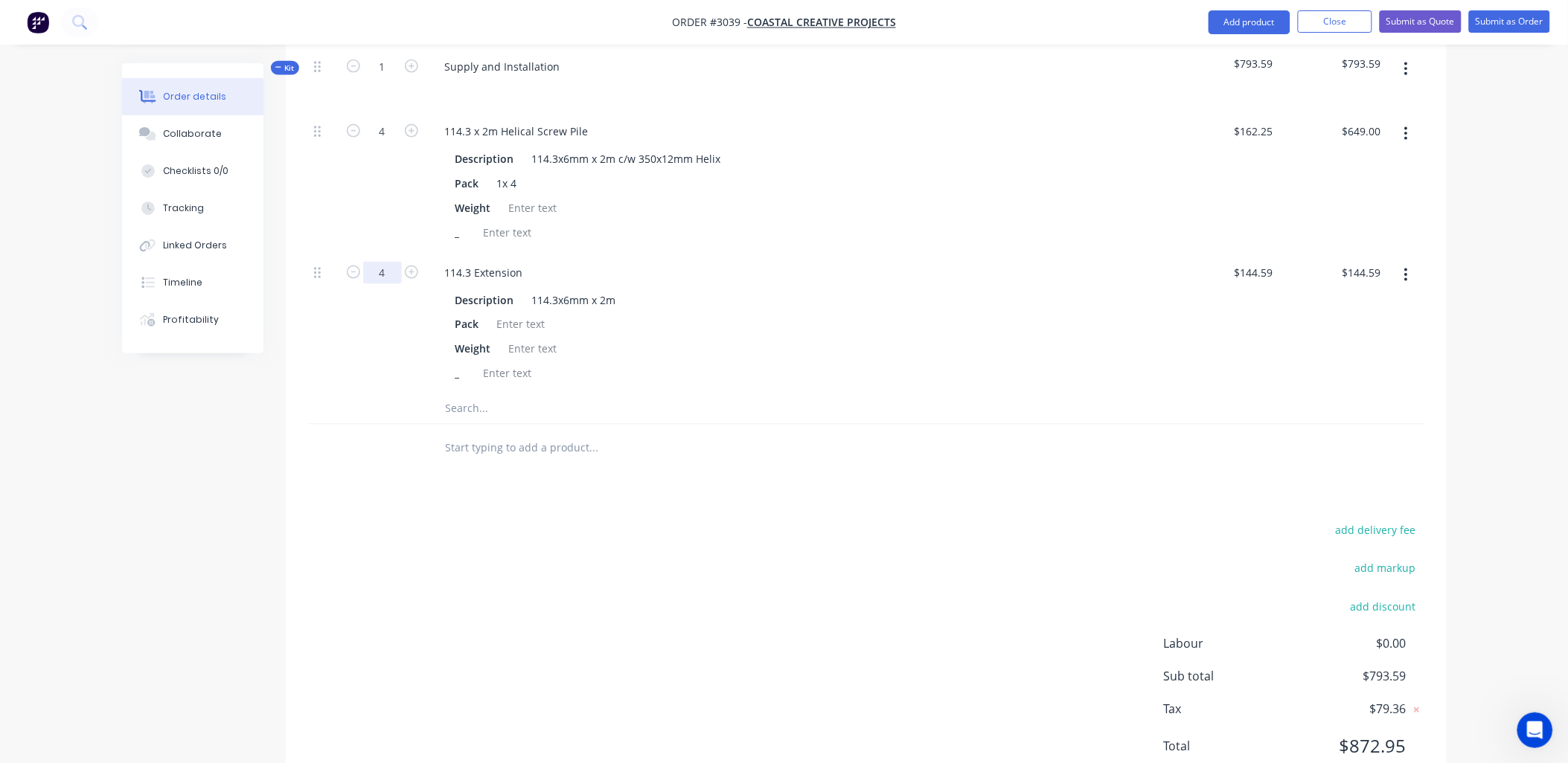
drag, startPoint x: 391, startPoint y: 220, endPoint x: 369, endPoint y: 221, distance: 22.0
click at [369, 262] on input "4" at bounding box center [382, 274] width 38 height 23
type input "16"
type input "$2,313.44"
click at [498, 314] on div at bounding box center [521, 324] width 60 height 22
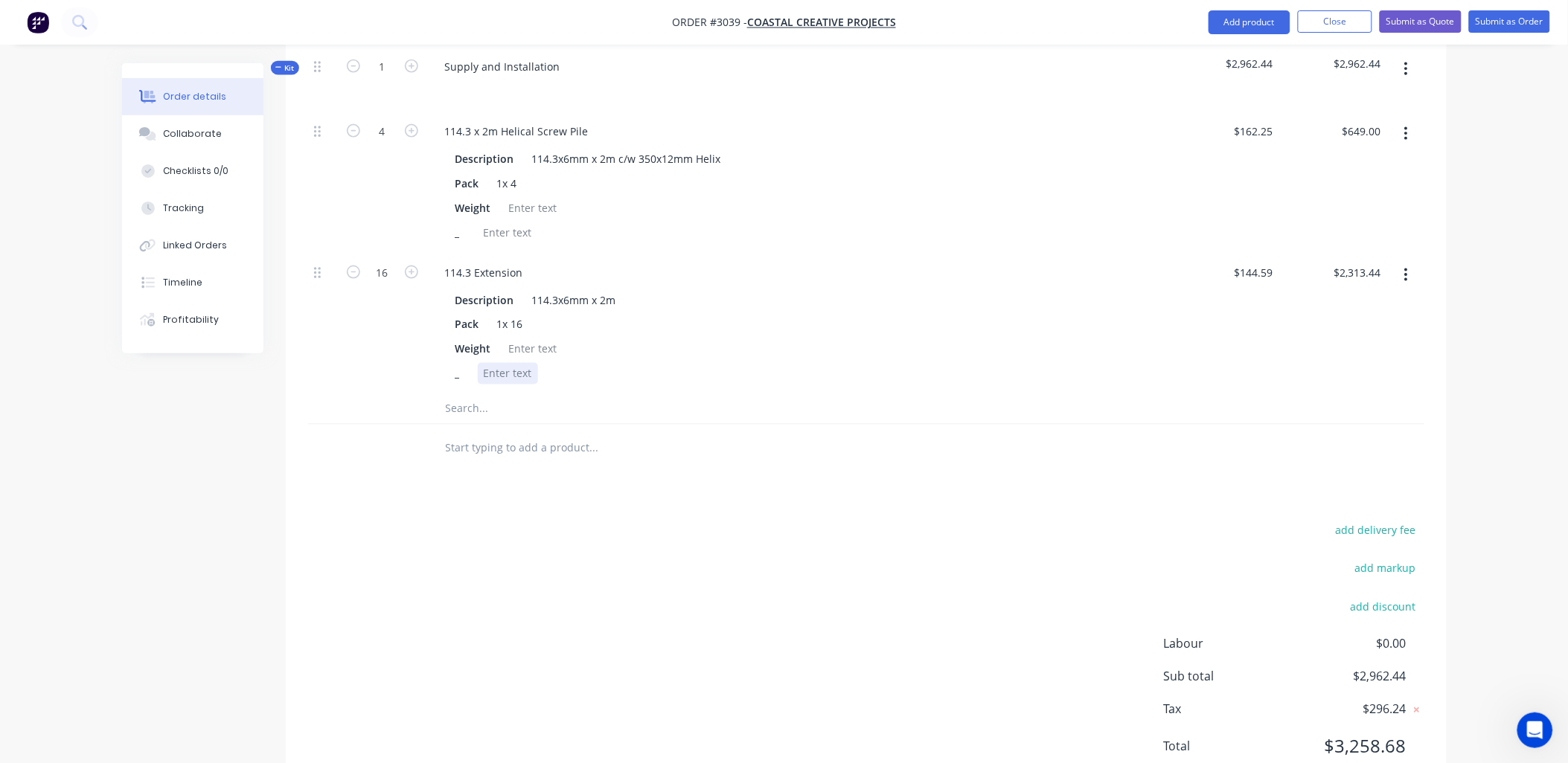
click at [499, 363] on div at bounding box center [507, 373] width 60 height 22
click at [455, 394] on input "text" at bounding box center [594, 409] width 297 height 30
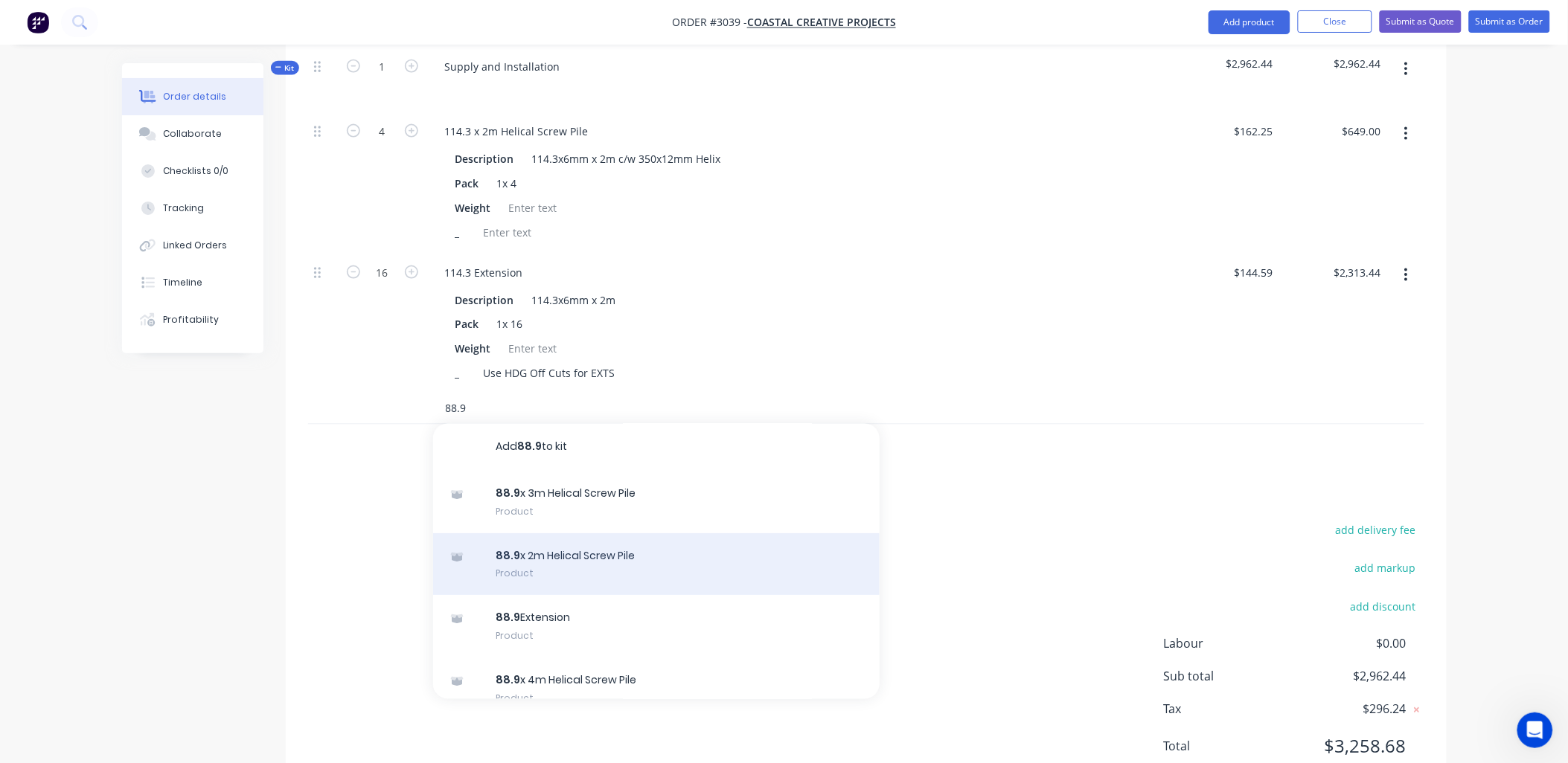
type input "88.9"
click at [598, 534] on div "88.9 x 2m Helical Screw Pile Product" at bounding box center [656, 565] width 447 height 62
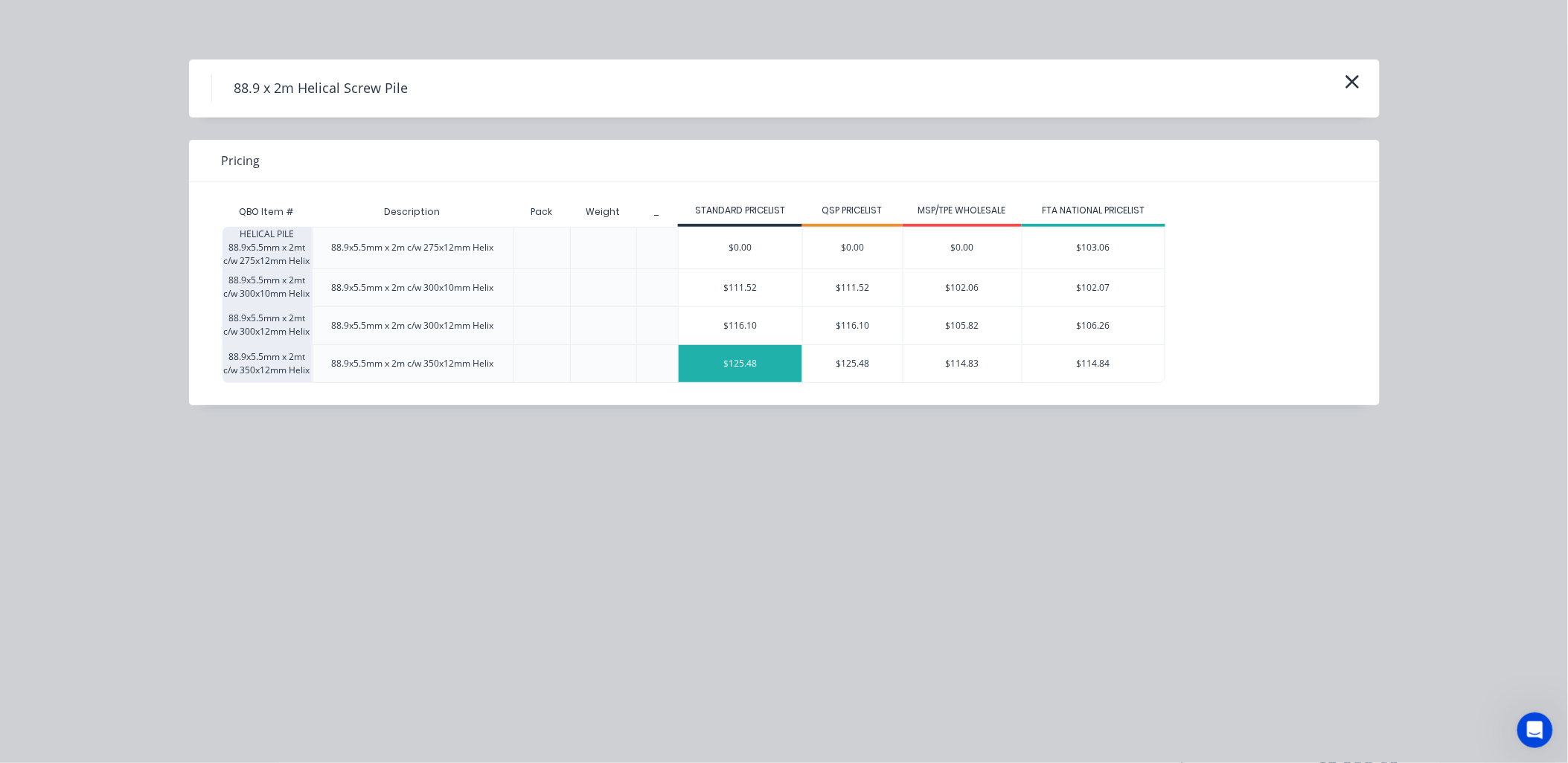
click at [748, 366] on div "$125.48" at bounding box center [740, 364] width 123 height 38
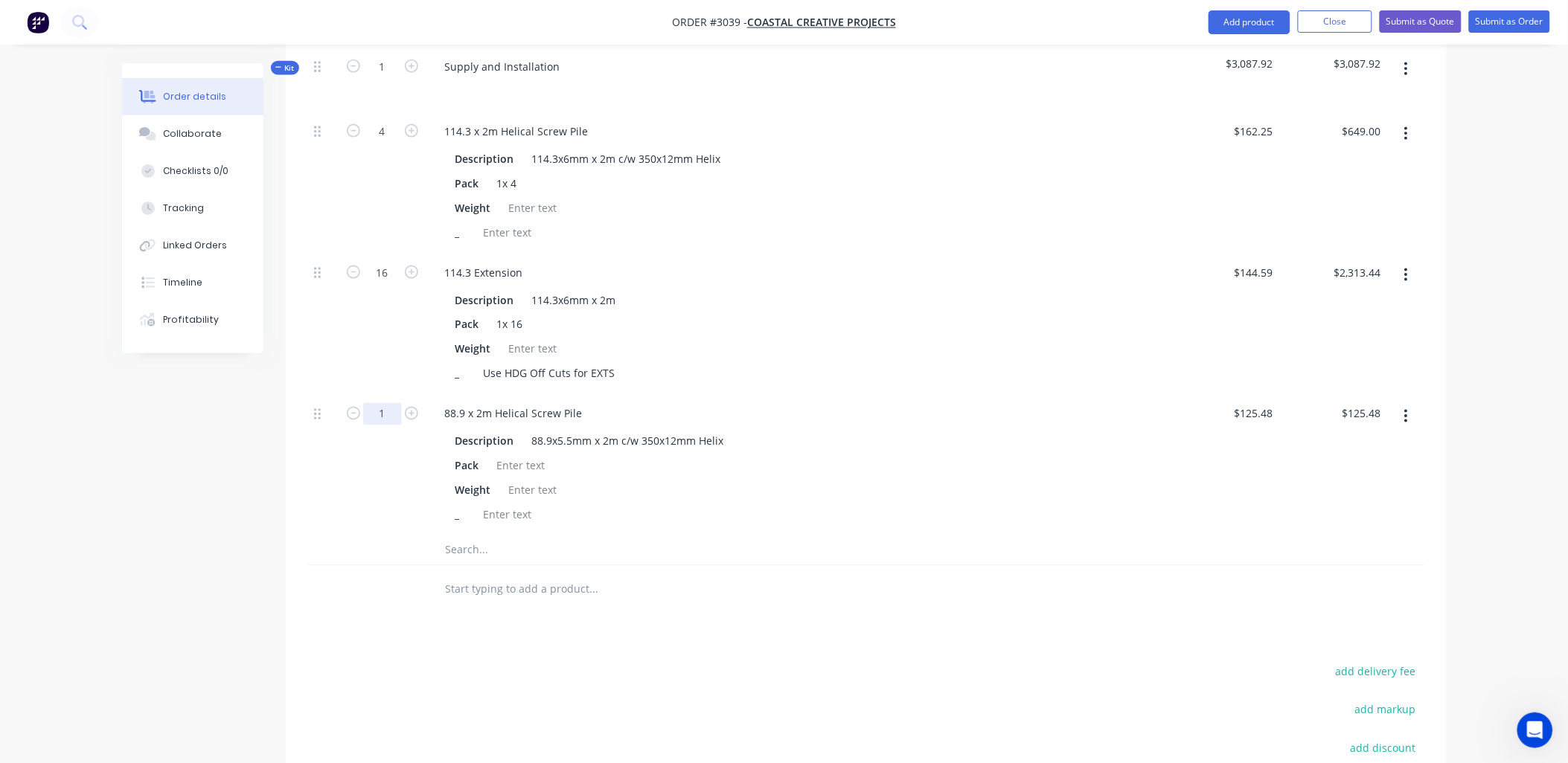
click at [397, 403] on input "1" at bounding box center [382, 414] width 38 height 23
type input "2"
type input "$250.96"
click at [1046, 328] on div "114.3 Extension Description 114.3x6mm x 2m Pack 1x 16 Weight _ Use HDG Off Cuts…" at bounding box center [799, 323] width 744 height 142
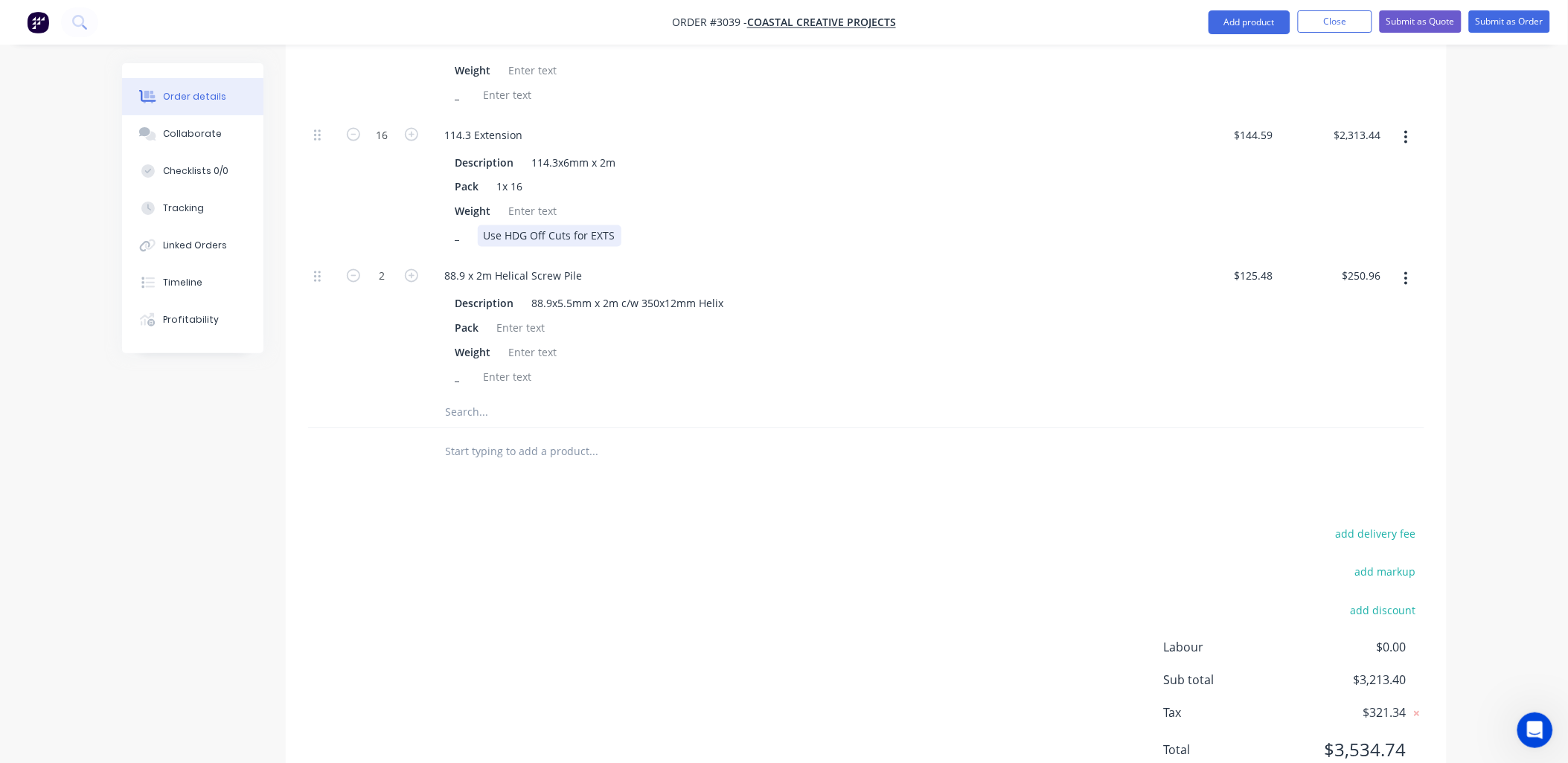
scroll to position [834, 0]
click at [538, 314] on div at bounding box center [521, 324] width 60 height 22
click at [470, 394] on input "text" at bounding box center [594, 409] width 297 height 30
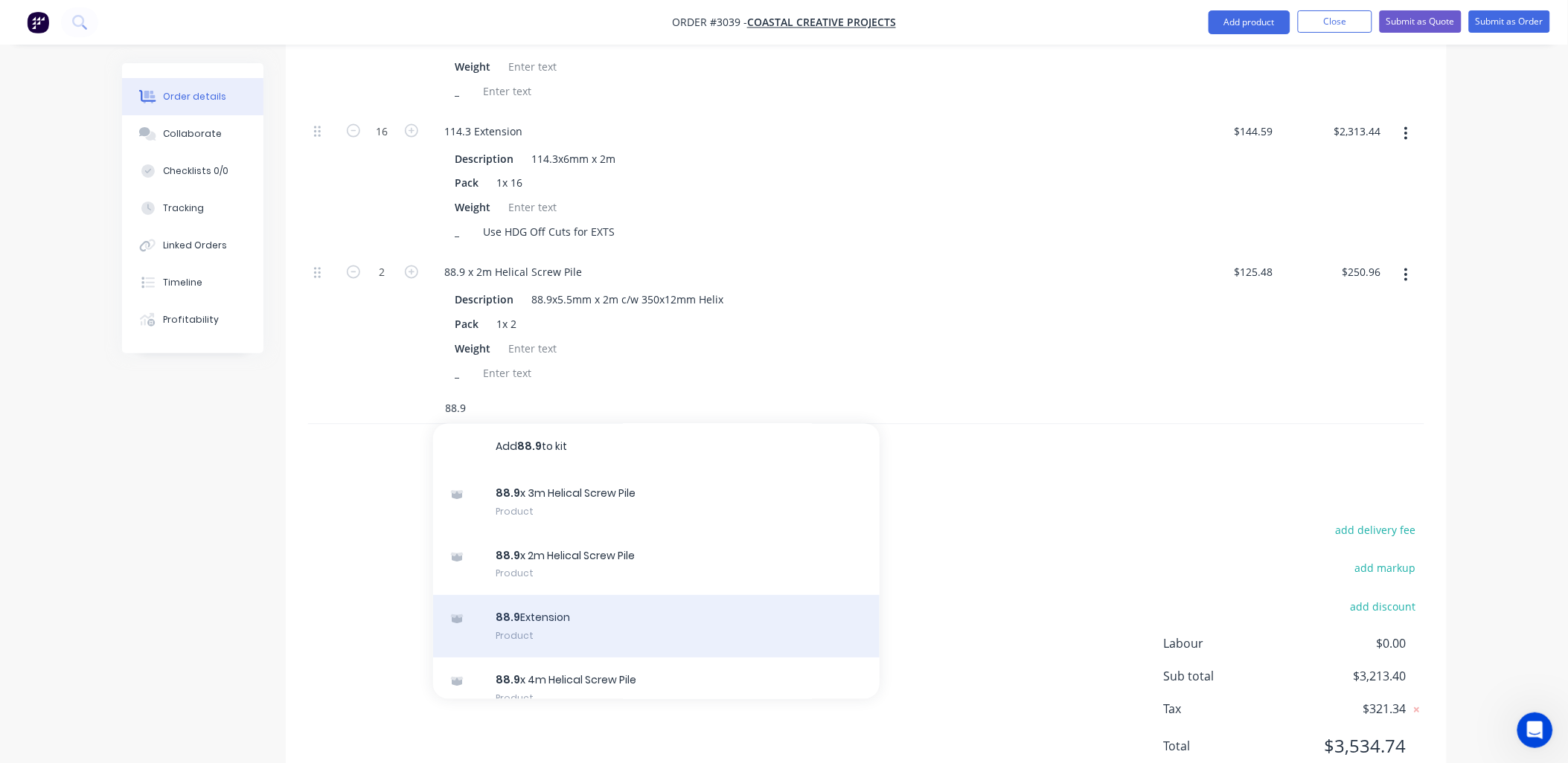
type input "88.9"
click at [540, 596] on div "88.9 Extension Product" at bounding box center [656, 627] width 447 height 62
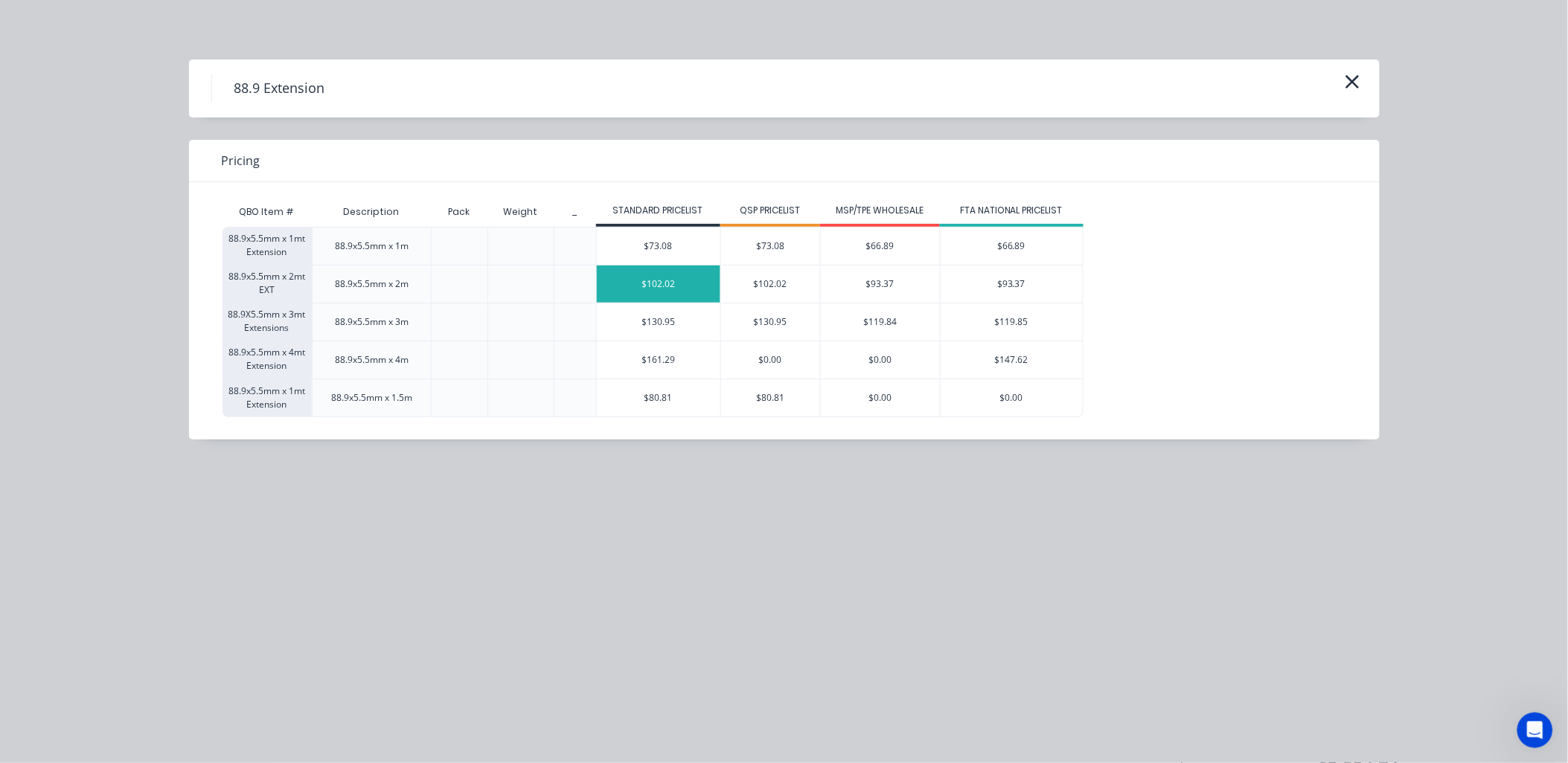
click at [663, 287] on div "$102.02" at bounding box center [659, 284] width 123 height 38
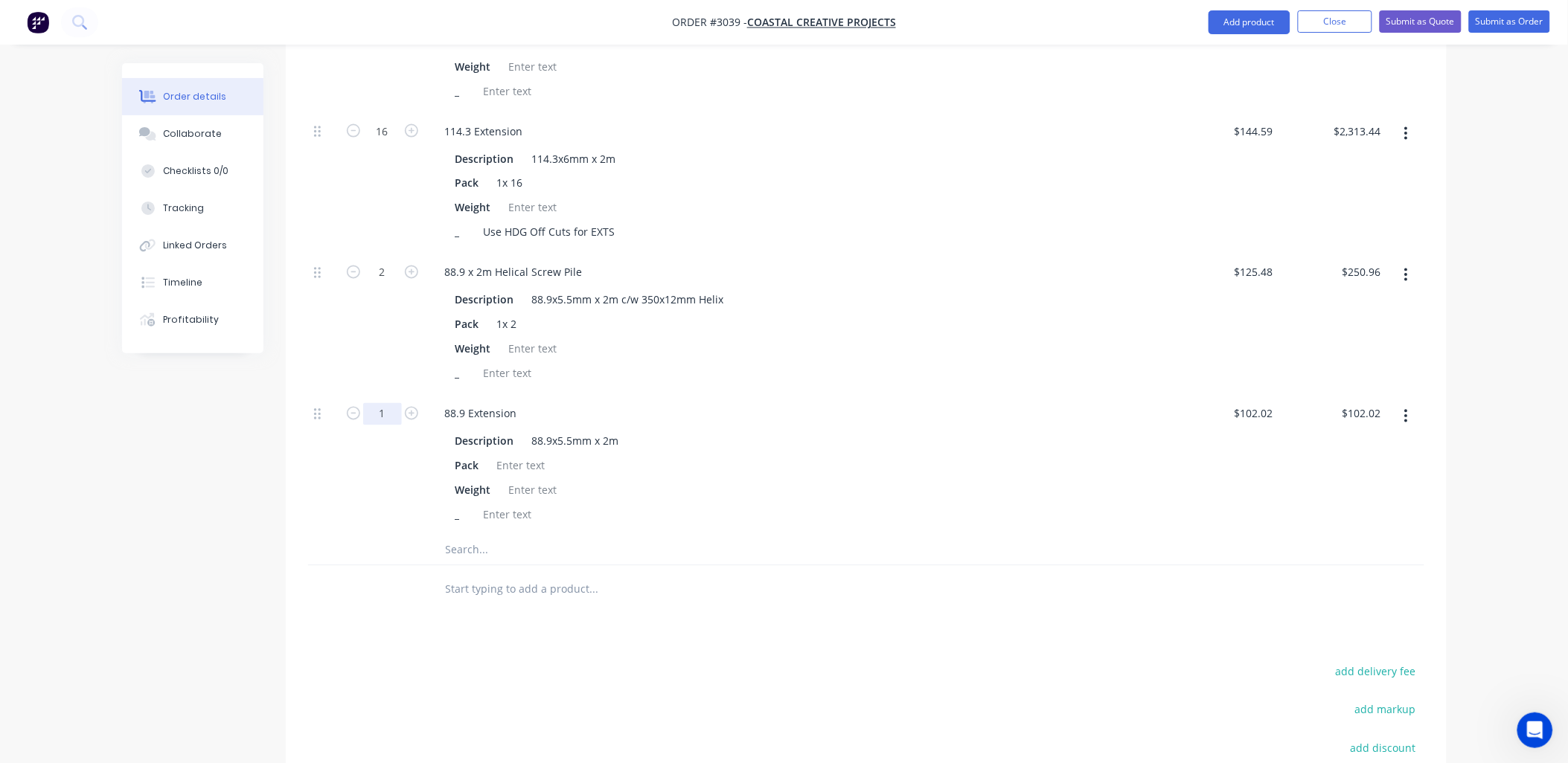
click at [380, 403] on input "1" at bounding box center [382, 414] width 38 height 23
type input "8"
type input "$816.16"
click at [531, 455] on div at bounding box center [521, 466] width 60 height 22
drag, startPoint x: 616, startPoint y: 173, endPoint x: 547, endPoint y: 171, distance: 69.0
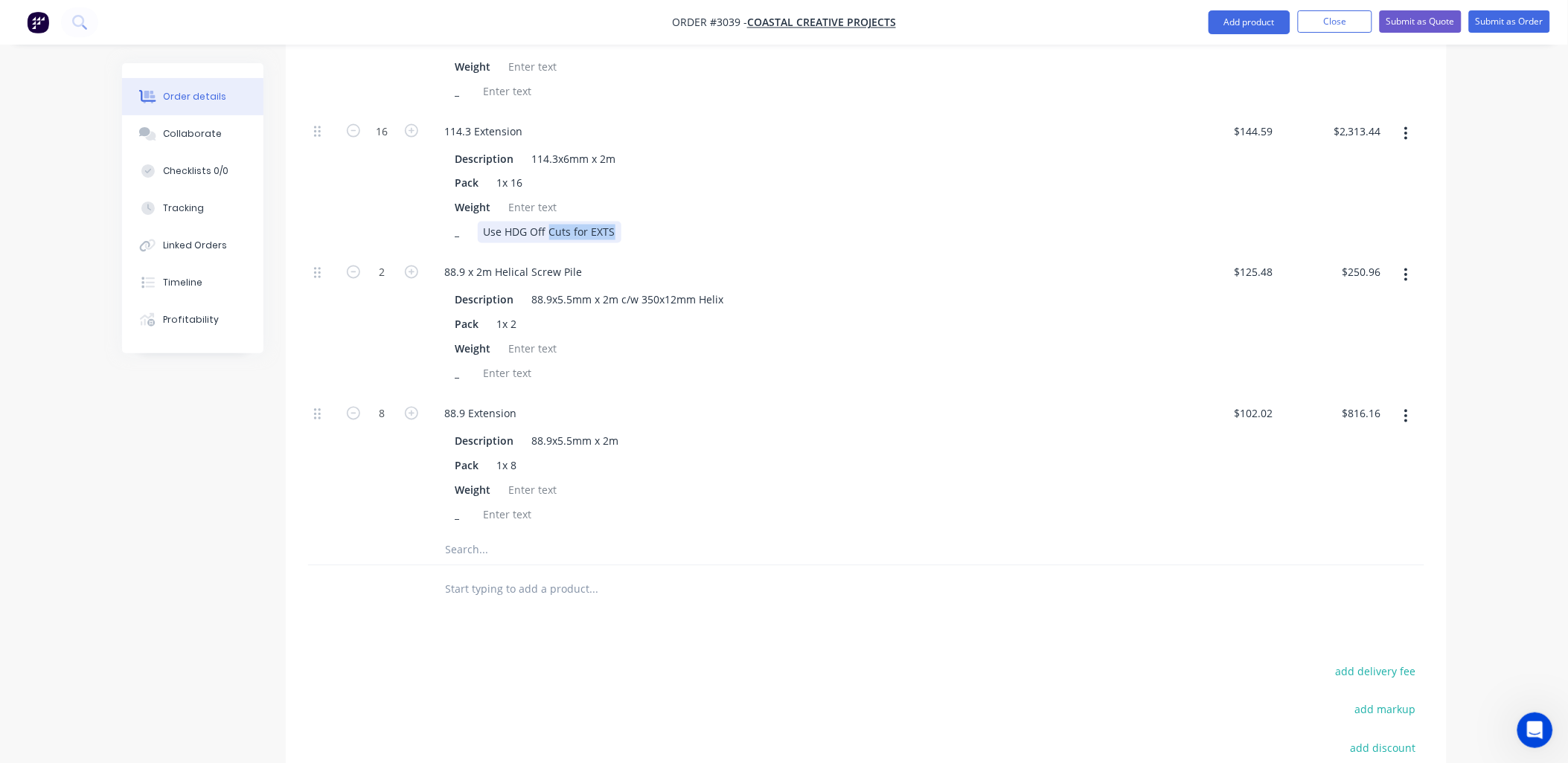
click at [547, 222] on div "Use HDG Off Cuts for EXTS" at bounding box center [549, 232] width 143 height 22
drag, startPoint x: 483, startPoint y: 169, endPoint x: 652, endPoint y: 163, distance: 169.1
click at [652, 163] on div "Description 114.3x6mm x 2m Pack 1x 16 Weight _ Use HDG Off Cuts for EXTS" at bounding box center [799, 194] width 733 height 98
copy div "Use HDG Off Cuts for EXTS"
click at [508, 504] on div at bounding box center [507, 515] width 60 height 22
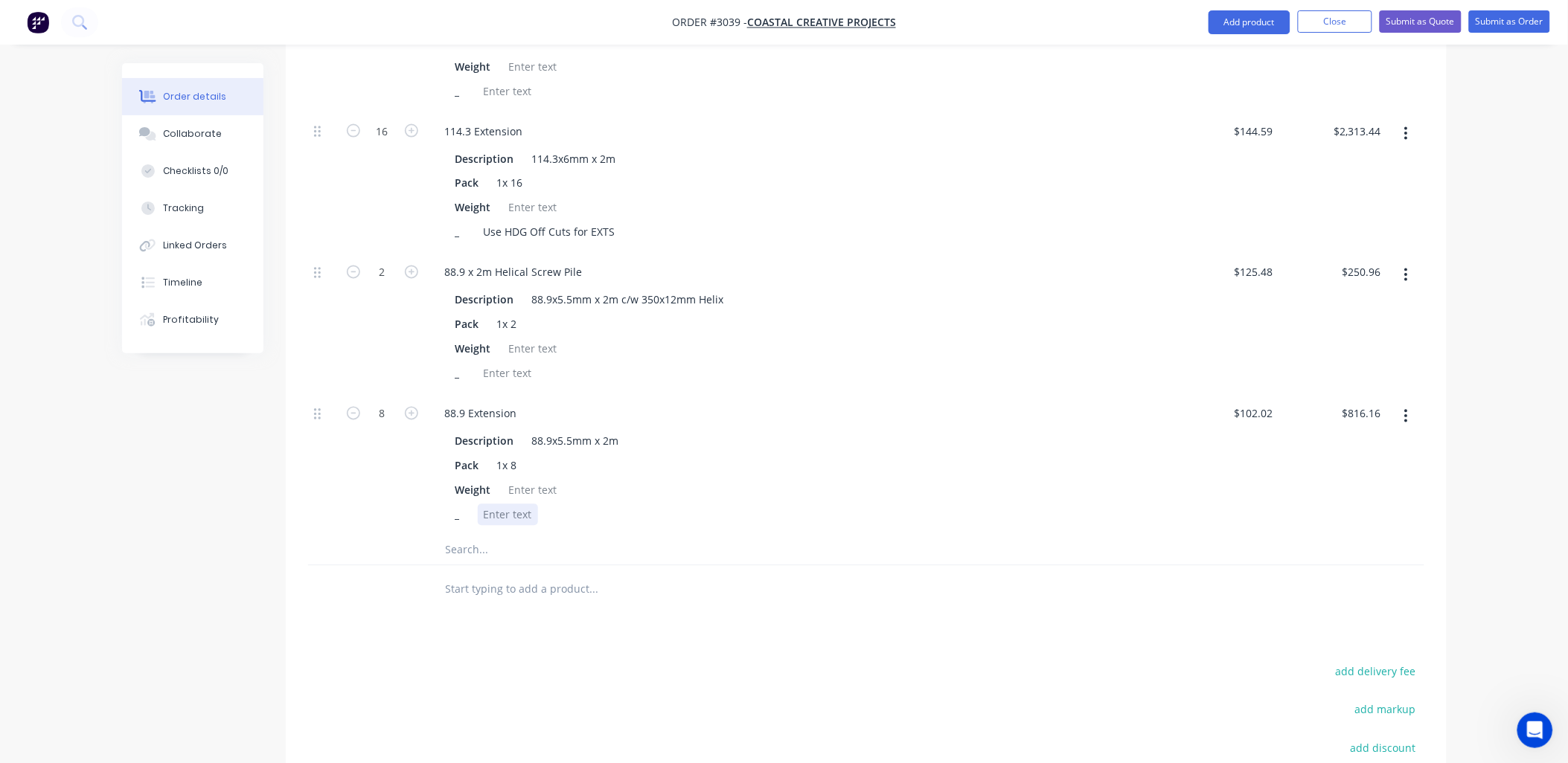
paste div
click at [477, 536] on input "text" at bounding box center [594, 551] width 297 height 30
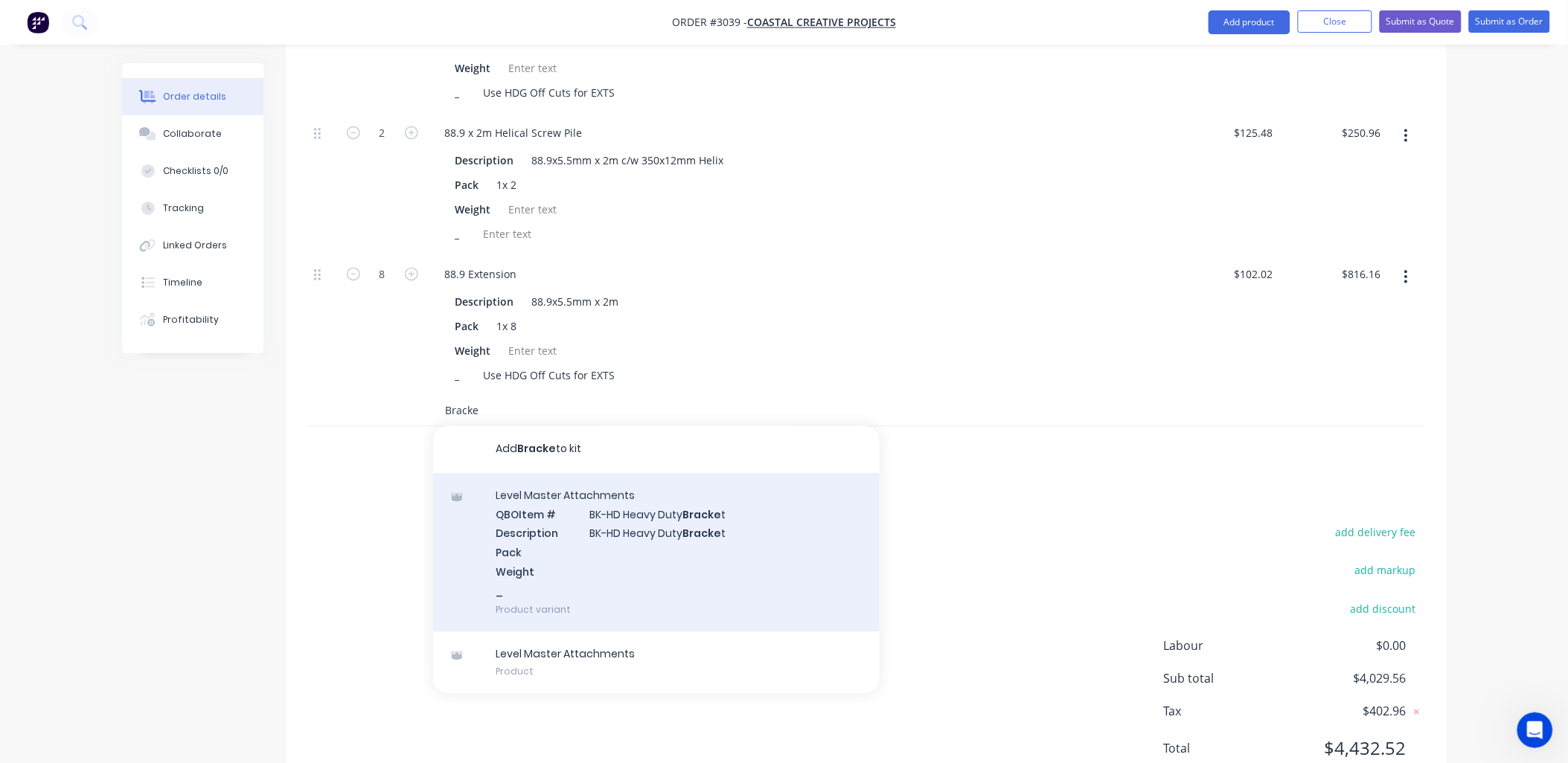
scroll to position [975, 0]
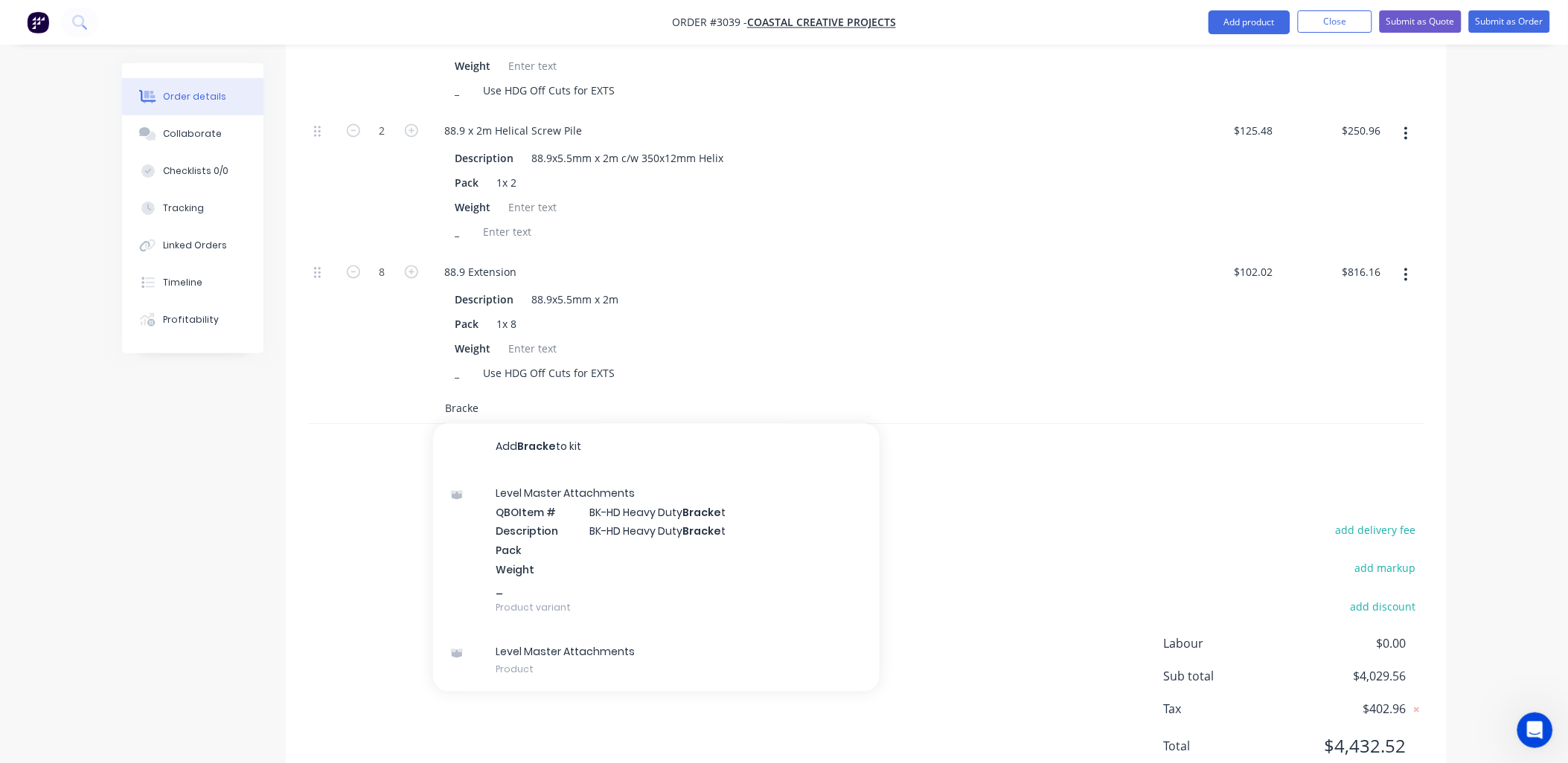
drag, startPoint x: 488, startPoint y: 351, endPoint x: 428, endPoint y: 357, distance: 60.3
click at [428, 394] on div "Bracke Add Bracke to kit Level Master Attachments QBO Item # BK-HD Heavy Duty B…" at bounding box center [695, 409] width 536 height 30
type input "c"
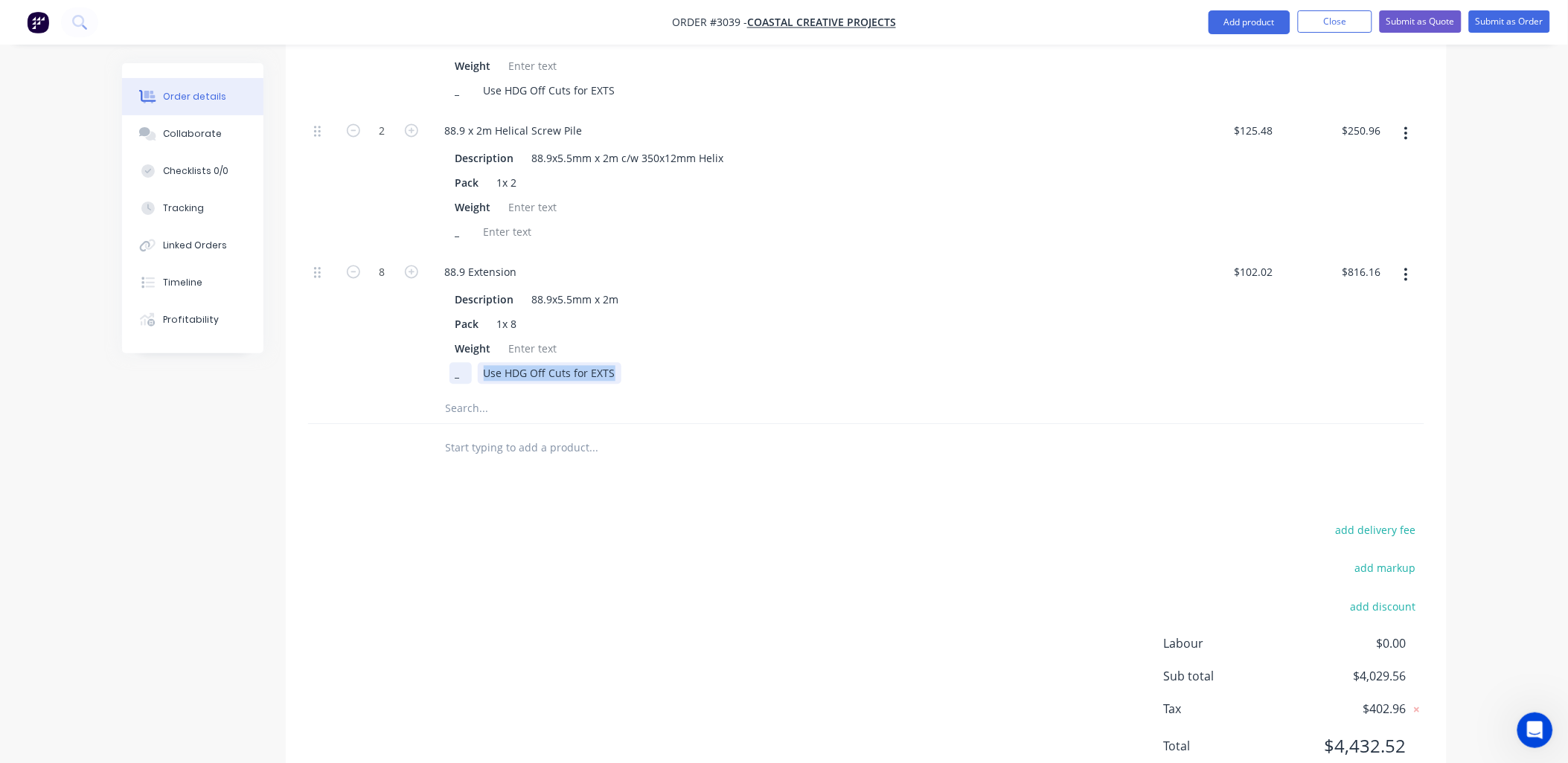
drag, startPoint x: 613, startPoint y: 316, endPoint x: 470, endPoint y: 320, distance: 143.1
click at [470, 363] on div "_ Use HDG Off Cuts for EXTS" at bounding box center [796, 373] width 693 height 22
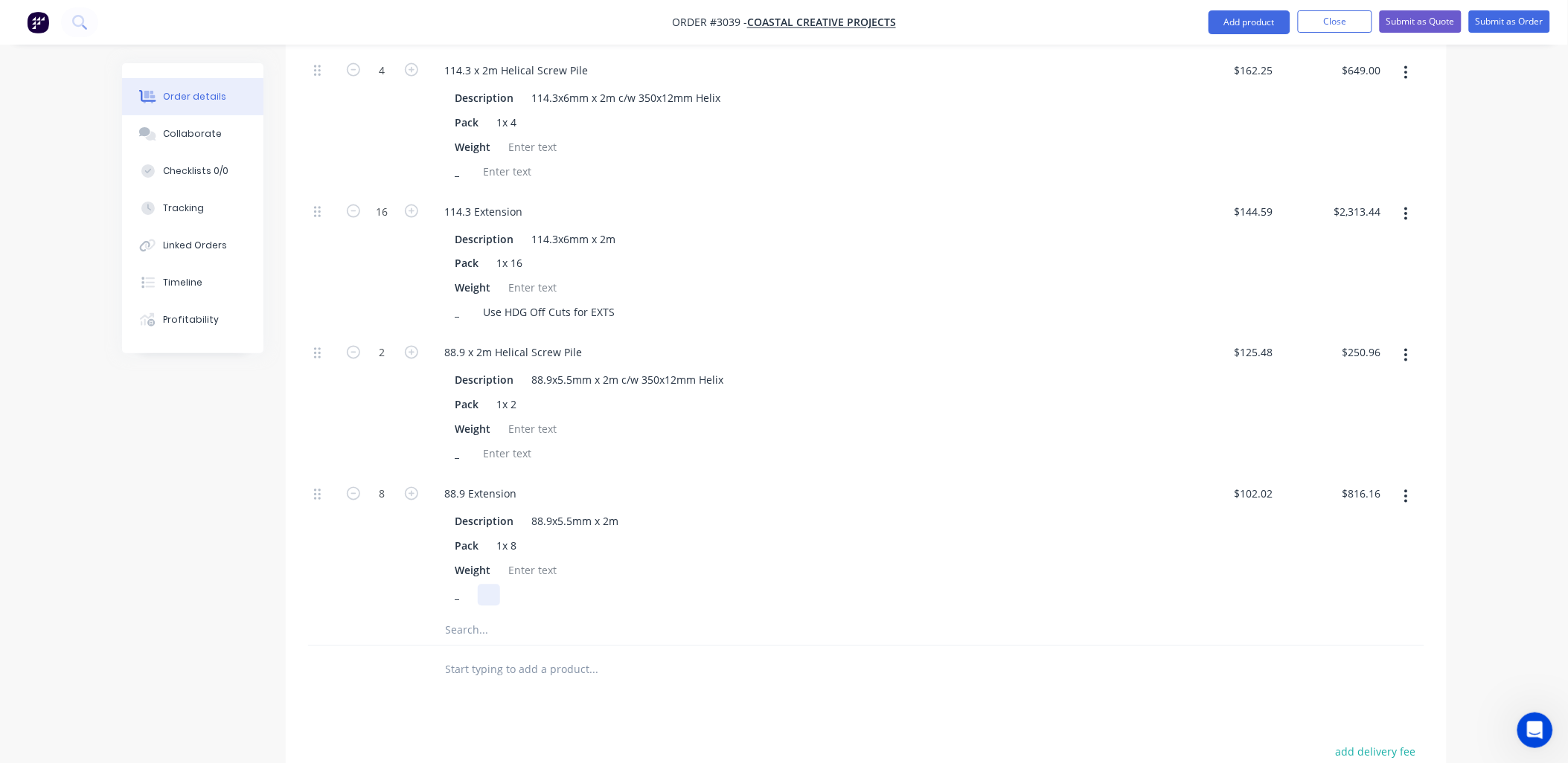
scroll to position [644, 0]
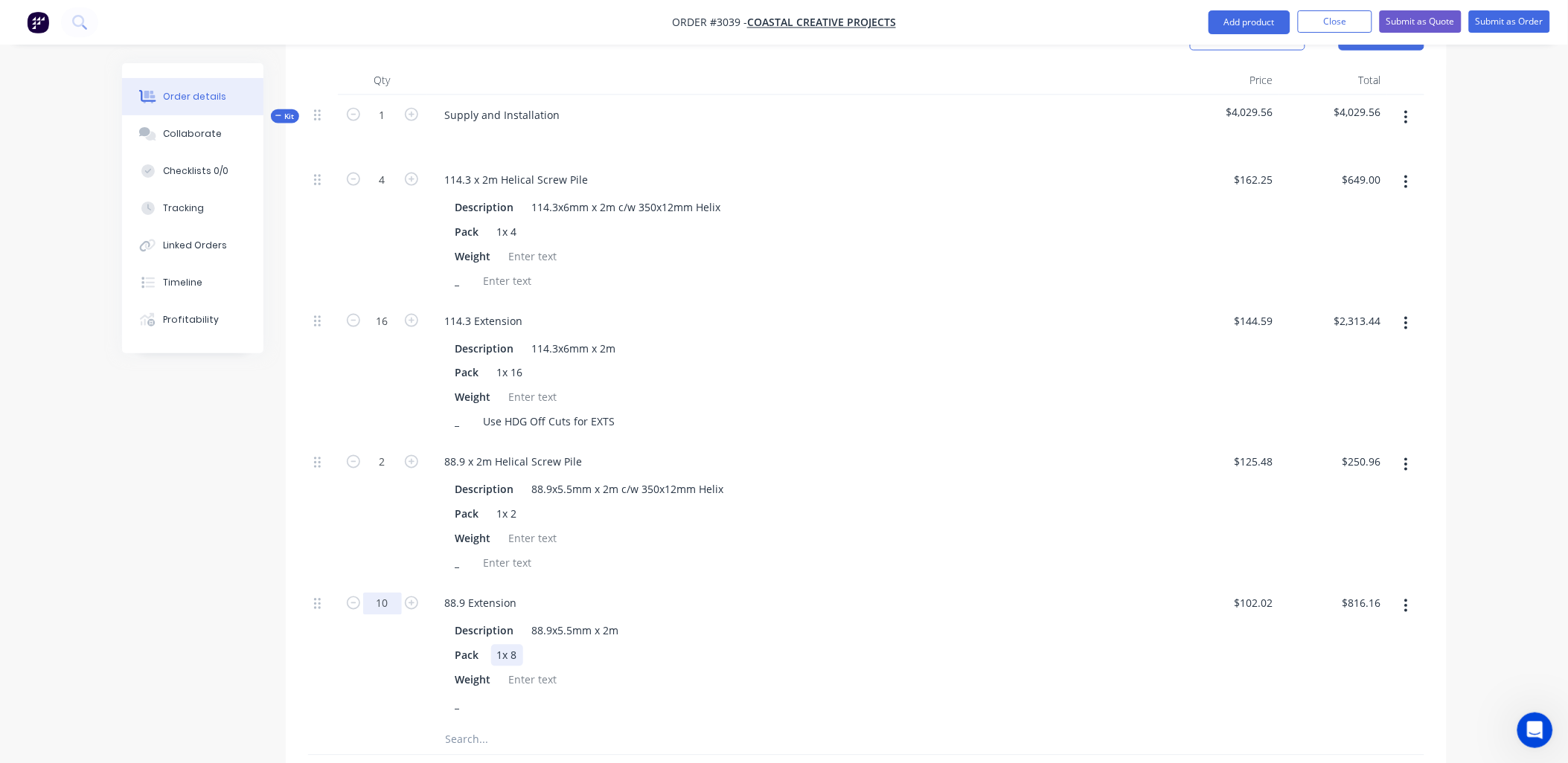
type input "10"
type input "$1,020.20"
click at [511, 645] on div "1x 8" at bounding box center [507, 655] width 32 height 22
drag, startPoint x: 519, startPoint y: 600, endPoint x: 509, endPoint y: 599, distance: 10.0
click at [509, 645] on div "1x 8" at bounding box center [507, 655] width 32 height 22
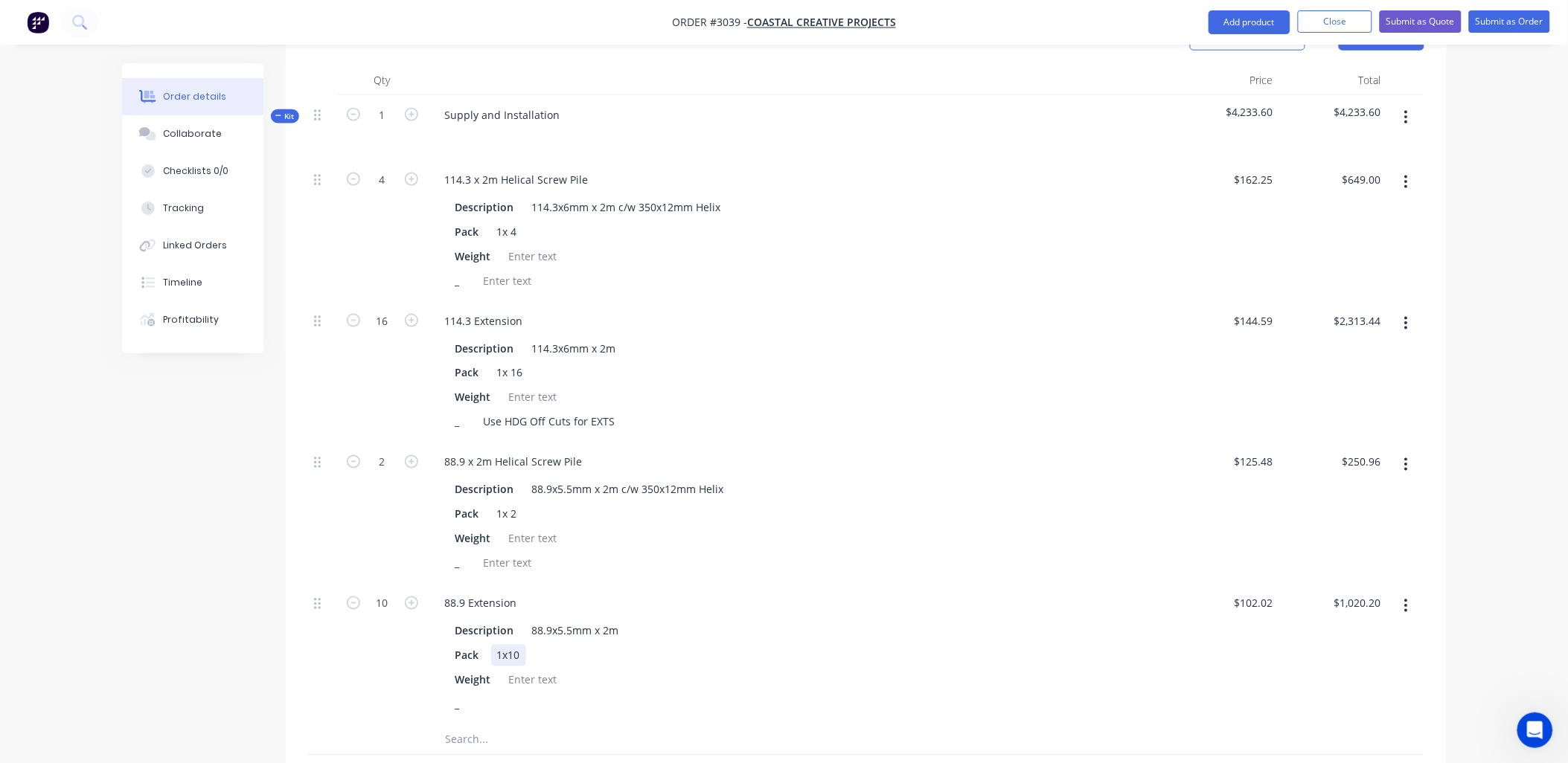
click at [510, 645] on div "1x10" at bounding box center [509, 655] width 35 height 22
drag, startPoint x: 614, startPoint y: 366, endPoint x: 463, endPoint y: 354, distance: 151.5
click at [463, 412] on div "_ Use HDG Off Cuts for EXTS" at bounding box center [796, 422] width 693 height 22
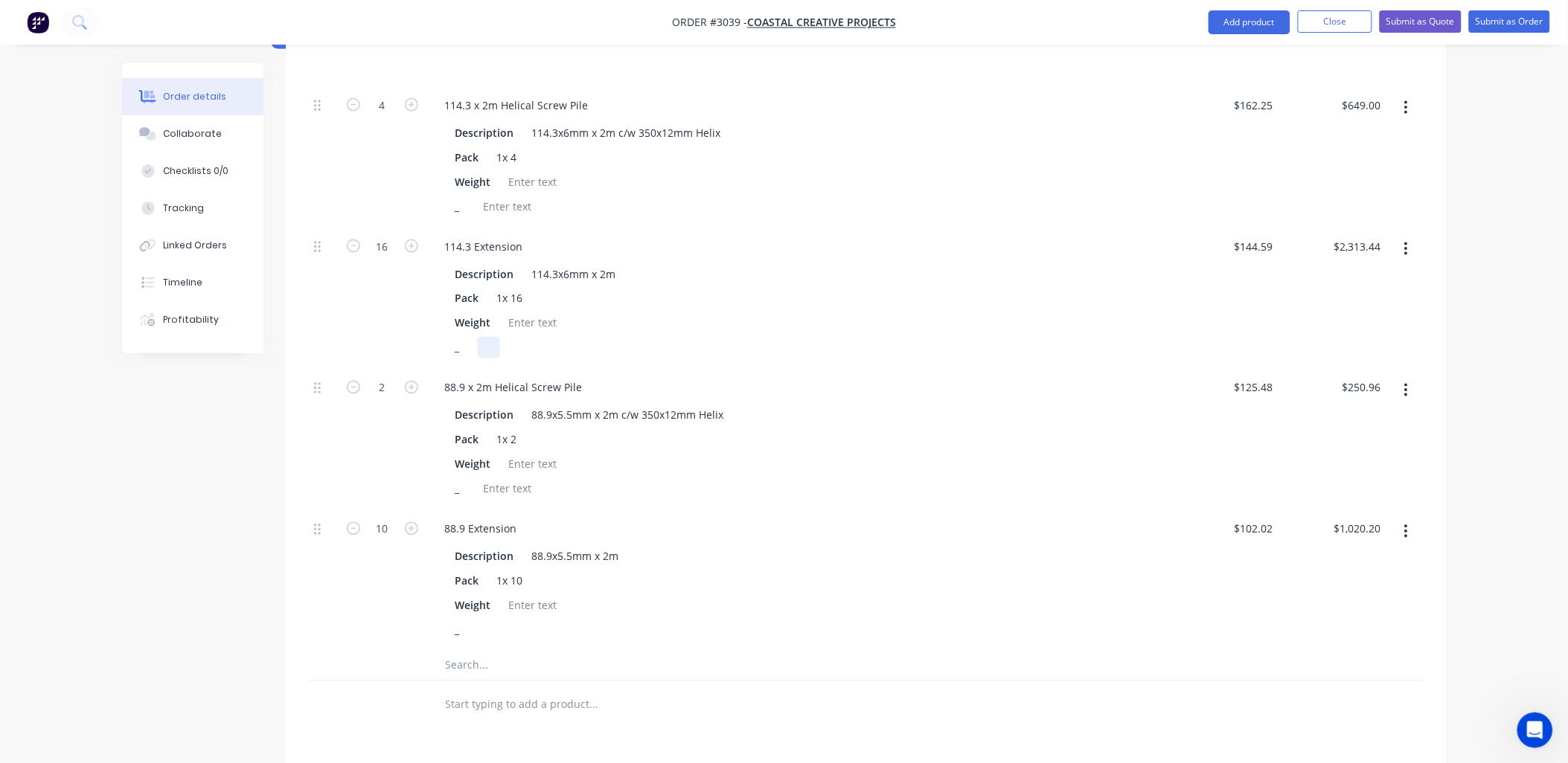
scroll to position [754, 0]
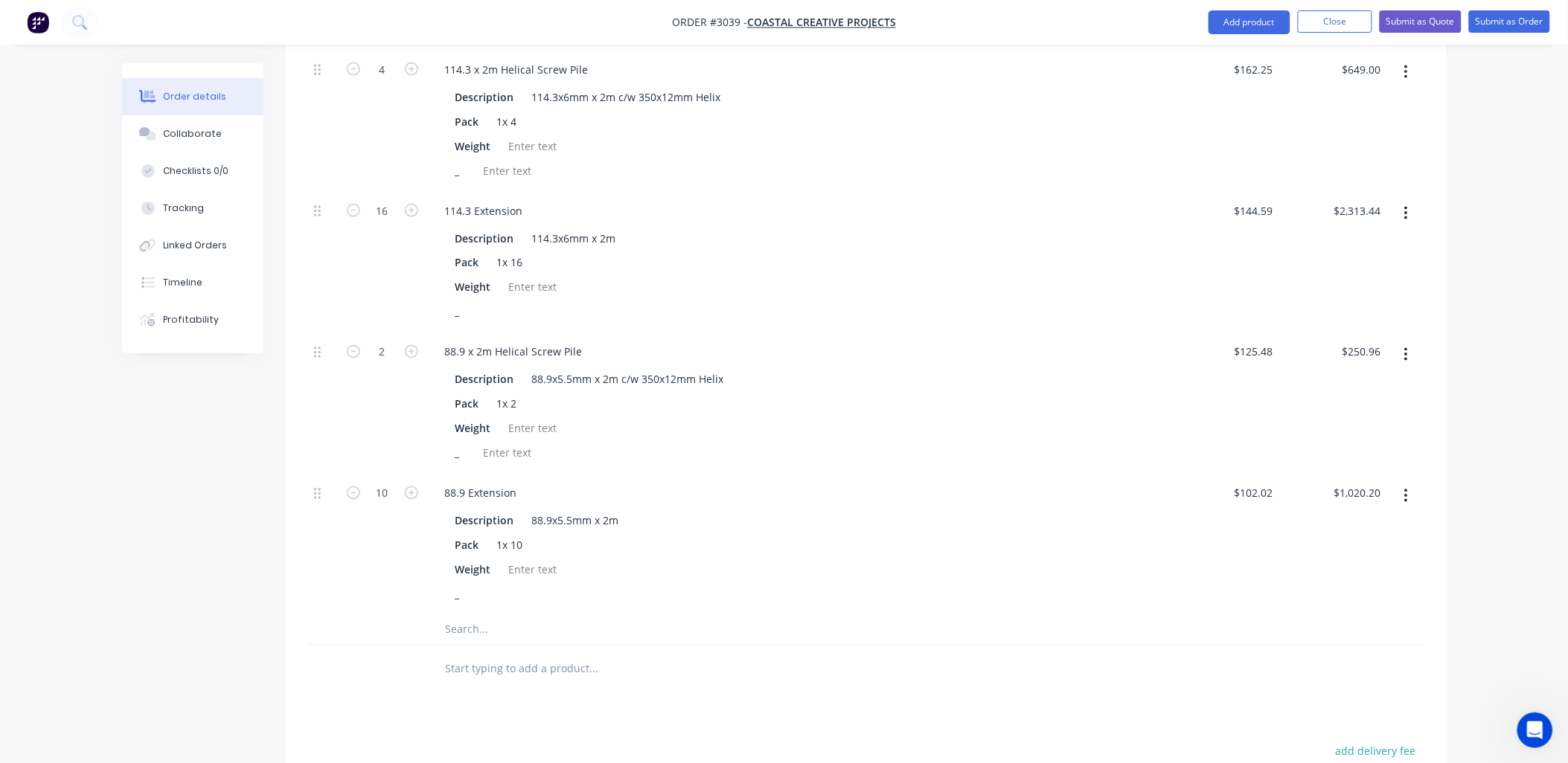
click at [462, 615] on input "text" at bounding box center [594, 630] width 297 height 30
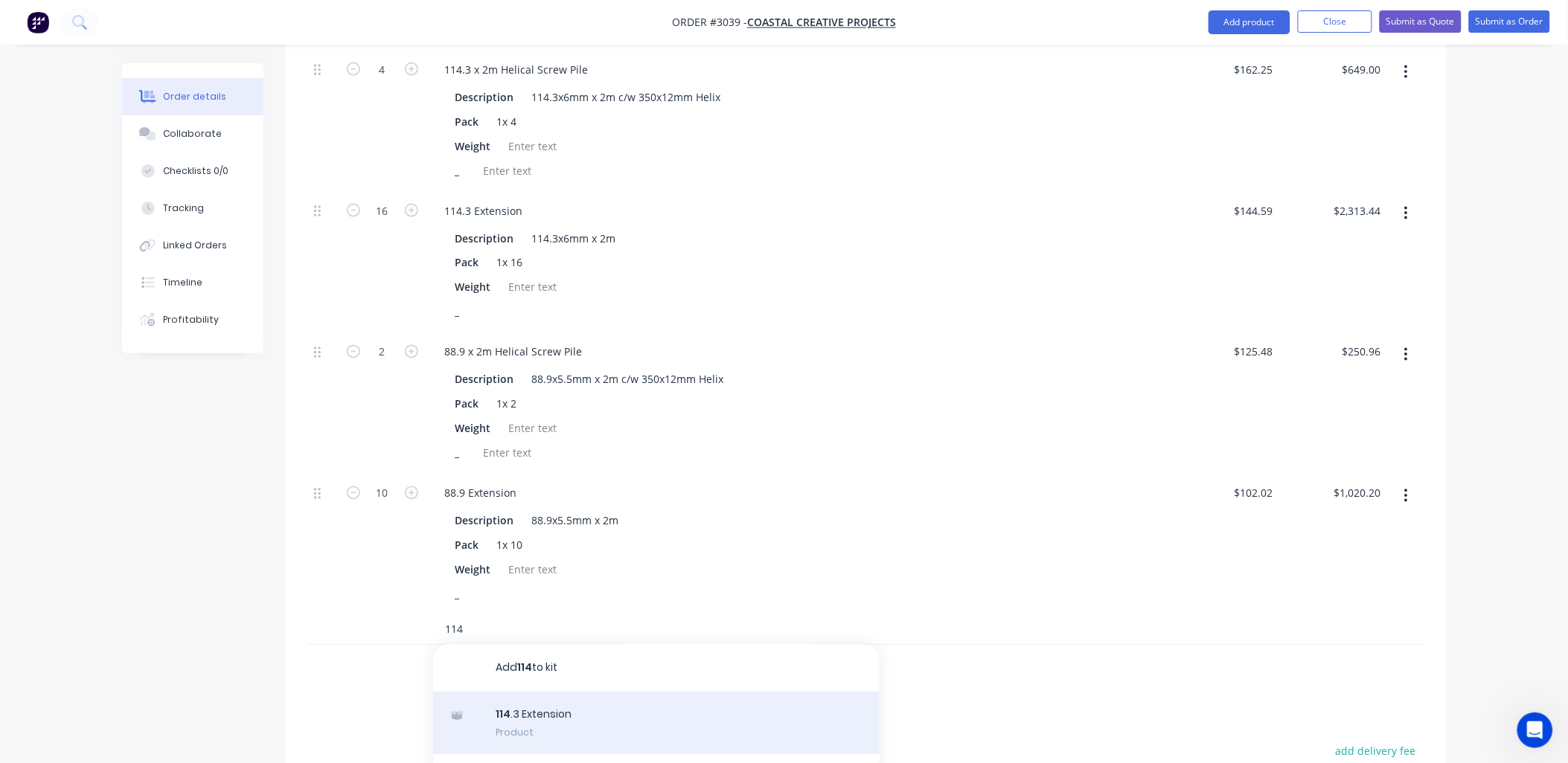
type input "114"
click at [510, 692] on div "114 .3 Extension Product" at bounding box center [656, 723] width 447 height 62
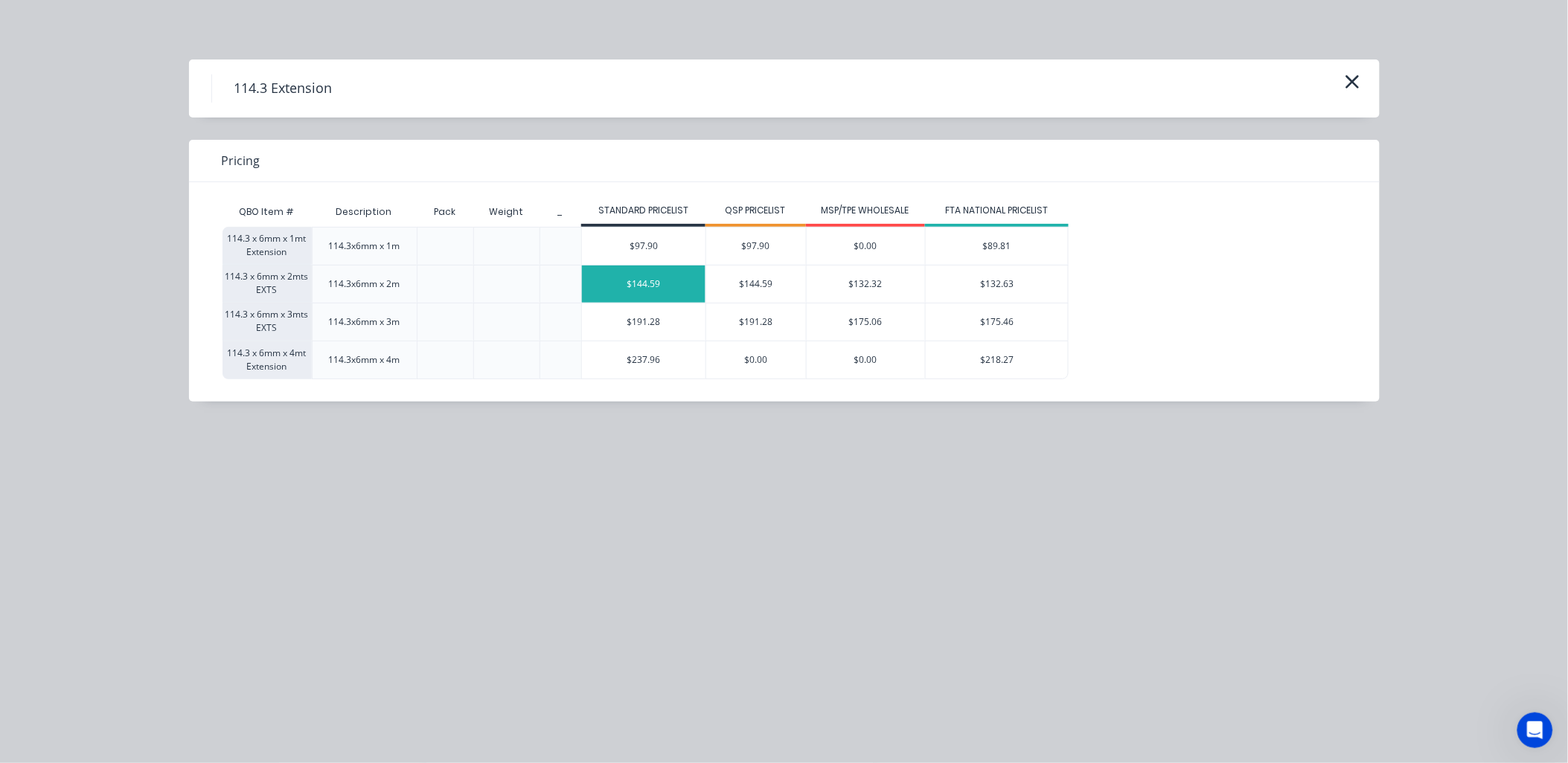
click at [659, 288] on div "$144.59" at bounding box center [644, 284] width 123 height 38
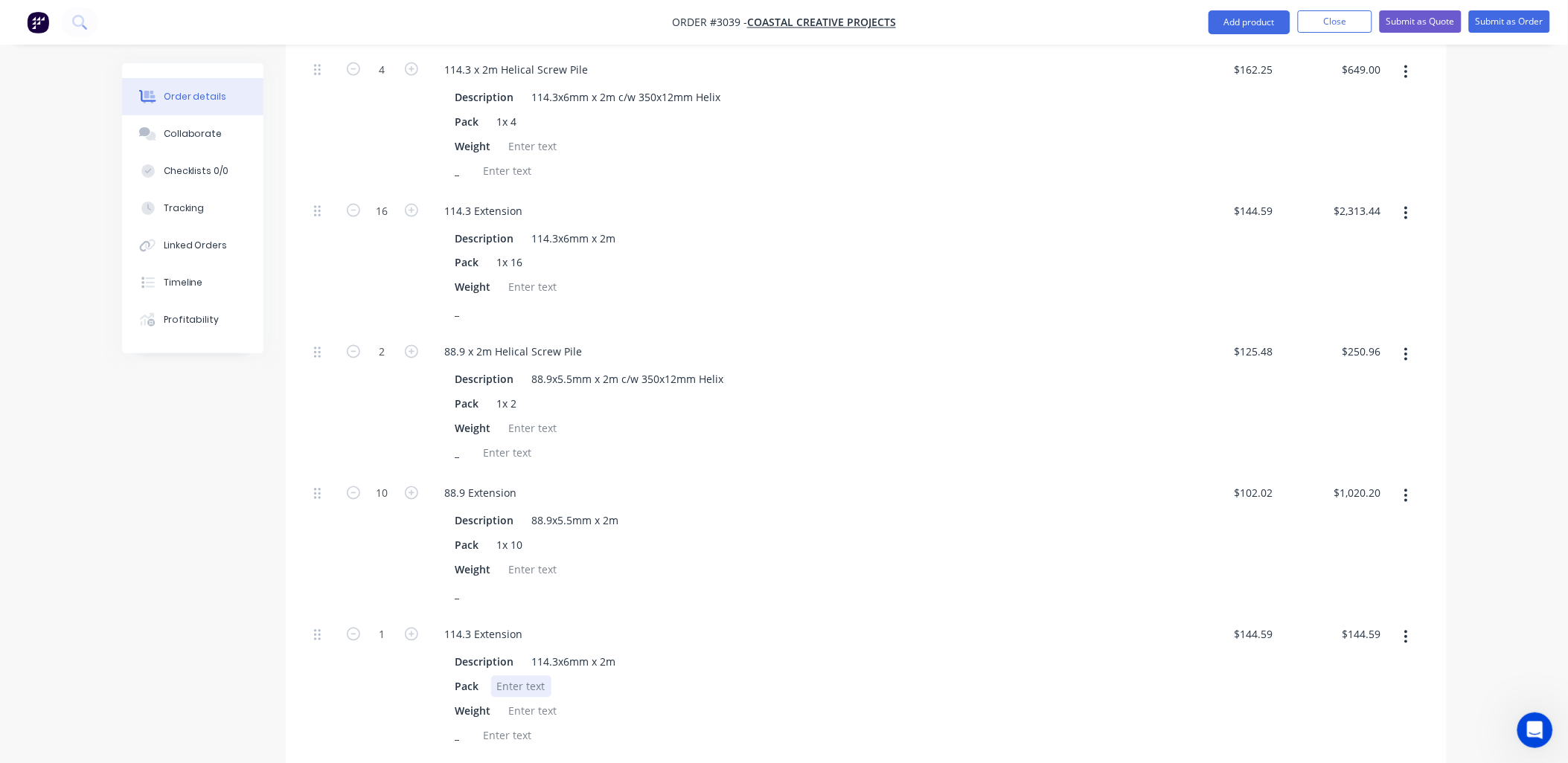
scroll to position [865, 0]
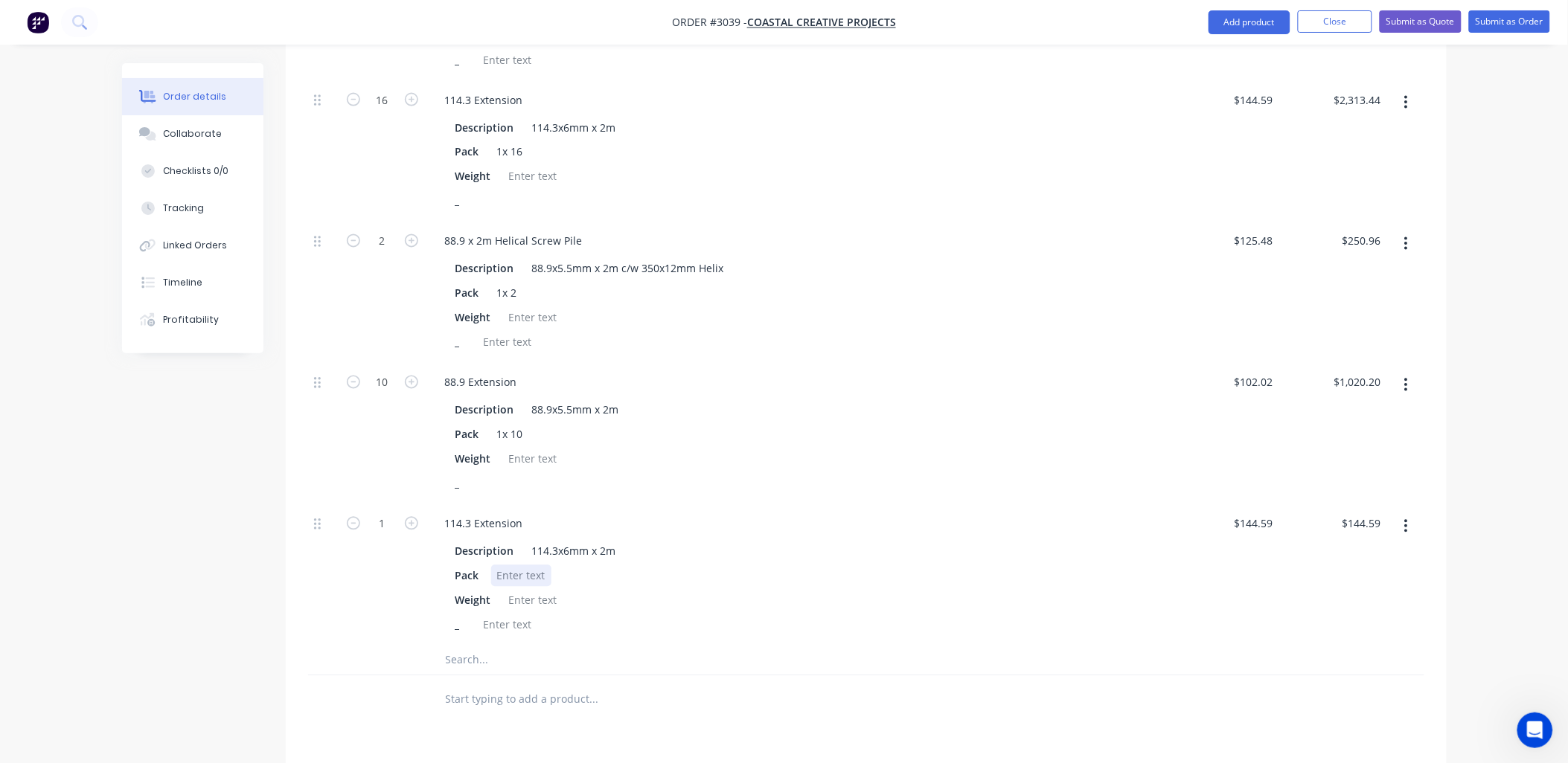
click at [531, 565] on div at bounding box center [521, 576] width 60 height 22
type input "4"
type input "$578.36"
click at [508, 614] on div at bounding box center [507, 625] width 60 height 22
paste div
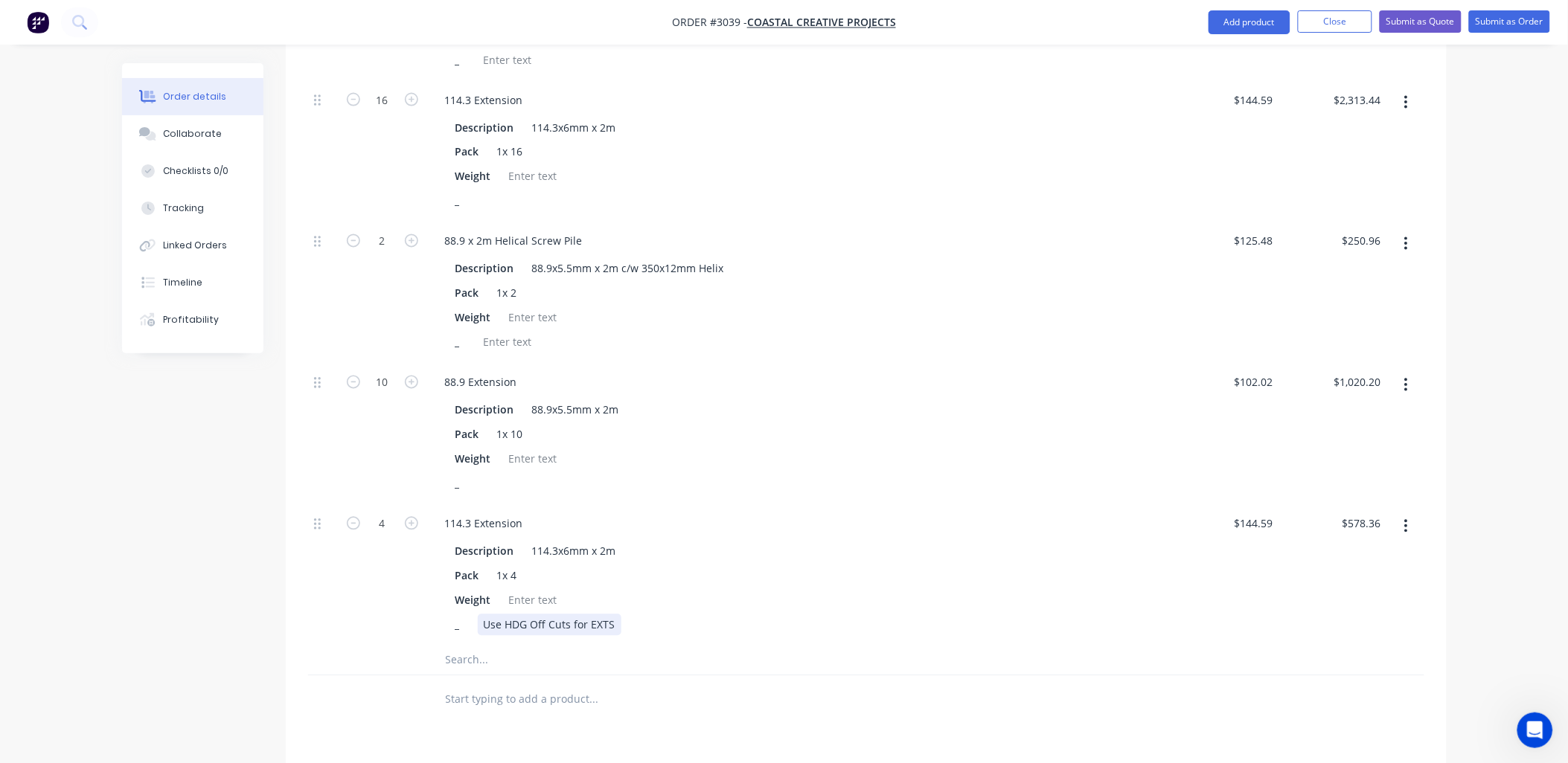
click at [504, 614] on div "Use HDG Off Cuts for EXTS" at bounding box center [549, 625] width 143 height 22
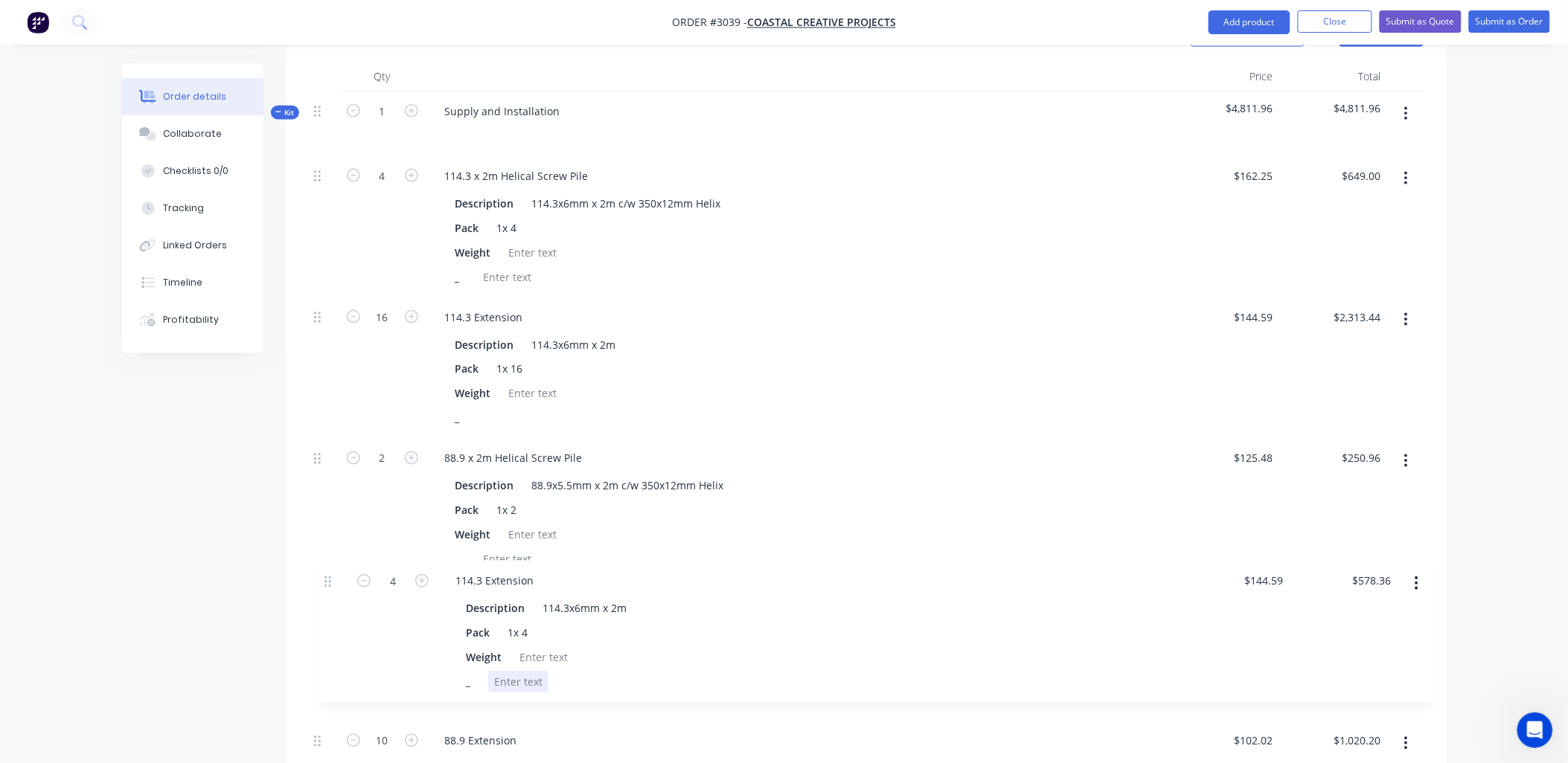
scroll to position [652, 0]
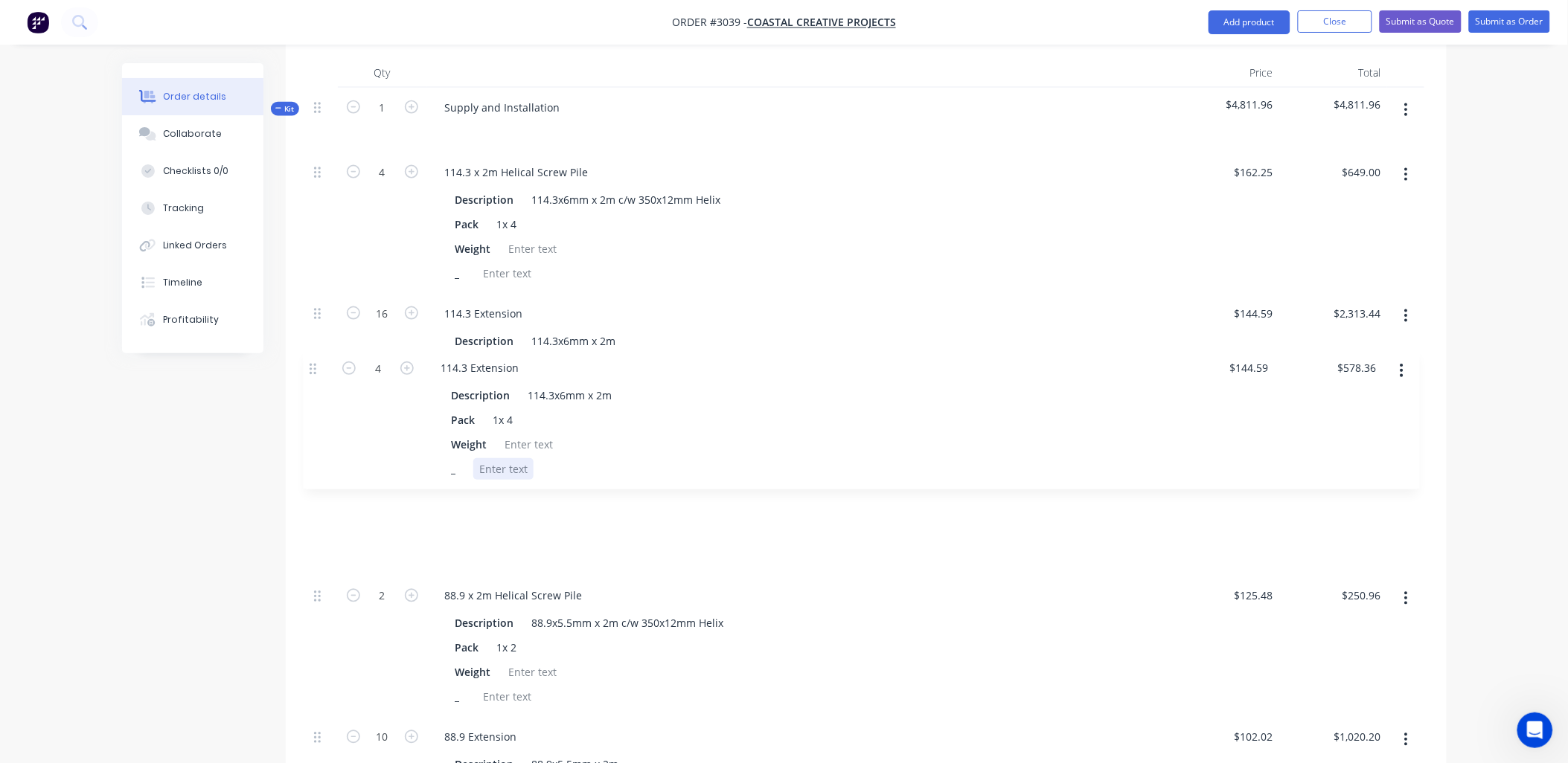
drag, startPoint x: 317, startPoint y: 690, endPoint x: 317, endPoint y: 358, distance: 332.0
click at [317, 358] on div "4 114.3 x 2m Helical Screw Pile Description 114.3x6mm x 2m c/w 350x12mm Helix P…" at bounding box center [866, 505] width 1117 height 707
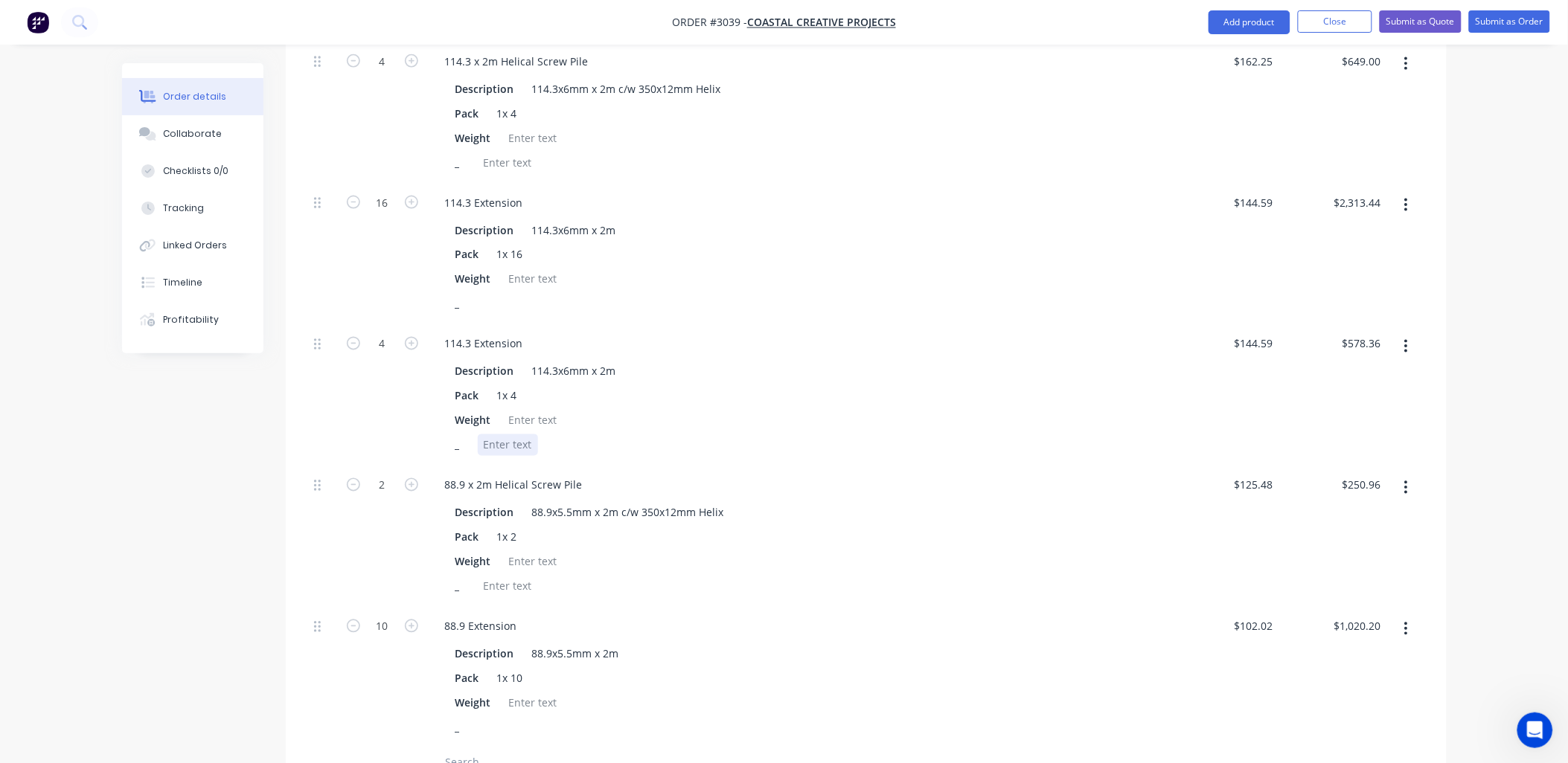
scroll to position [872, 0]
